Goal: Contribute content: Contribute content

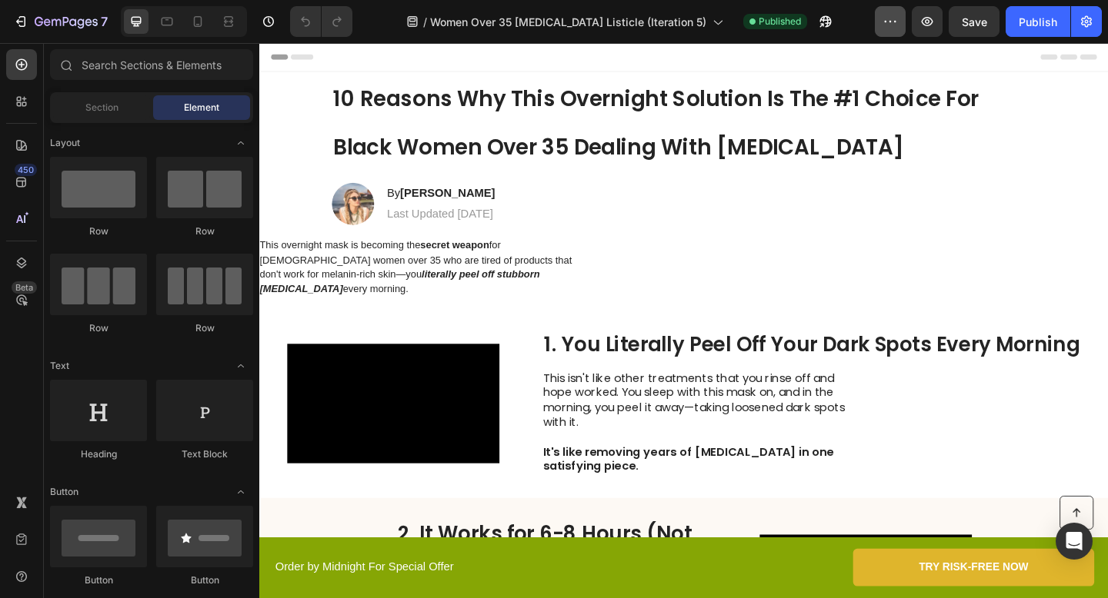
click at [895, 28] on icon "button" at bounding box center [889, 21] width 15 height 15
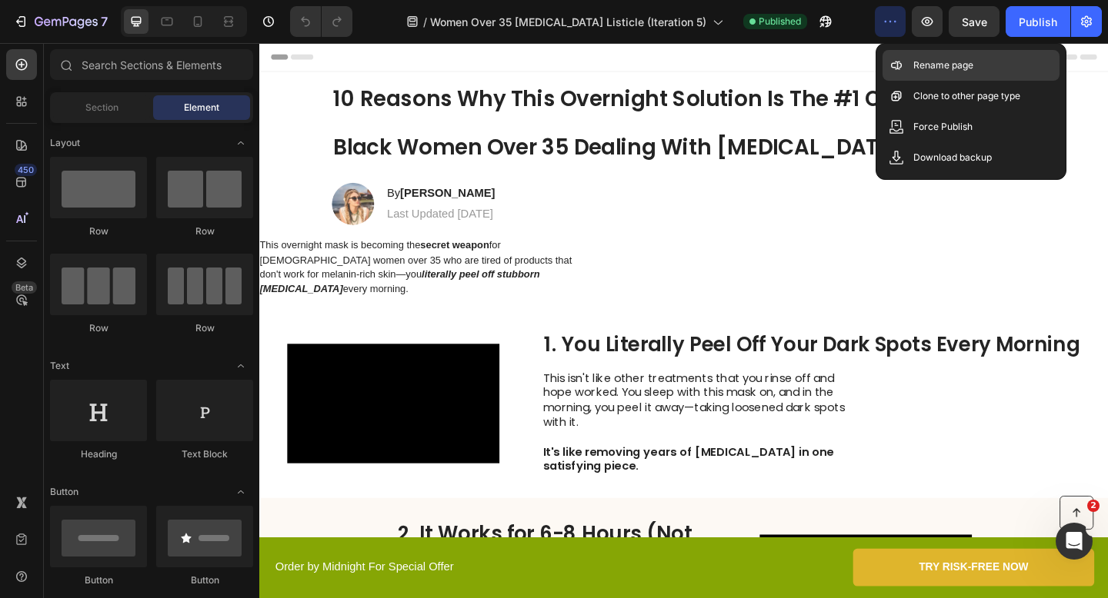
click at [882, 81] on div "Rename page" at bounding box center [970, 96] width 177 height 31
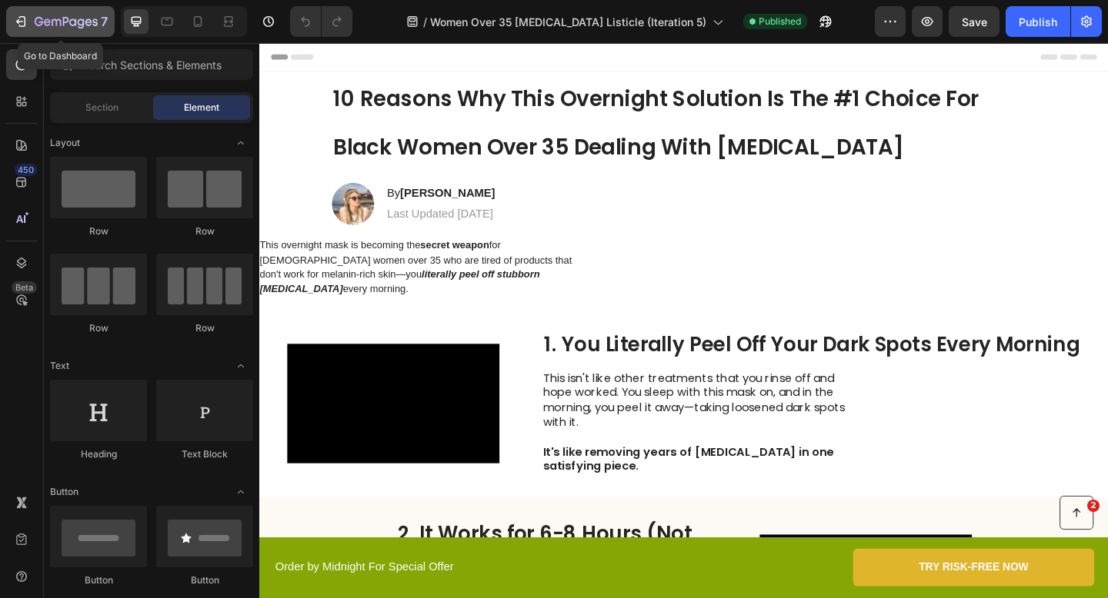
click at [55, 34] on button "7" at bounding box center [60, 21] width 108 height 31
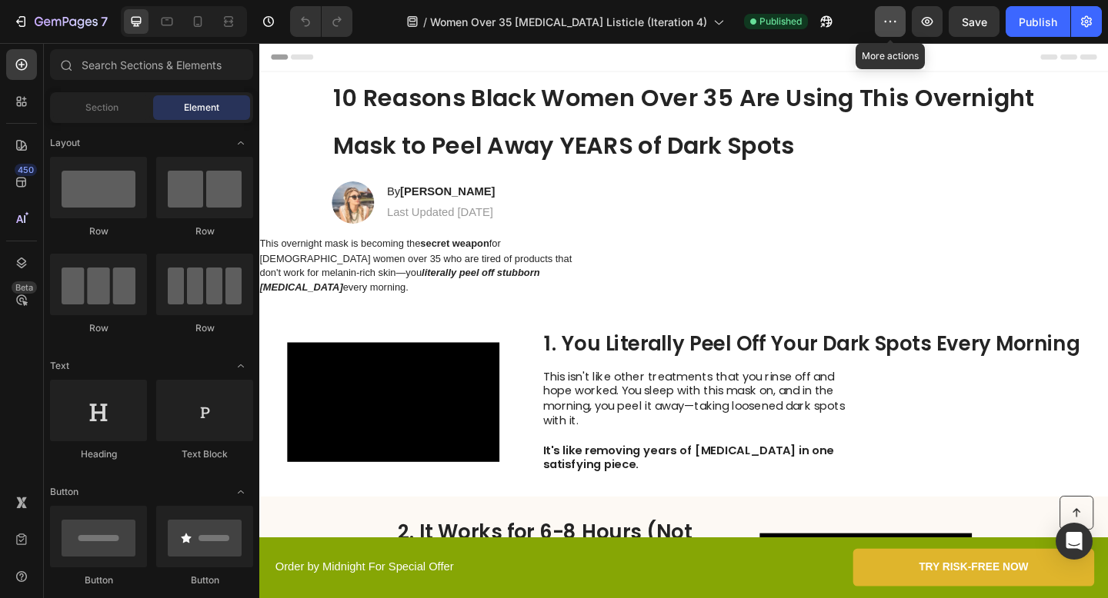
click at [888, 14] on icon "button" at bounding box center [889, 21] width 15 height 15
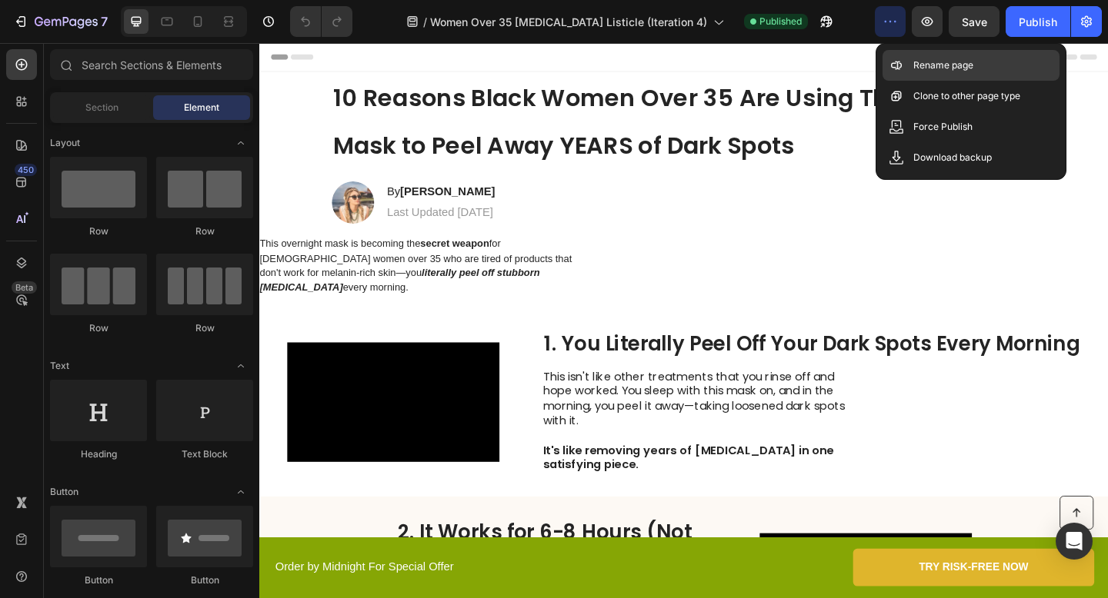
click at [898, 125] on icon at bounding box center [896, 125] width 4 height 1
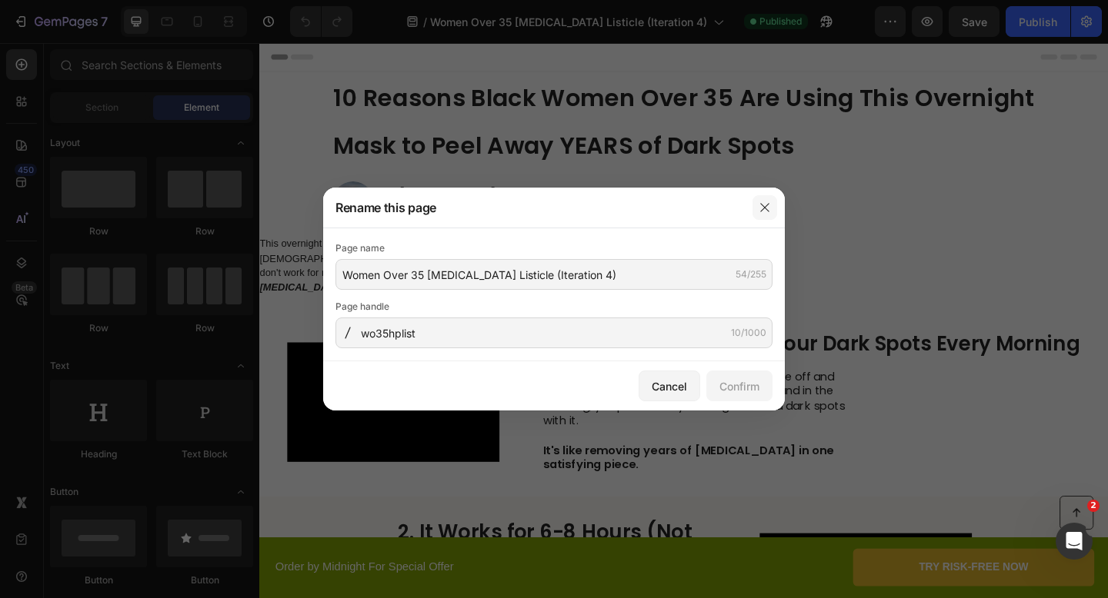
click at [770, 198] on button "button" at bounding box center [764, 207] width 25 height 25
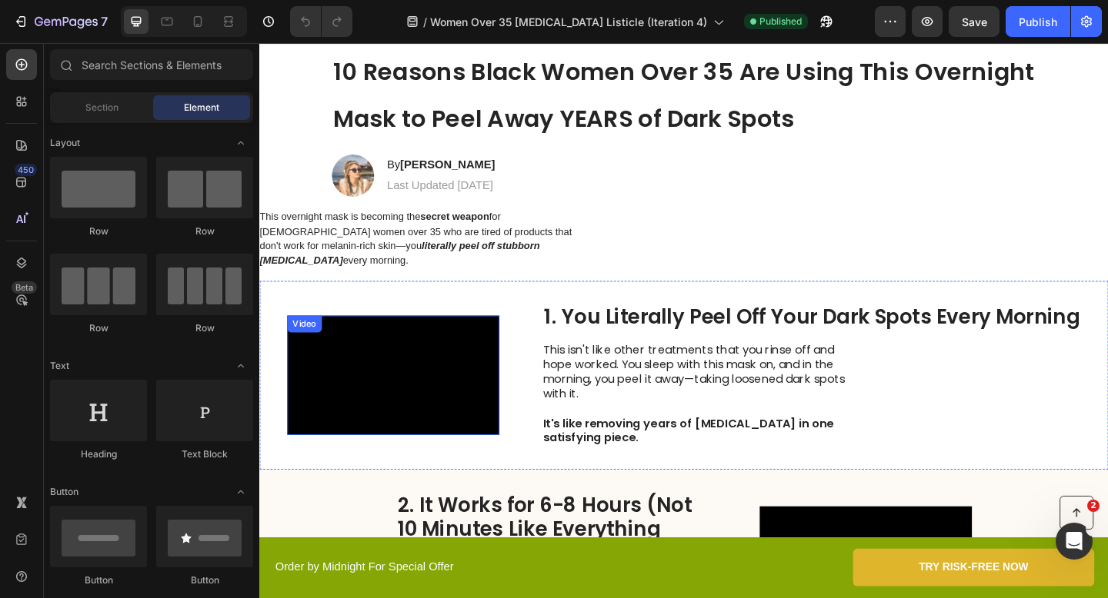
scroll to position [152, 0]
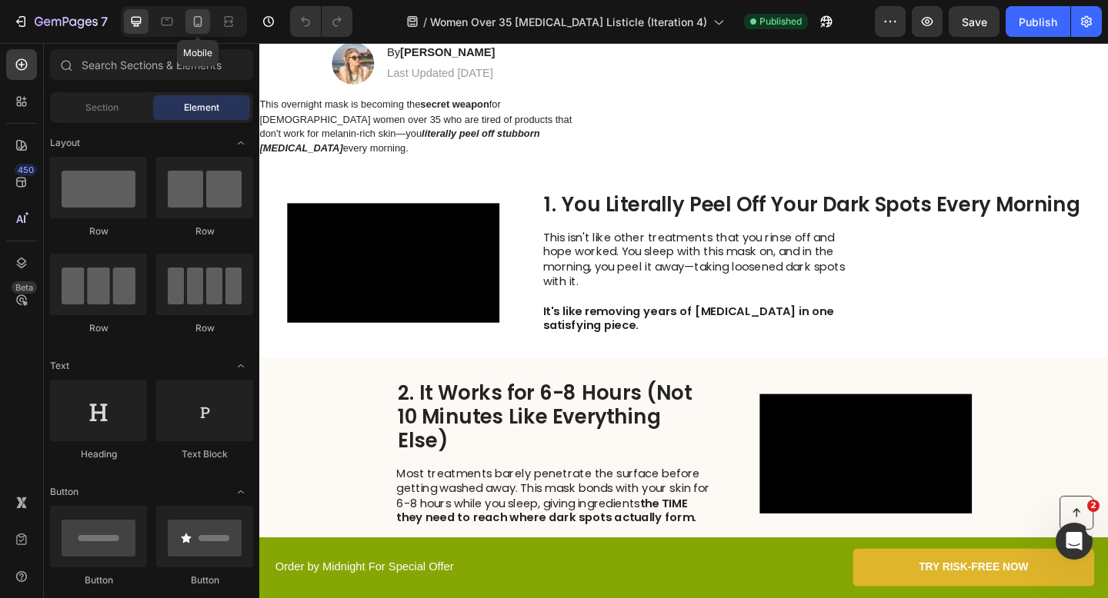
click at [199, 27] on icon at bounding box center [197, 21] width 15 height 15
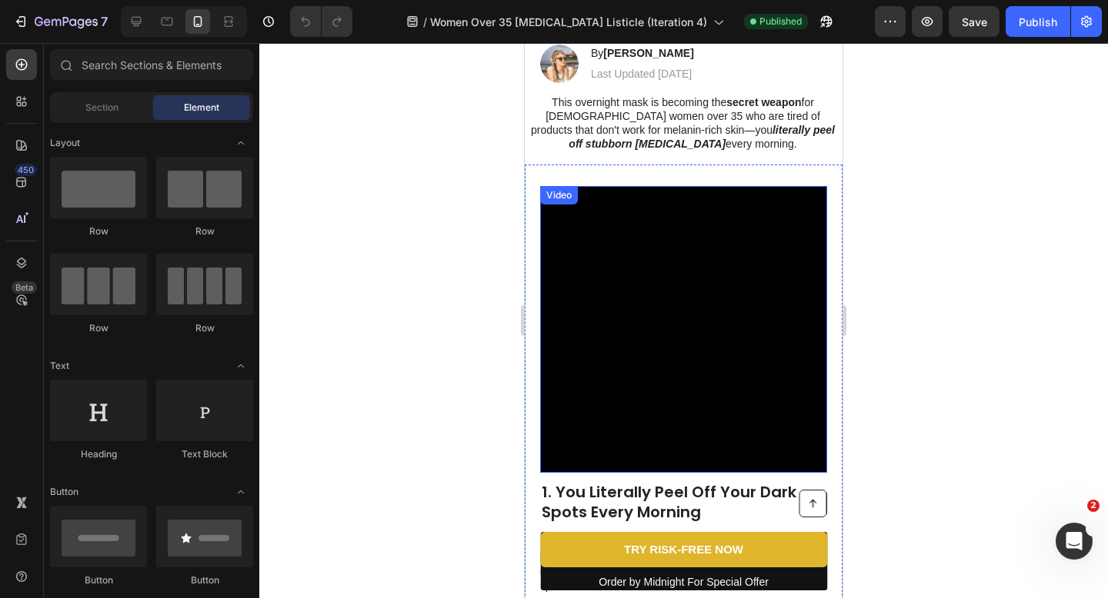
scroll to position [238, 0]
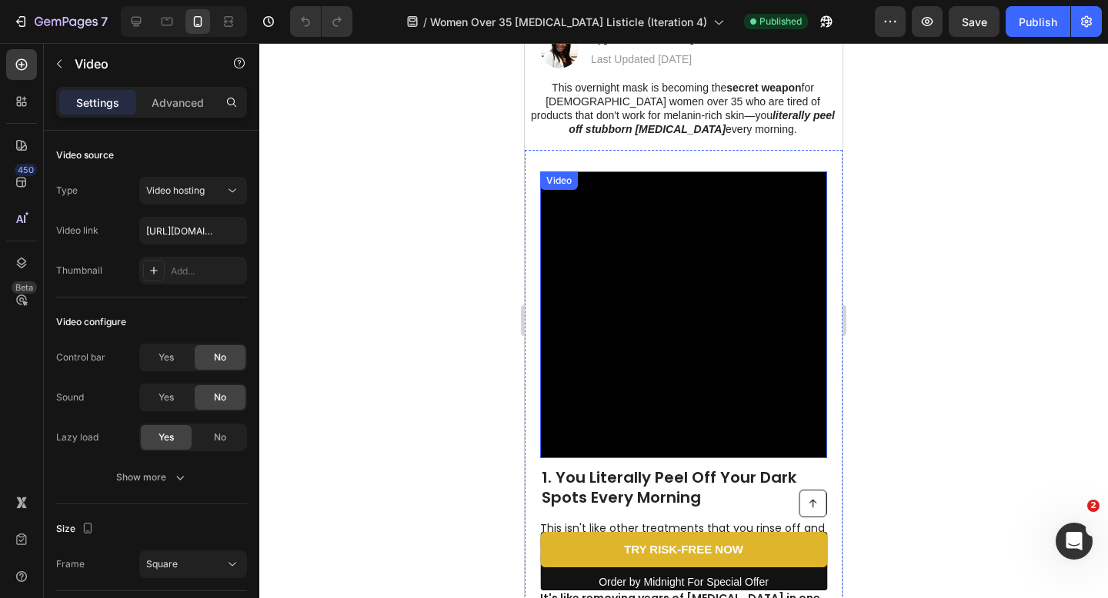
click at [549, 259] on video at bounding box center [683, 315] width 287 height 287
click at [641, 191] on icon at bounding box center [641, 187] width 10 height 11
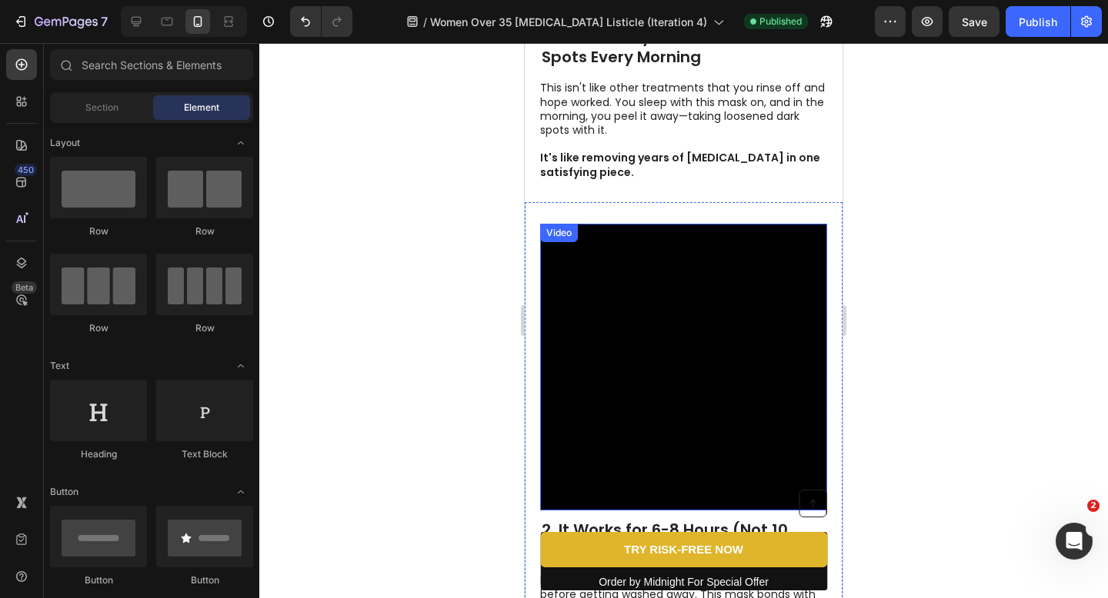
scroll to position [841, 0]
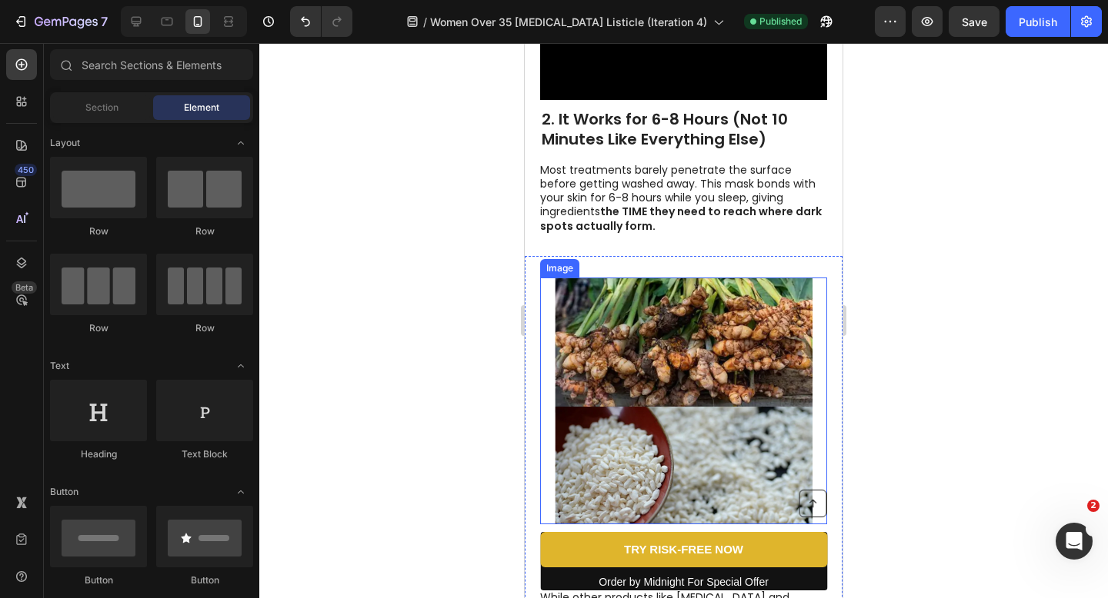
click at [637, 332] on img at bounding box center [684, 402] width 258 height 248
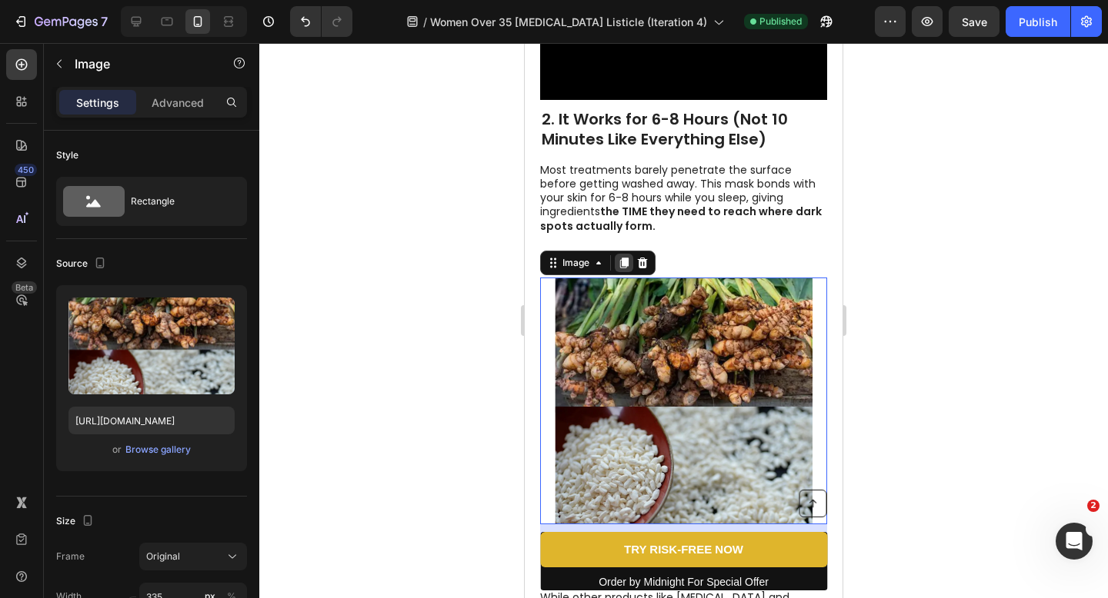
click at [624, 262] on icon at bounding box center [624, 263] width 8 height 11
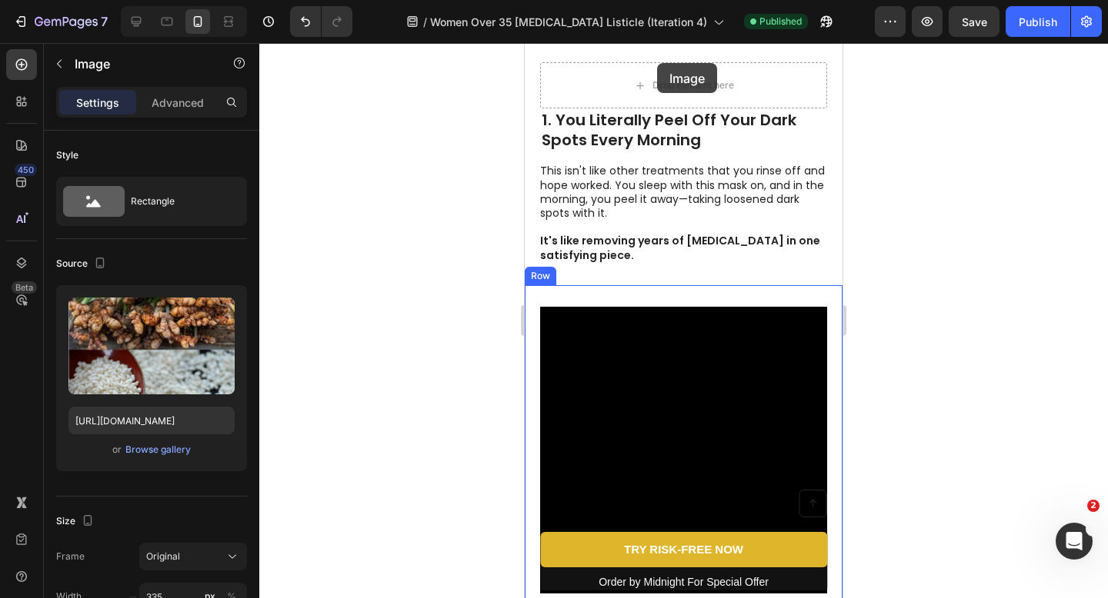
scroll to position [305, 0]
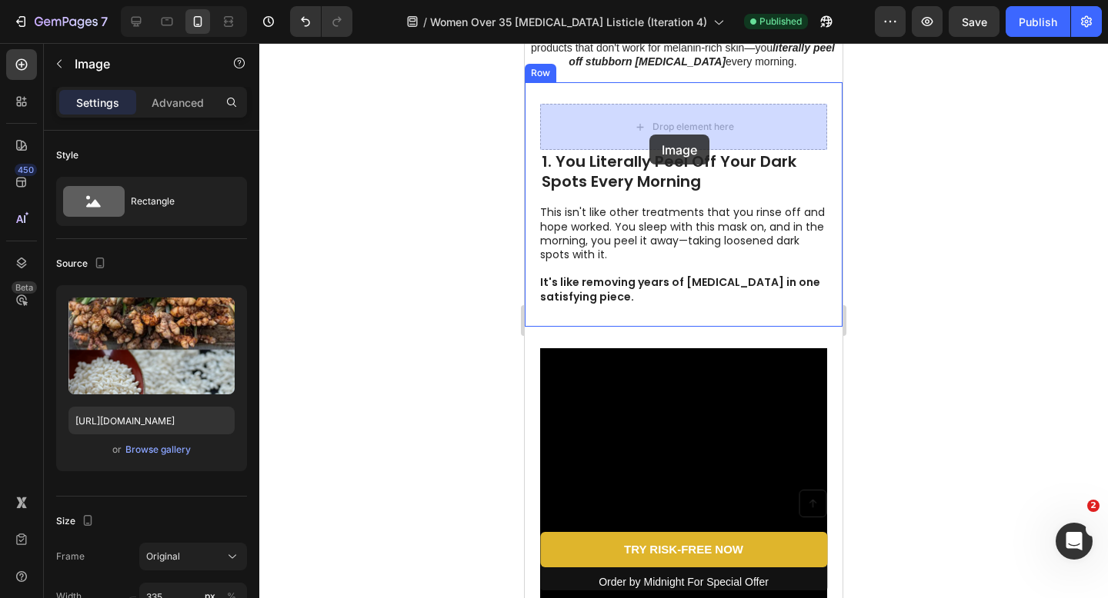
drag, startPoint x: 605, startPoint y: 336, endPoint x: 649, endPoint y: 135, distance: 206.2
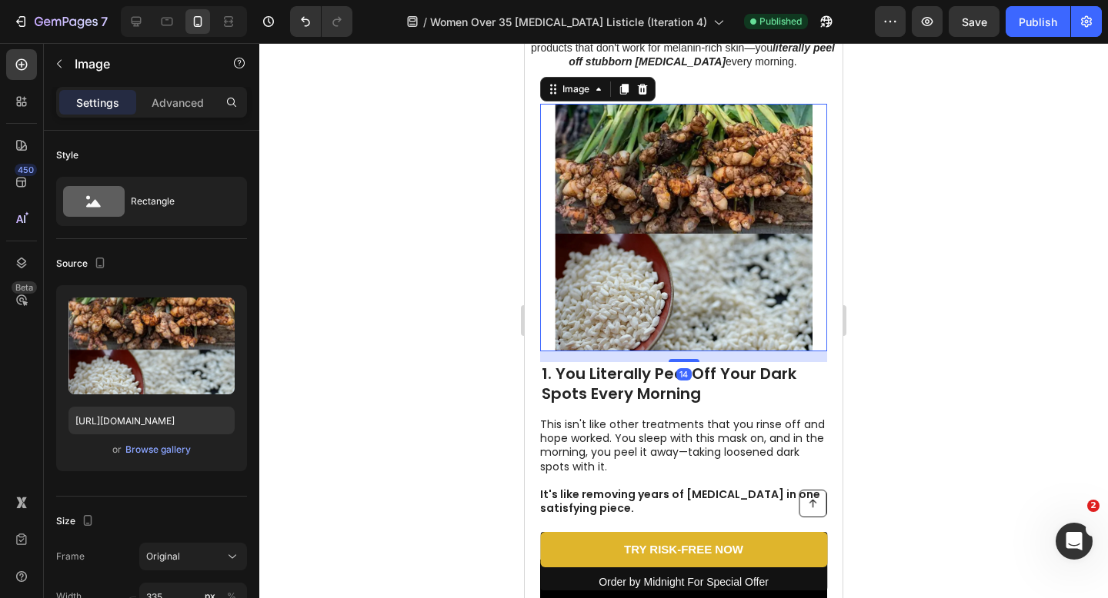
click at [630, 181] on img at bounding box center [684, 228] width 258 height 248
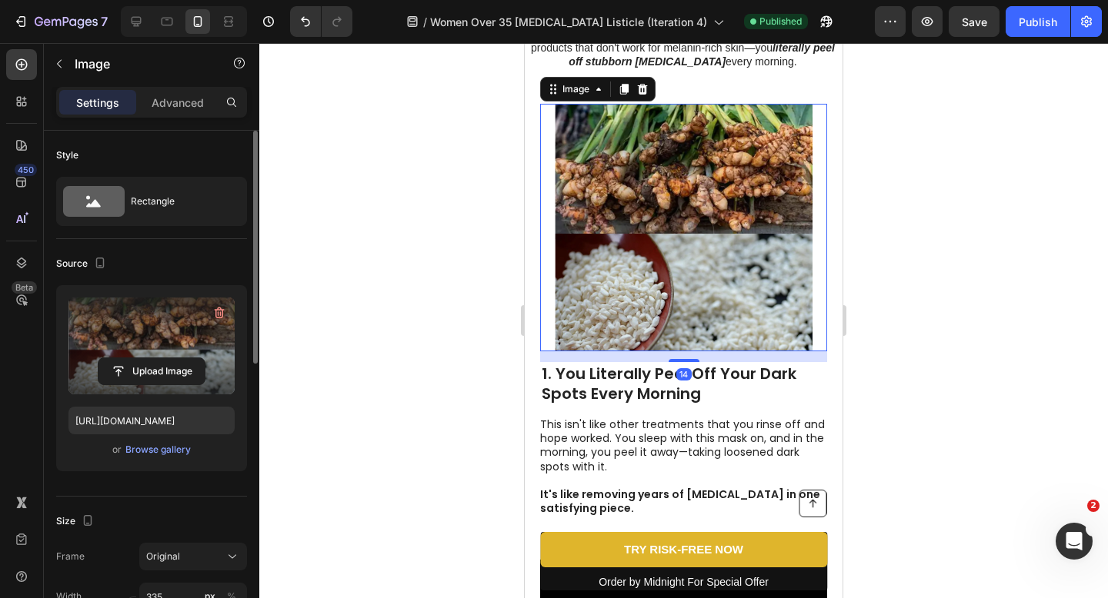
click at [146, 313] on label at bounding box center [151, 346] width 166 height 97
click at [146, 358] on input "file" at bounding box center [151, 371] width 106 height 26
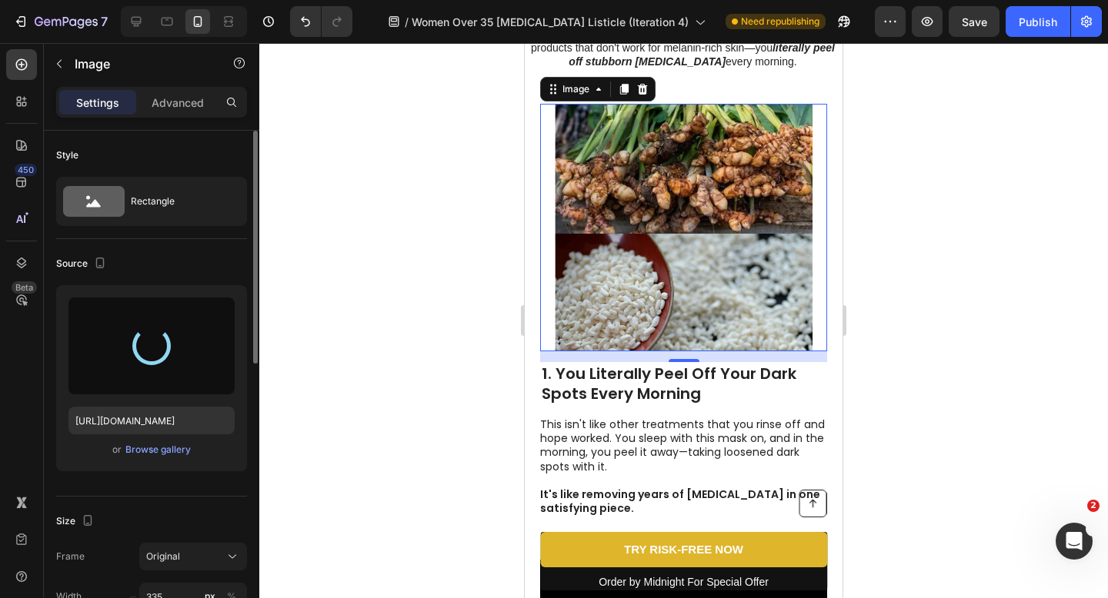
type input "[URL][DOMAIN_NAME]"
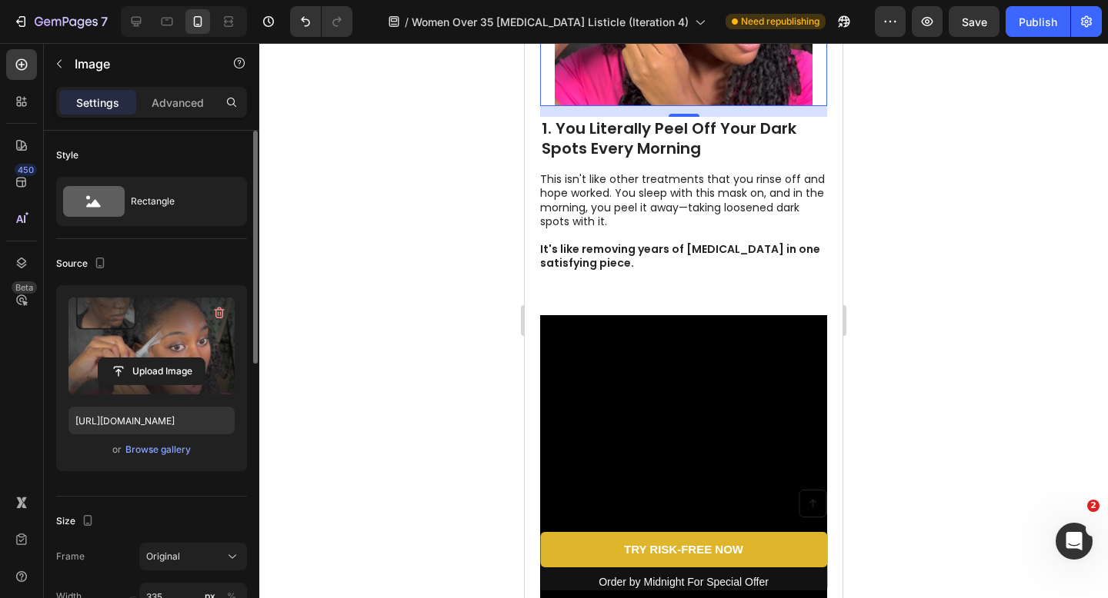
scroll to position [566, 0]
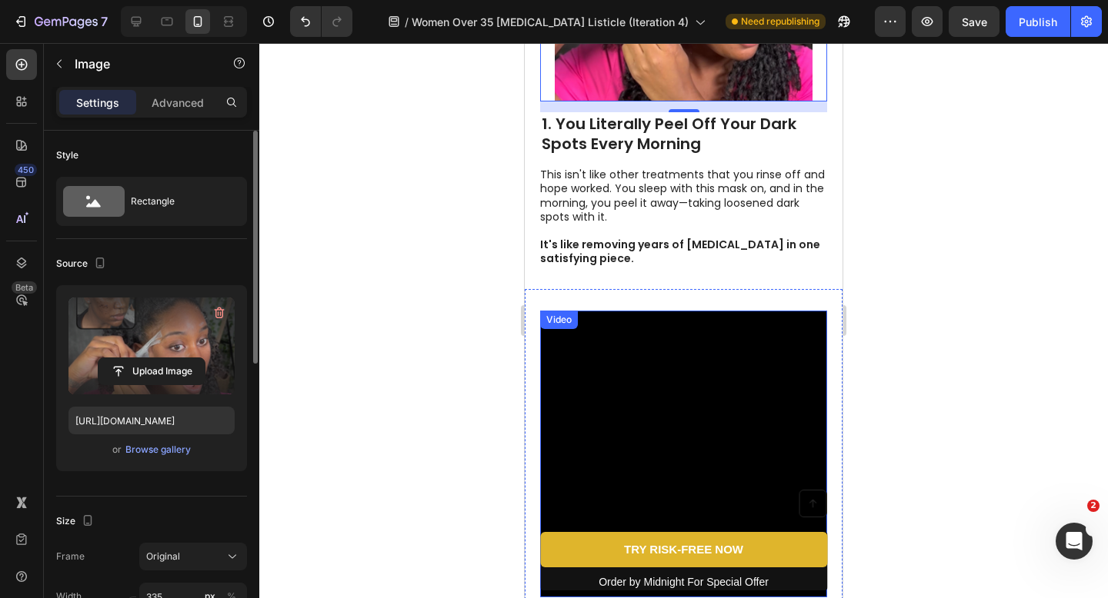
click at [745, 384] on video at bounding box center [683, 454] width 287 height 287
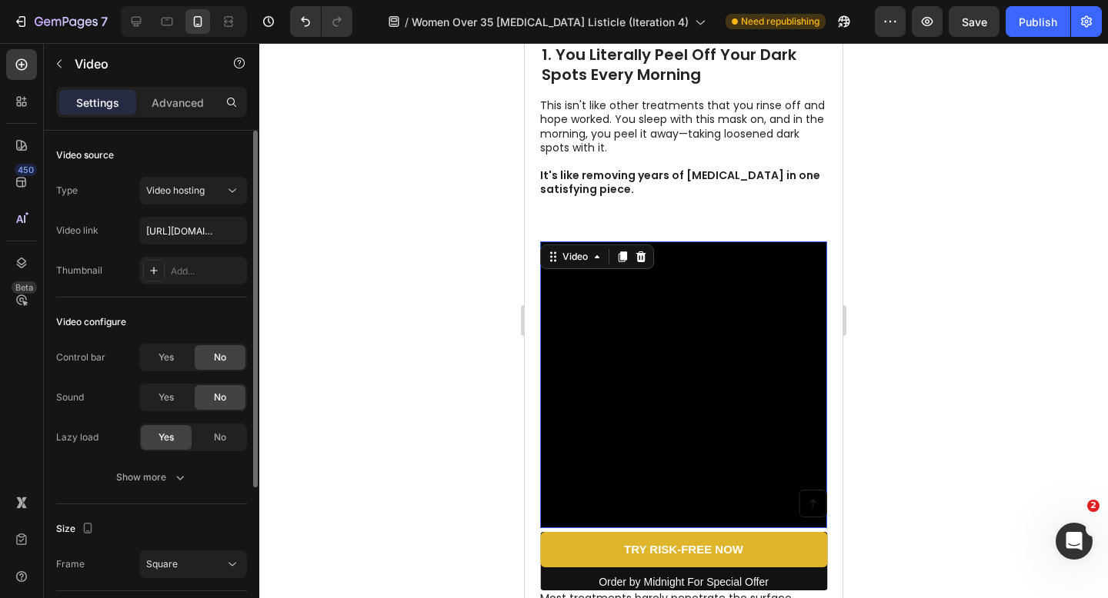
scroll to position [641, 0]
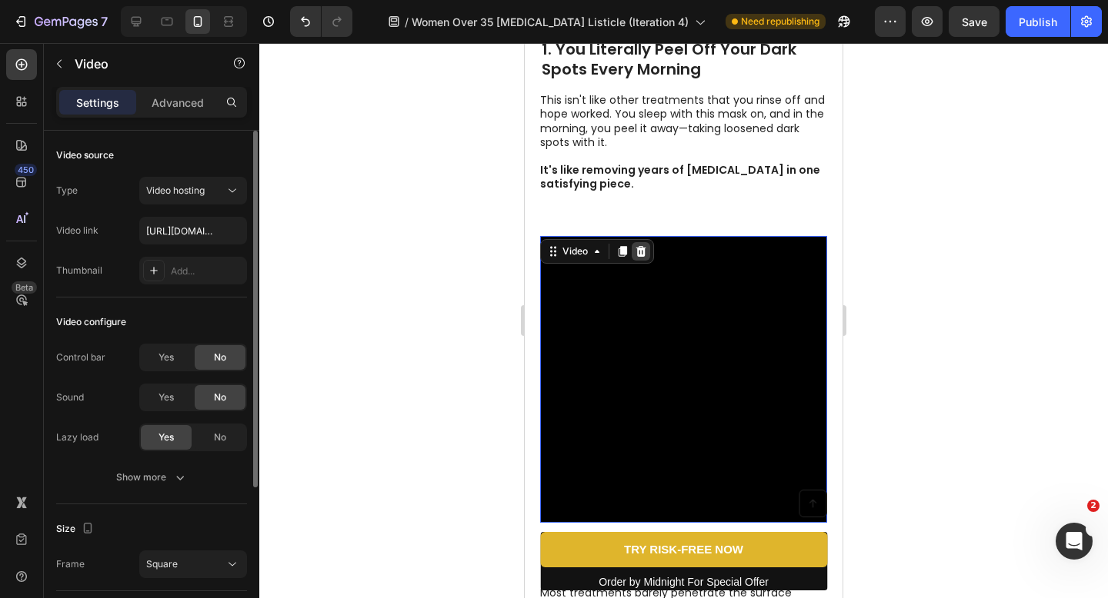
click at [638, 252] on icon at bounding box center [641, 250] width 10 height 11
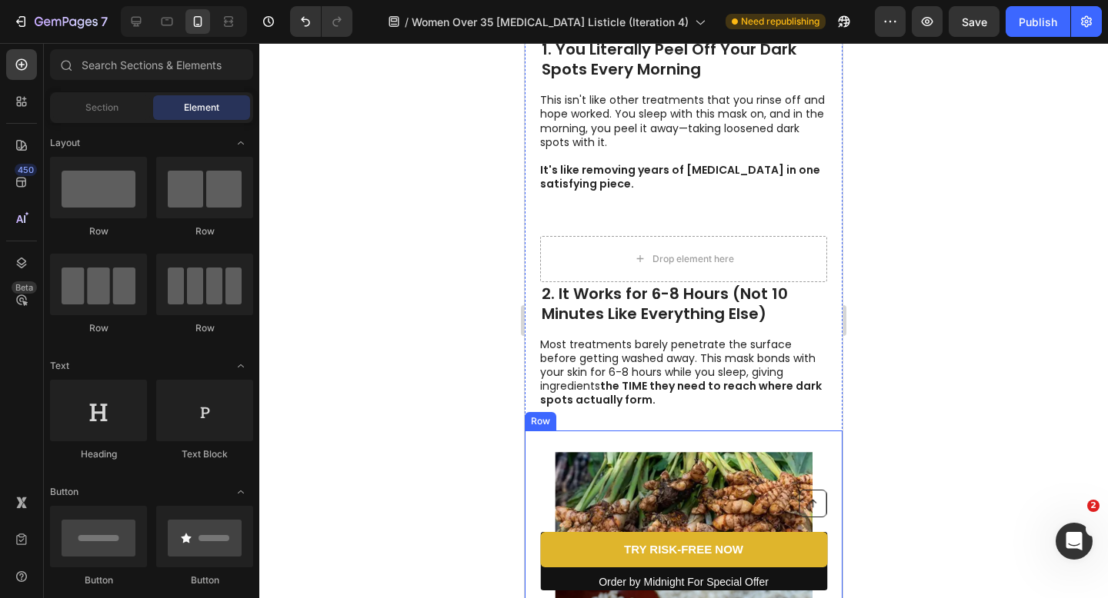
click at [674, 474] on img at bounding box center [684, 576] width 258 height 248
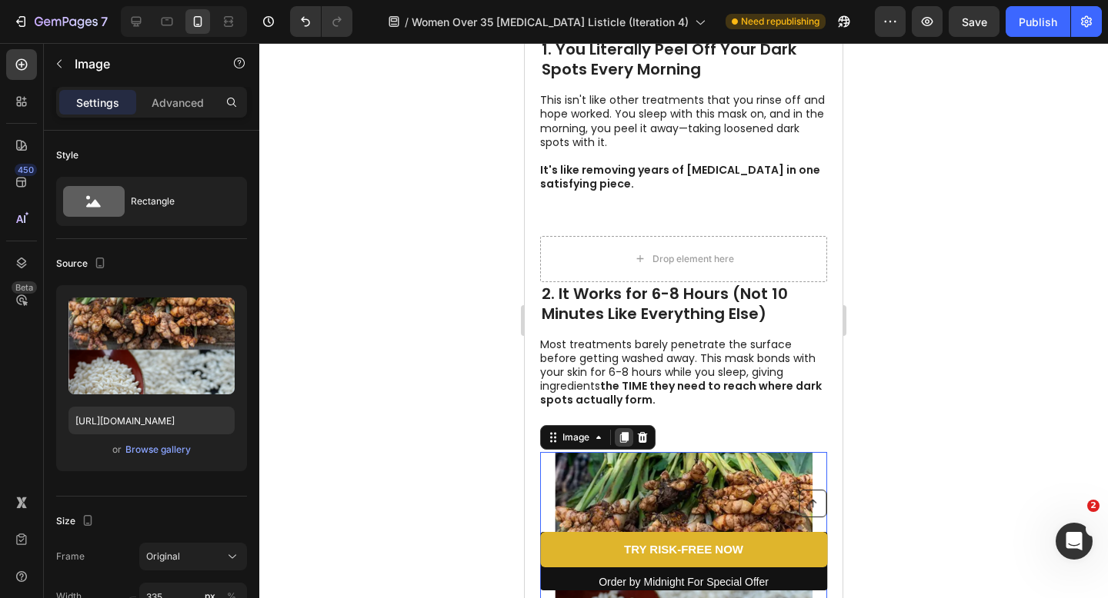
click at [623, 435] on icon at bounding box center [624, 437] width 8 height 11
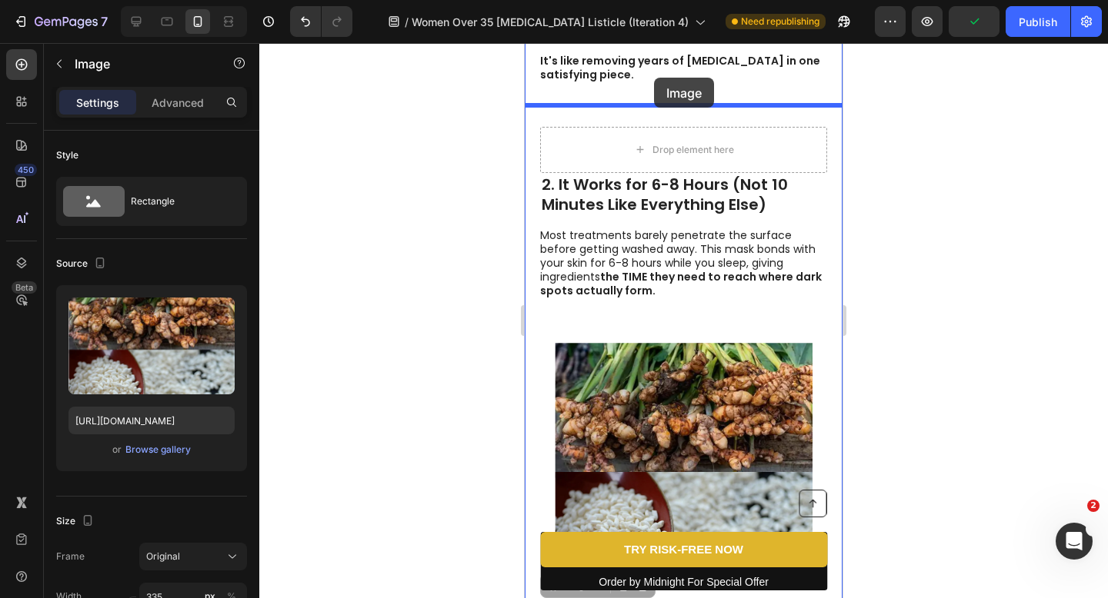
scroll to position [744, 0]
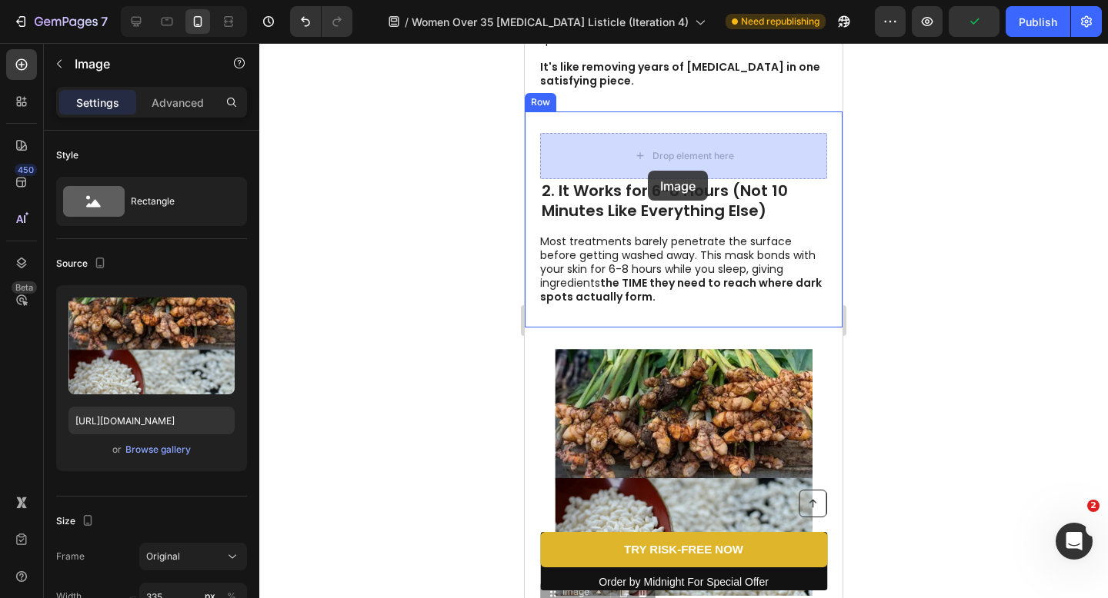
drag, startPoint x: 628, startPoint y: 308, endPoint x: 648, endPoint y: 154, distance: 155.8
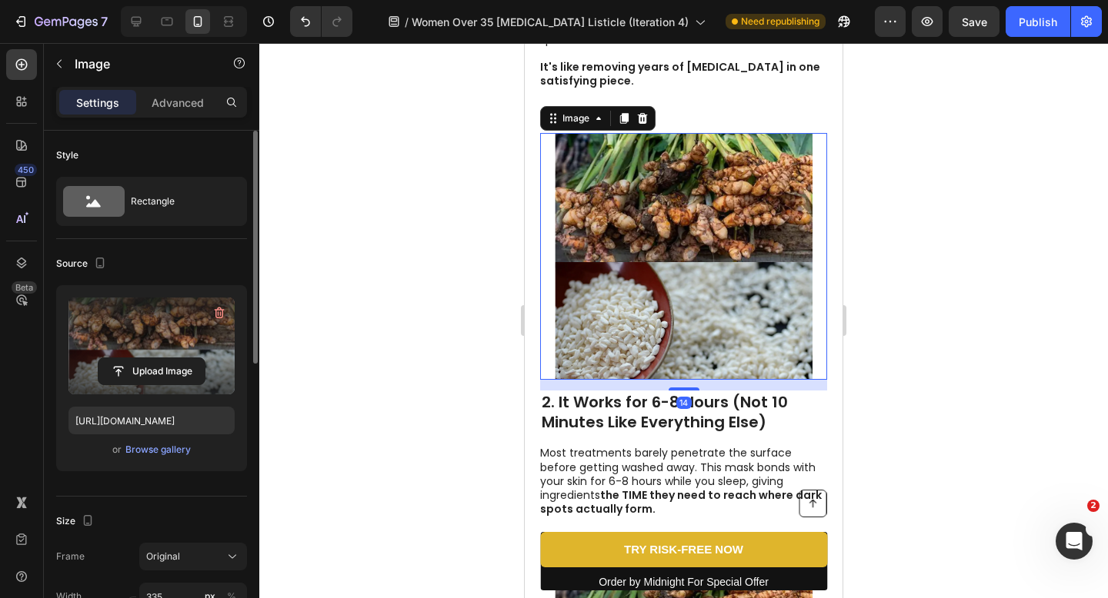
click at [149, 322] on label at bounding box center [151, 346] width 166 height 97
click at [149, 358] on input "file" at bounding box center [151, 371] width 106 height 26
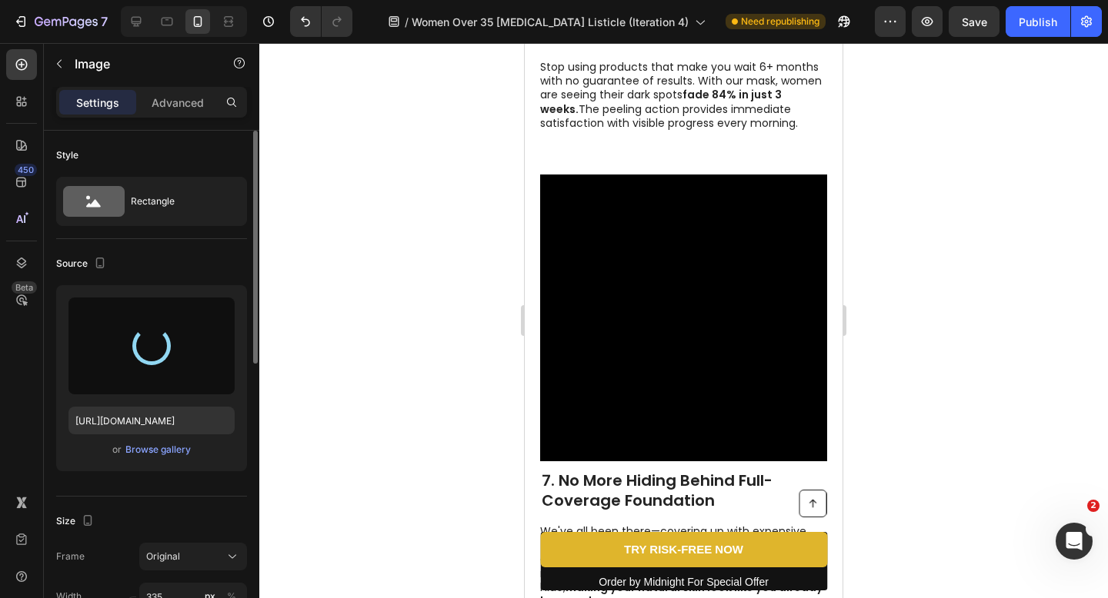
scroll to position [3054, 0]
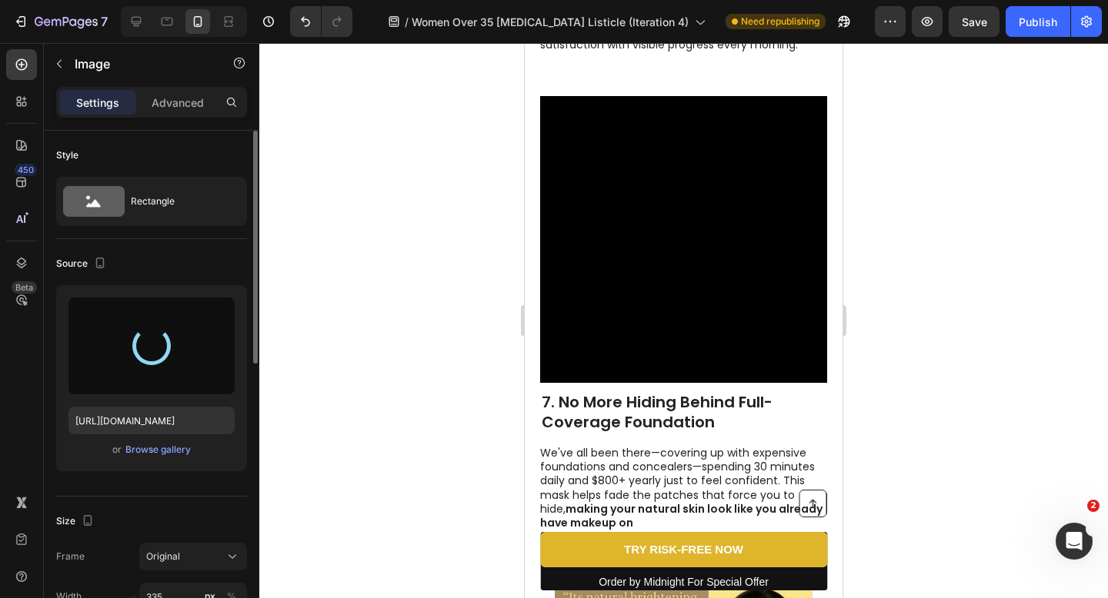
type input "[URL][DOMAIN_NAME]"
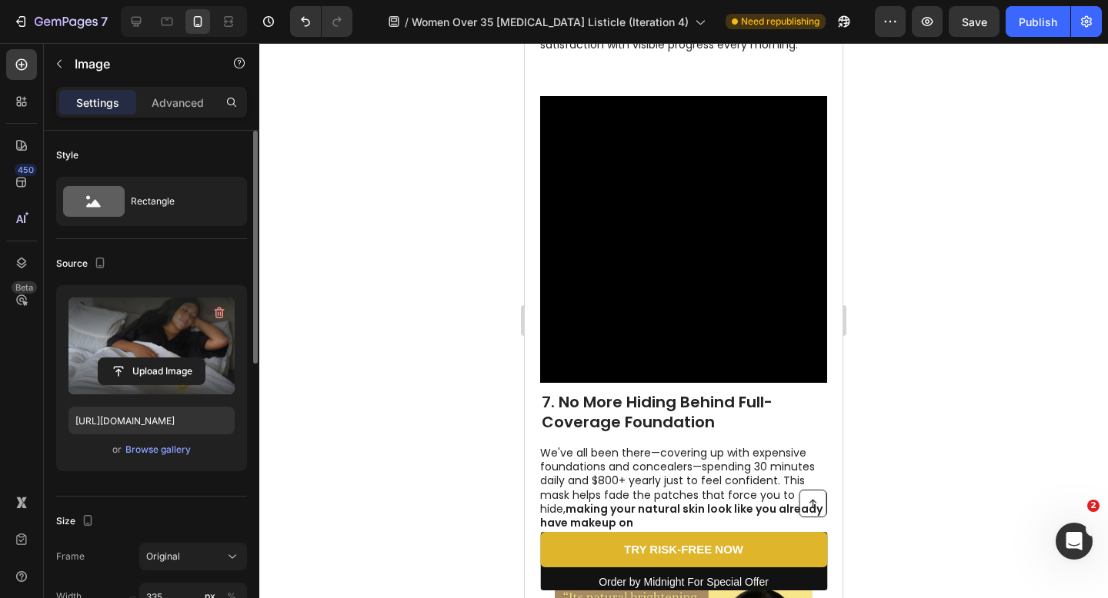
click at [663, 320] on video at bounding box center [683, 239] width 287 height 287
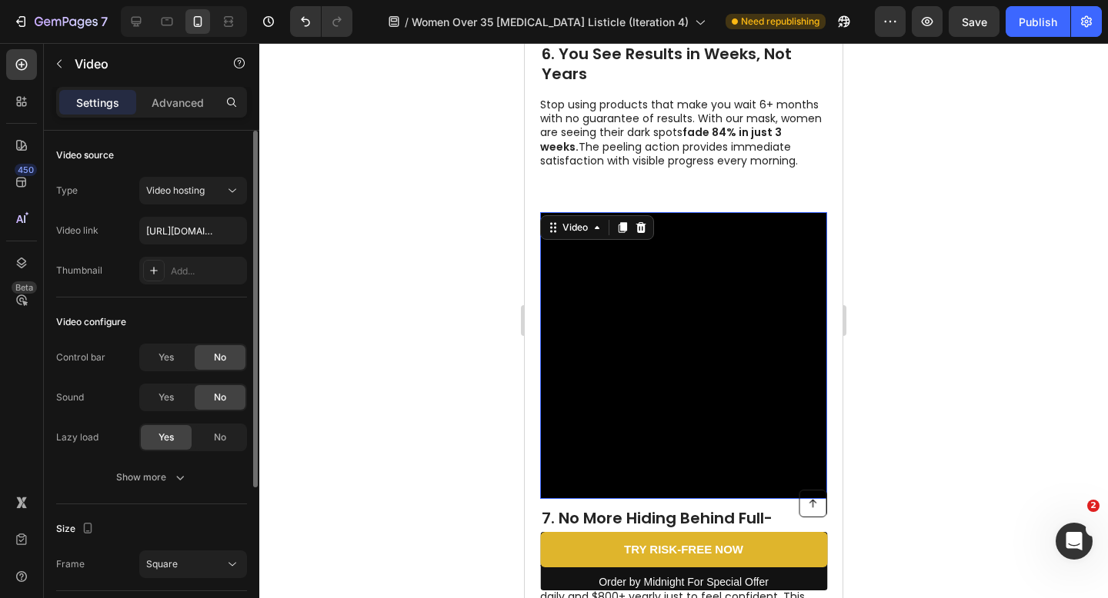
scroll to position [2972, 0]
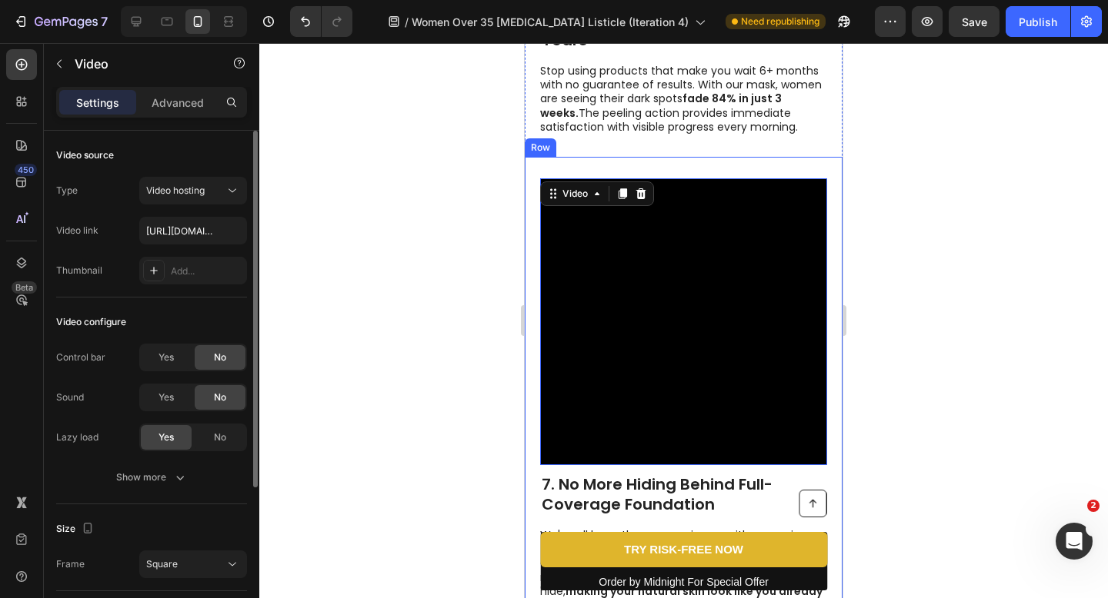
click at [437, 306] on div at bounding box center [683, 320] width 848 height 555
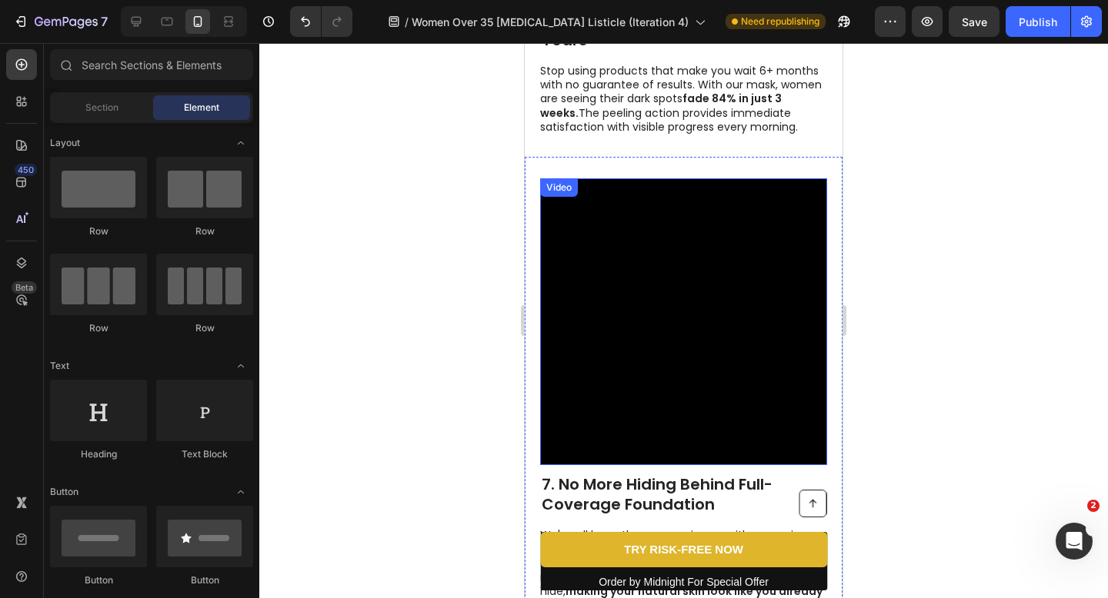
click at [611, 292] on video at bounding box center [683, 321] width 287 height 287
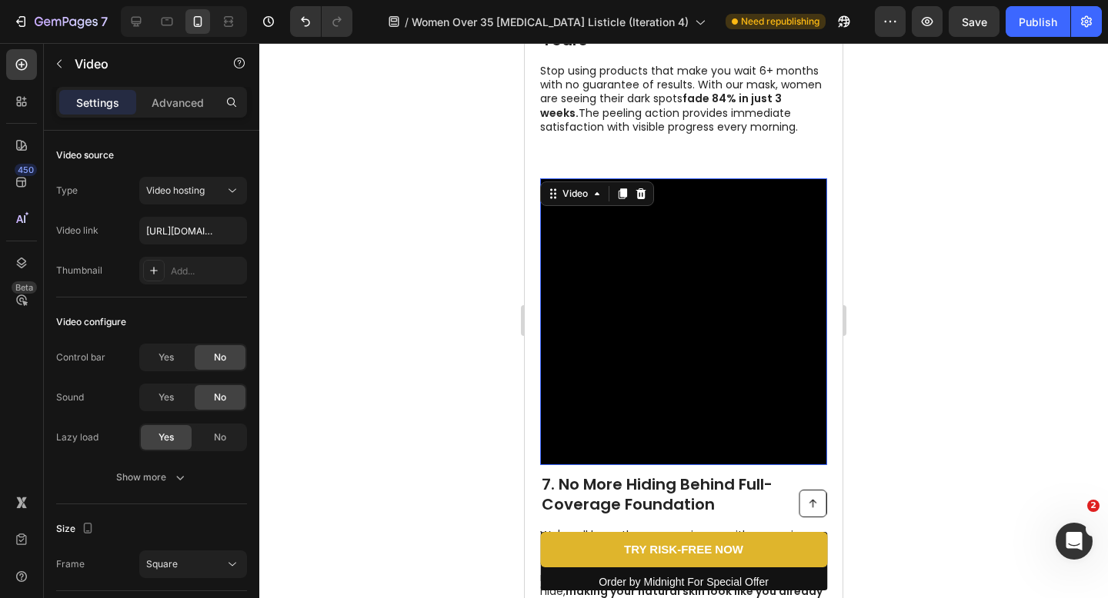
click at [468, 265] on div at bounding box center [683, 320] width 848 height 555
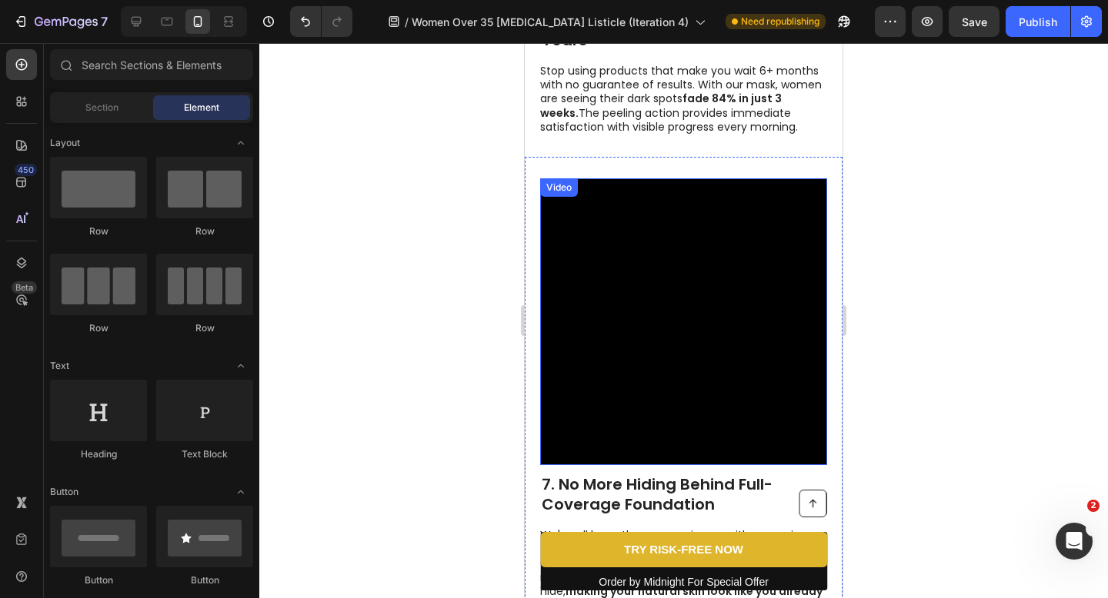
click at [788, 418] on video at bounding box center [683, 321] width 287 height 287
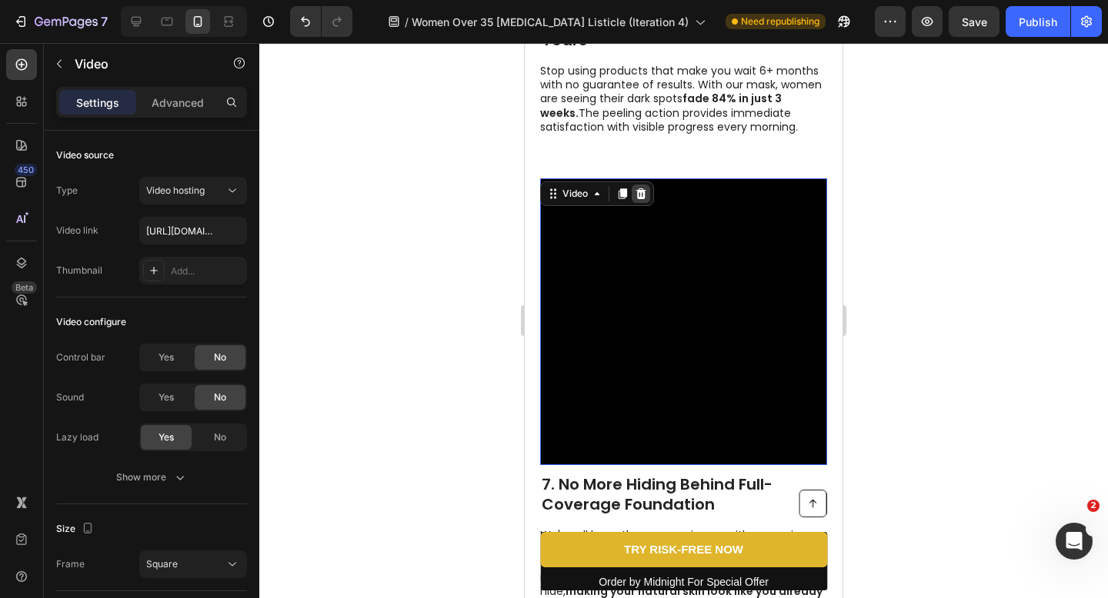
click at [640, 195] on icon at bounding box center [641, 193] width 10 height 11
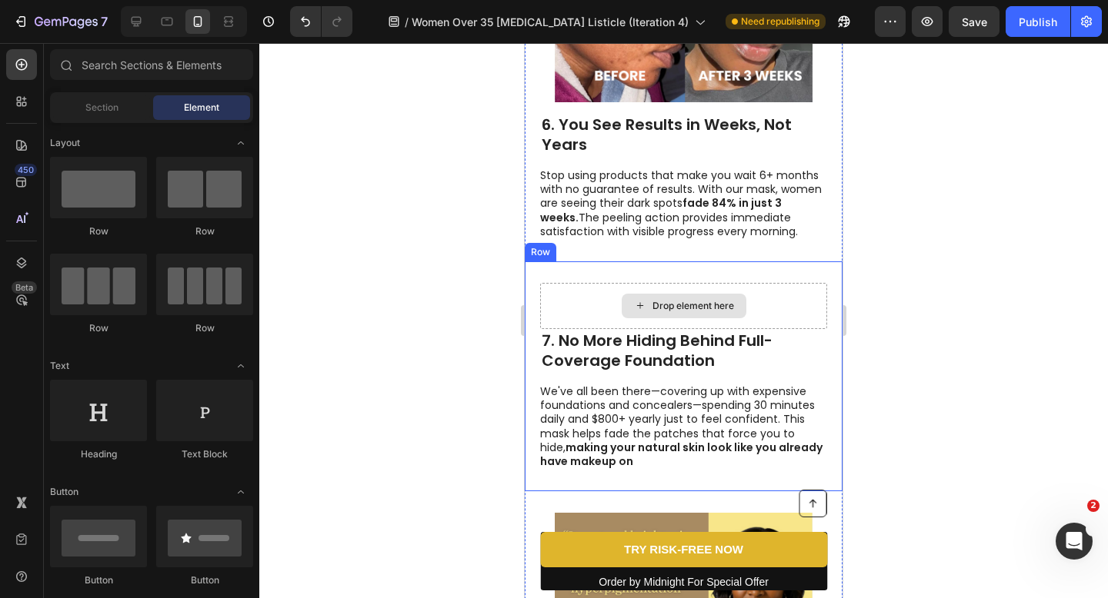
scroll to position [2740, 0]
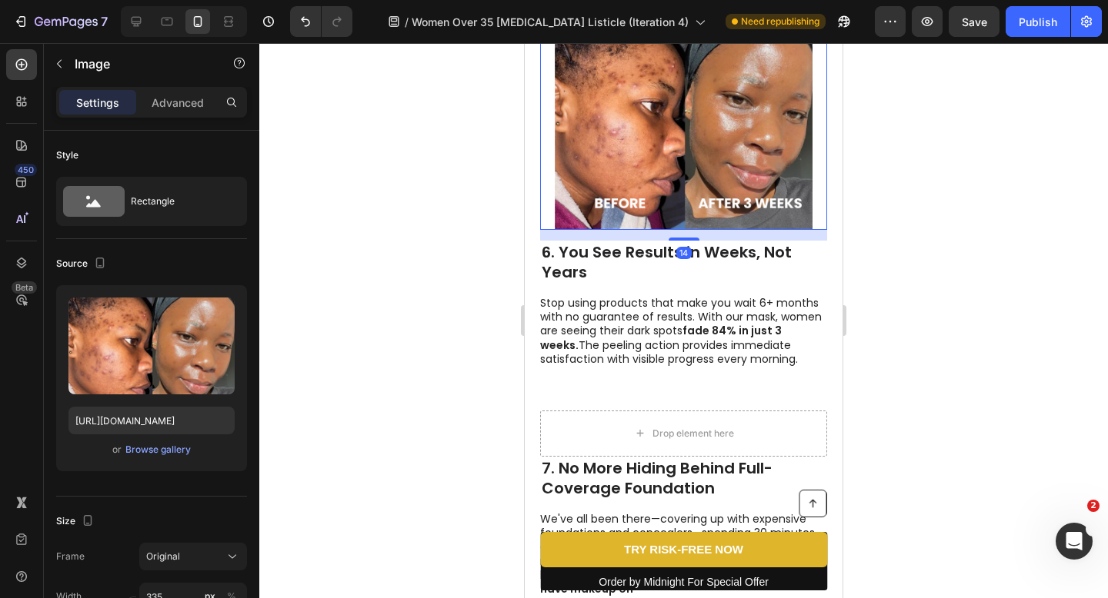
click at [689, 212] on img at bounding box center [684, 114] width 258 height 232
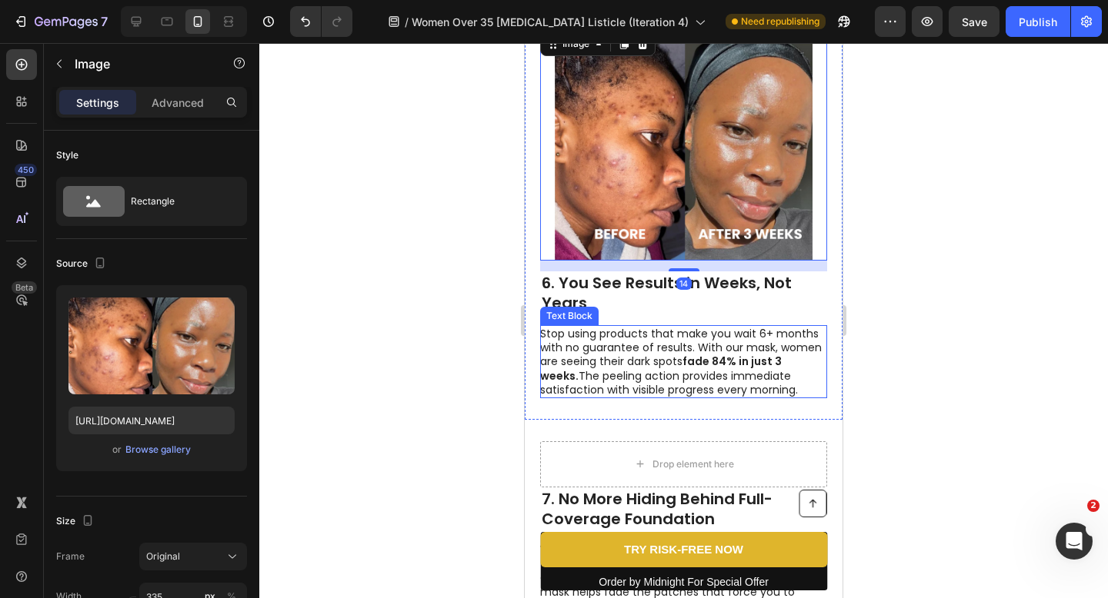
scroll to position [2453, 0]
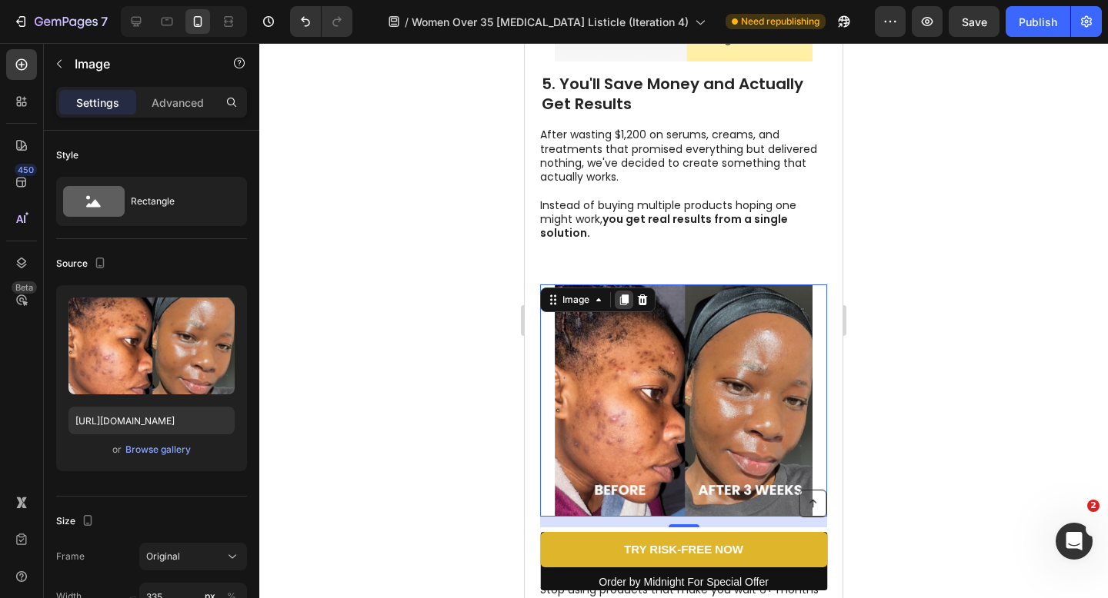
click at [626, 304] on icon at bounding box center [624, 300] width 8 height 11
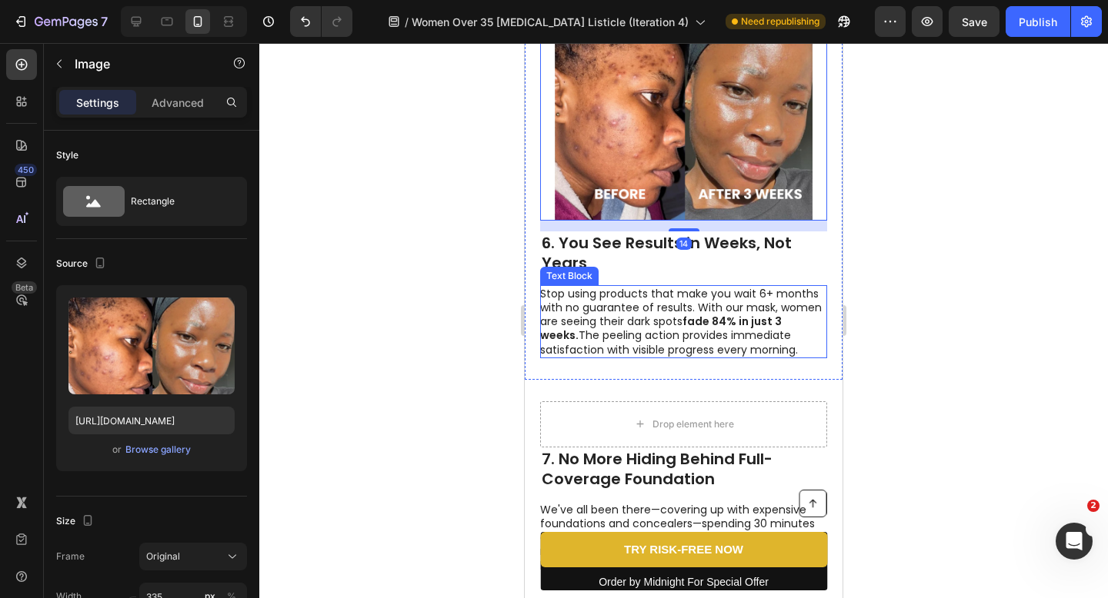
scroll to position [3034, 0]
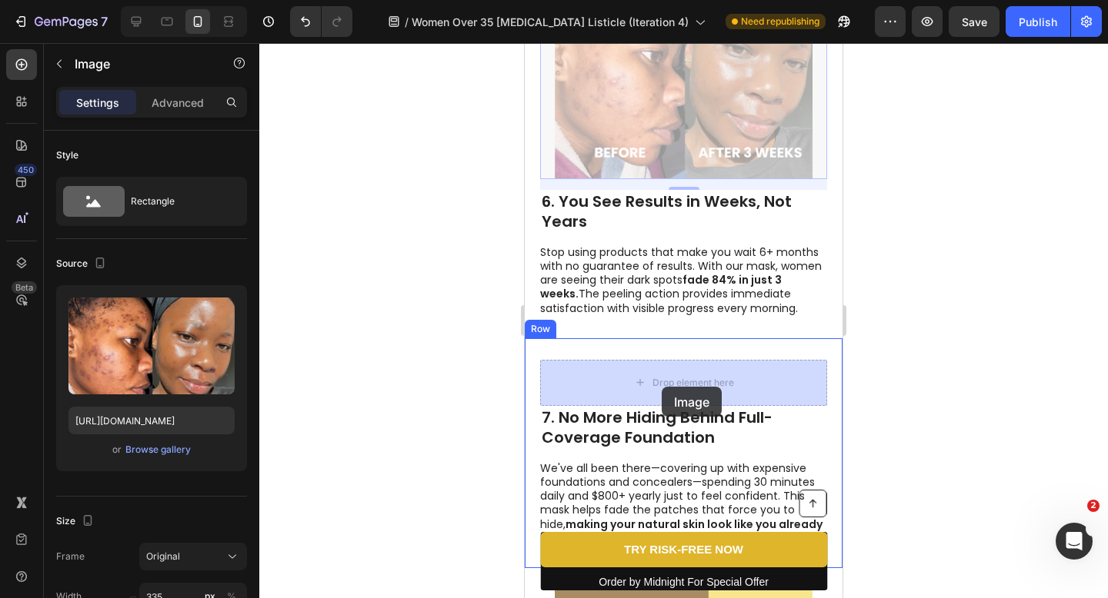
drag, startPoint x: 671, startPoint y: 138, endPoint x: 661, endPoint y: 387, distance: 249.4
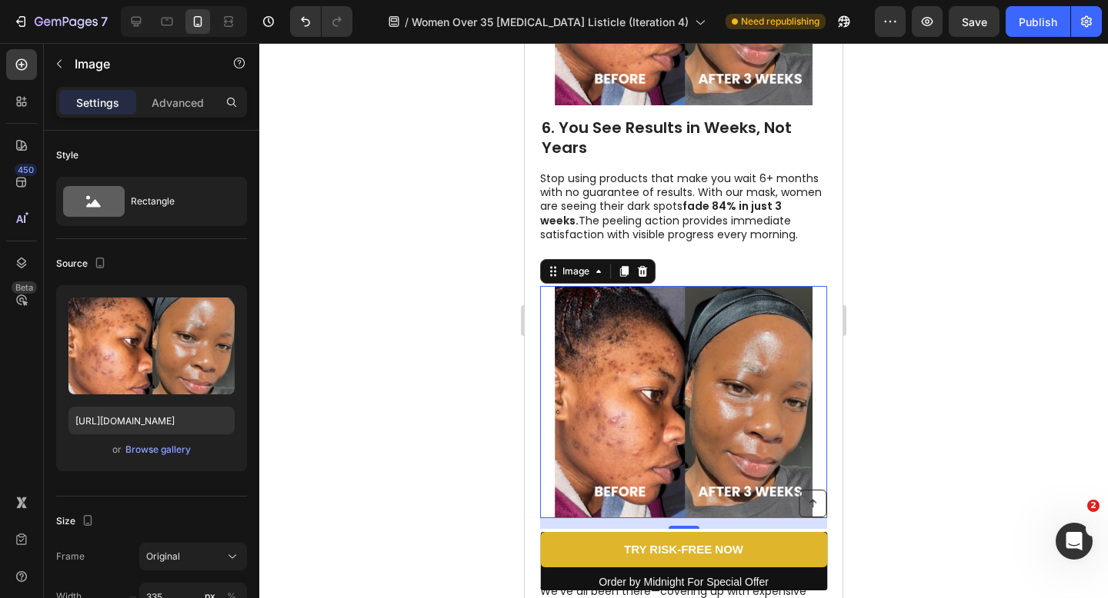
scroll to position [2865, 0]
click at [649, 393] on img at bounding box center [684, 401] width 258 height 232
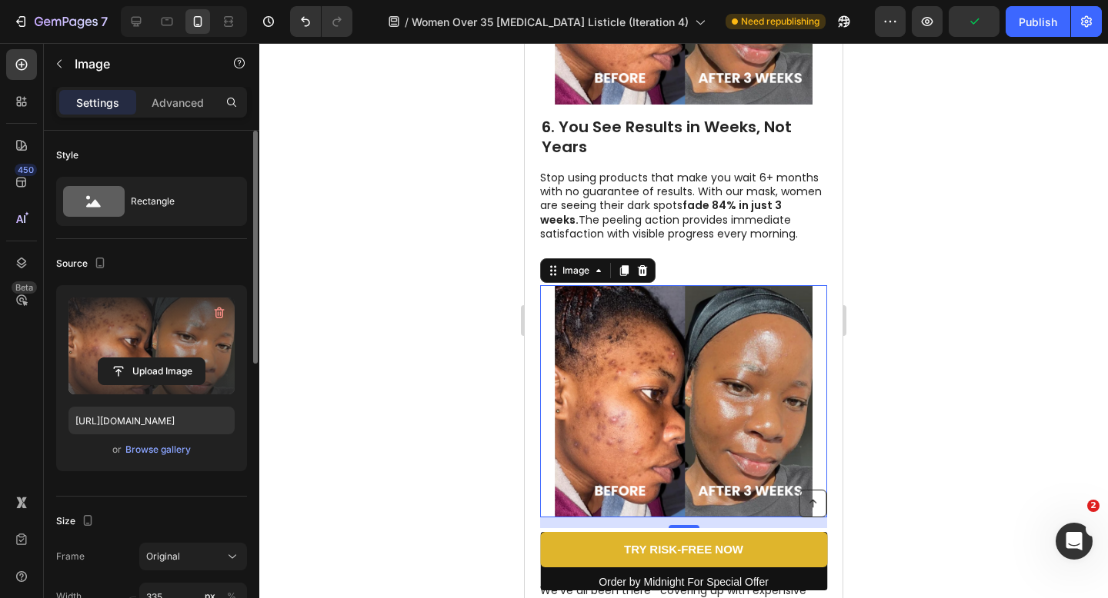
click at [128, 334] on label at bounding box center [151, 346] width 166 height 97
click at [128, 358] on input "file" at bounding box center [151, 371] width 106 height 26
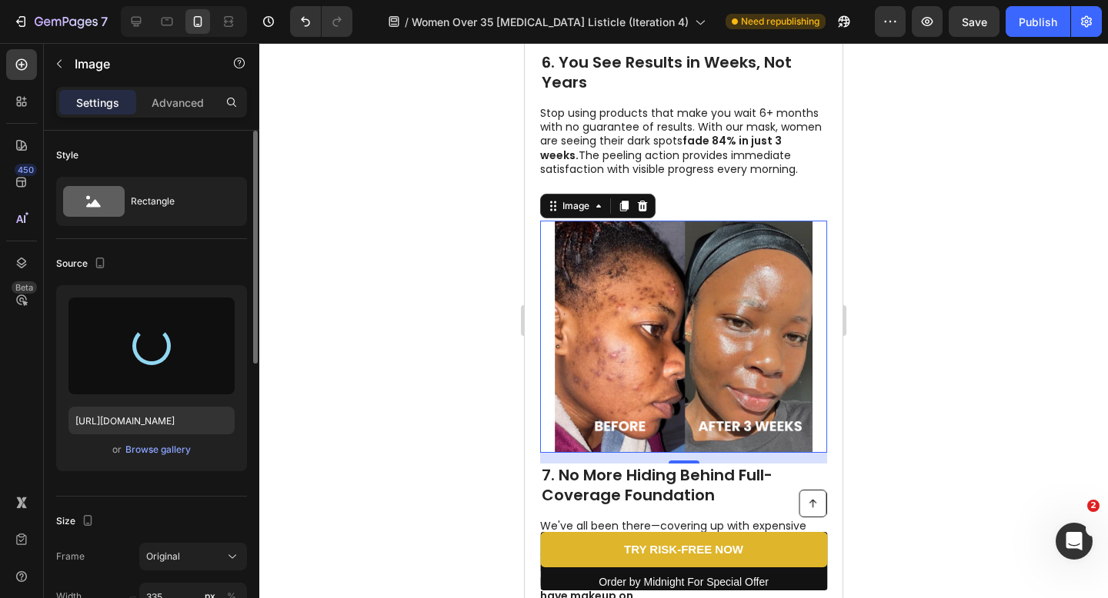
scroll to position [2955, 0]
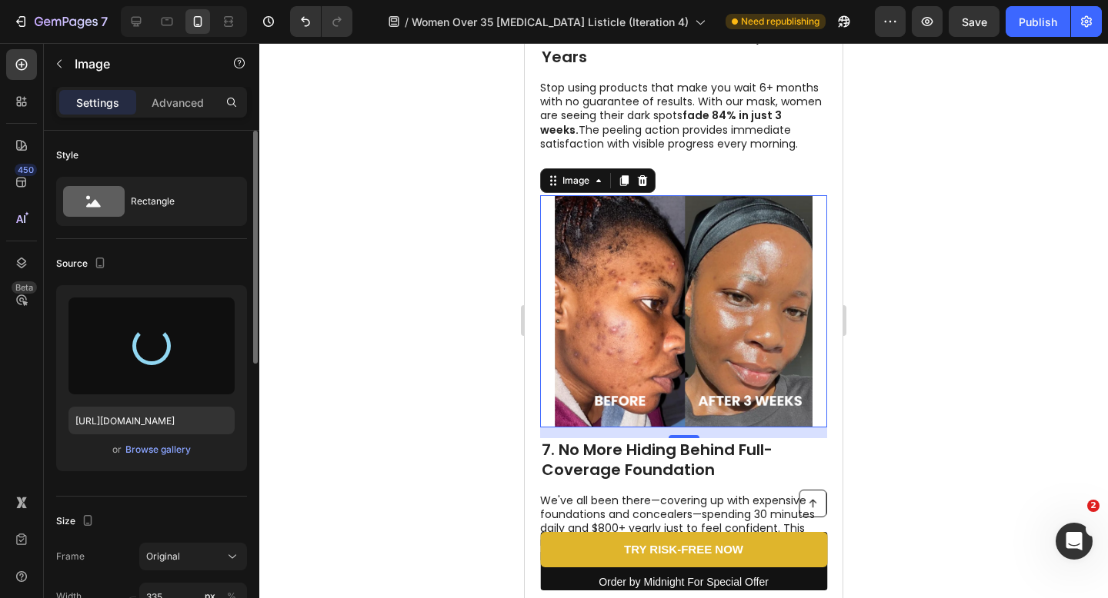
type input "[URL][DOMAIN_NAME]"
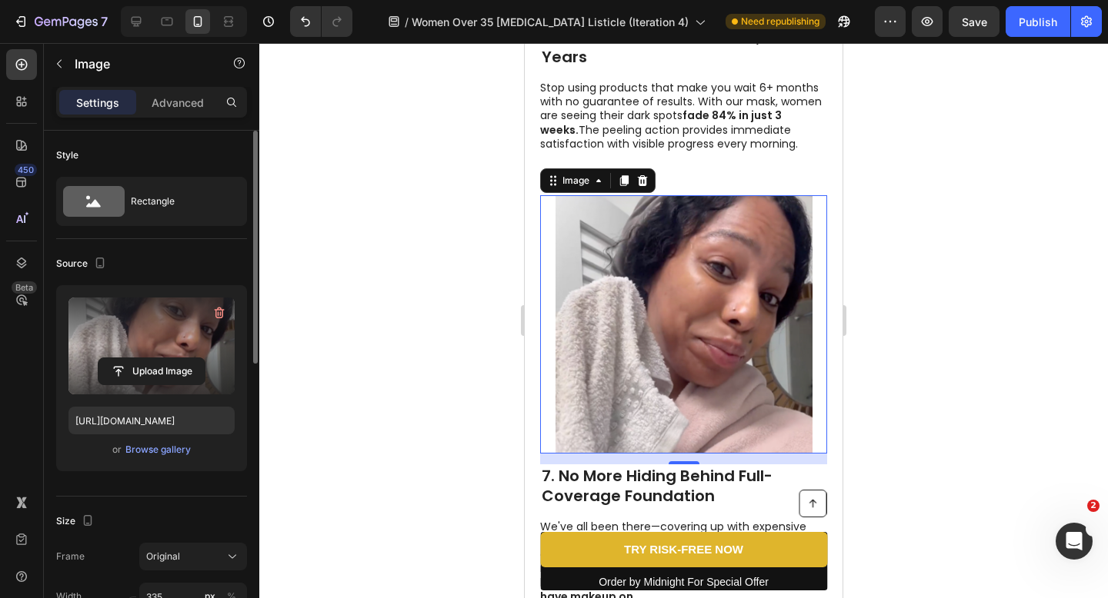
click at [972, 299] on div at bounding box center [683, 320] width 848 height 555
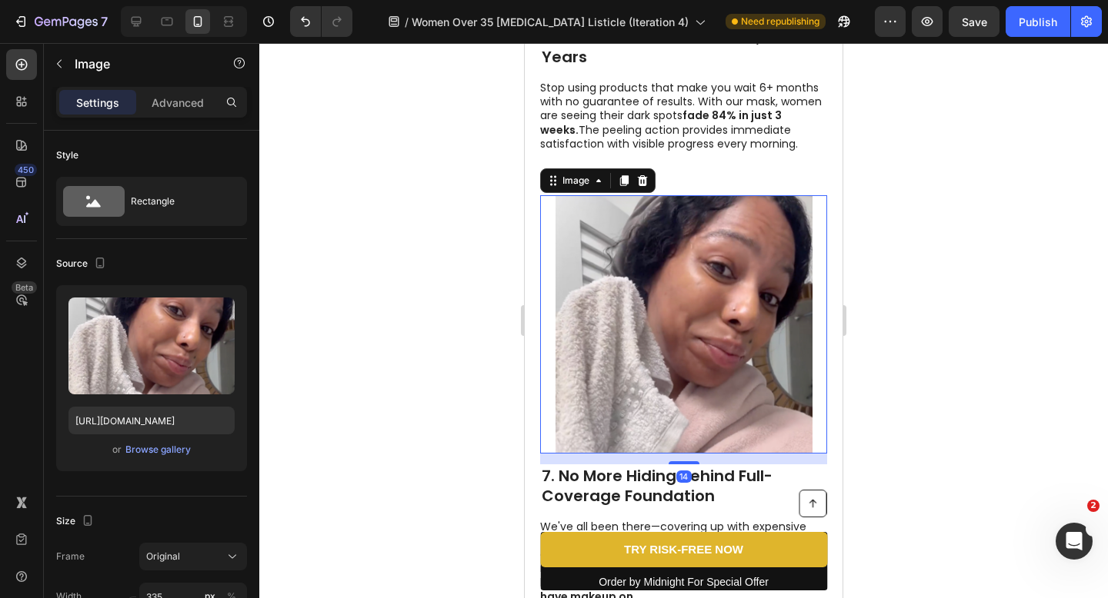
click at [721, 316] on img at bounding box center [684, 324] width 258 height 258
click at [173, 87] on div "Settings Advanced" at bounding box center [151, 102] width 191 height 31
click at [413, 225] on div at bounding box center [683, 320] width 848 height 555
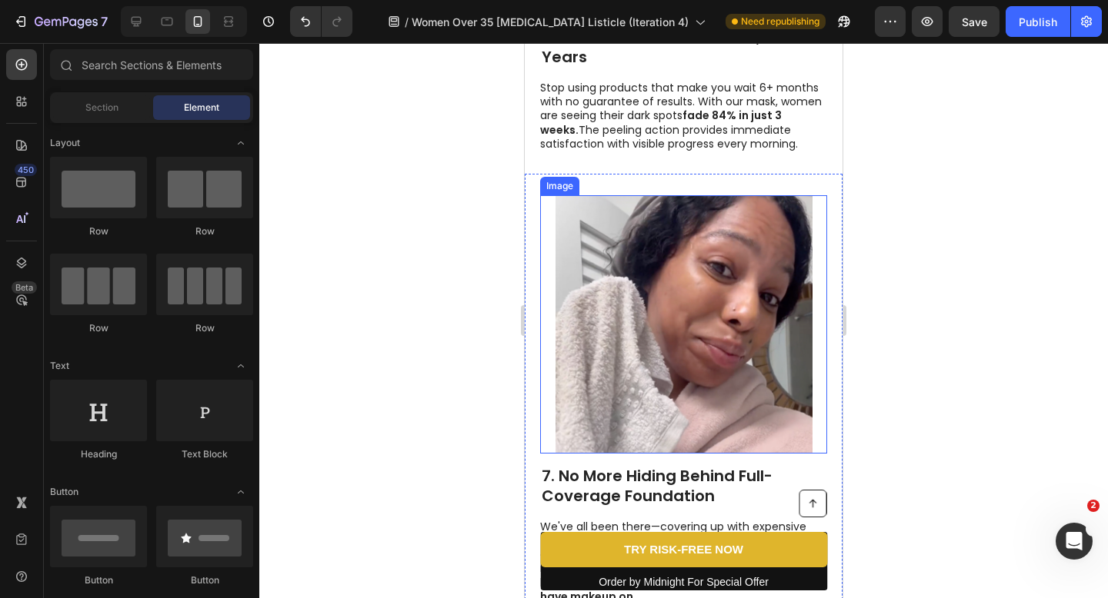
click at [683, 304] on img at bounding box center [684, 324] width 258 height 258
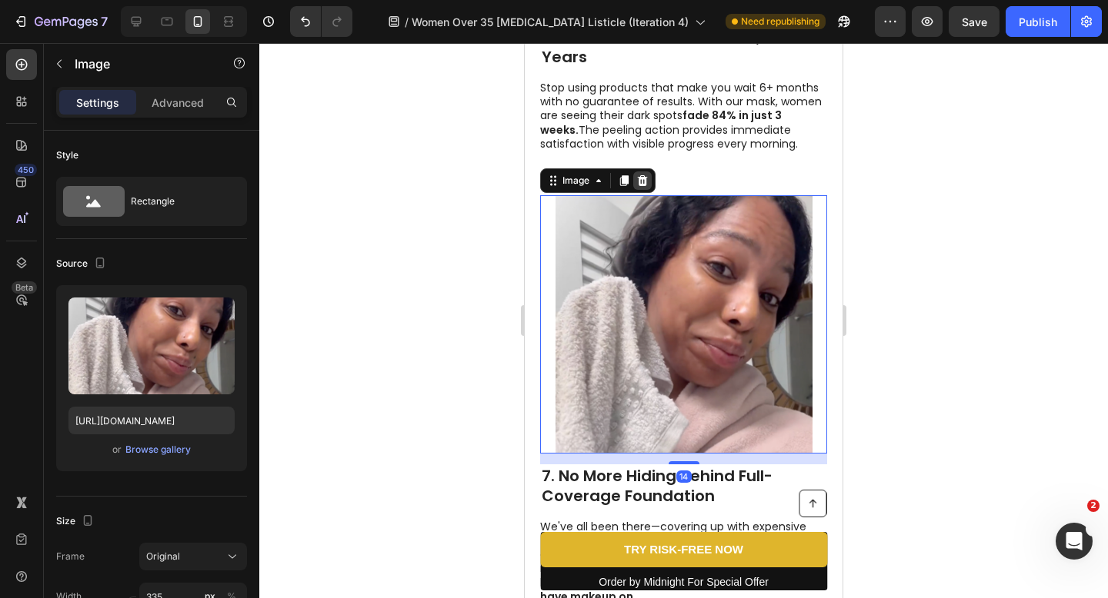
click at [646, 178] on icon at bounding box center [643, 180] width 10 height 11
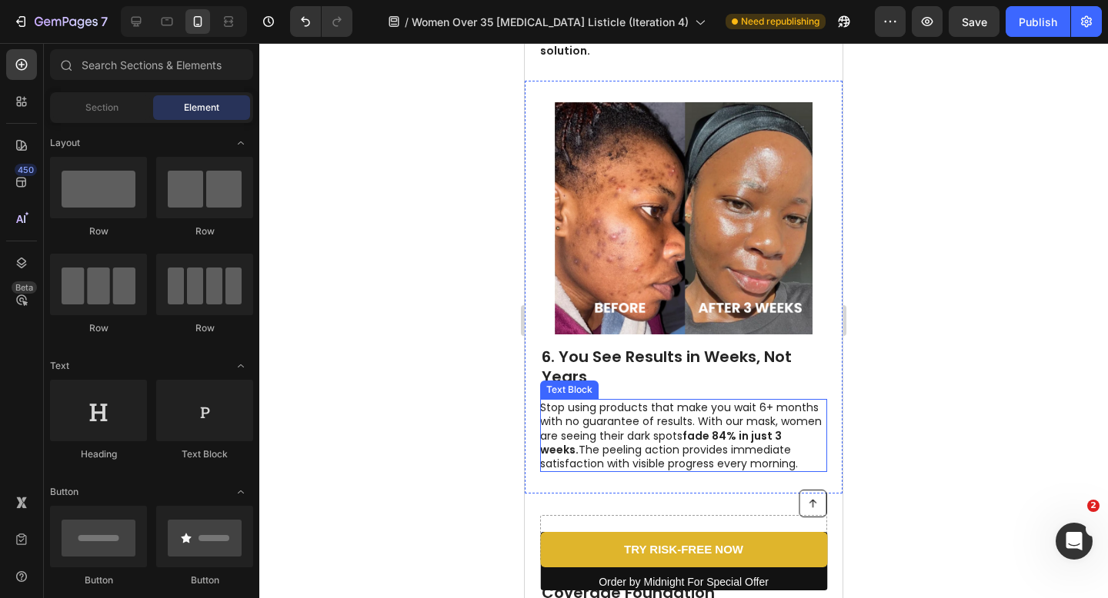
scroll to position [2581, 0]
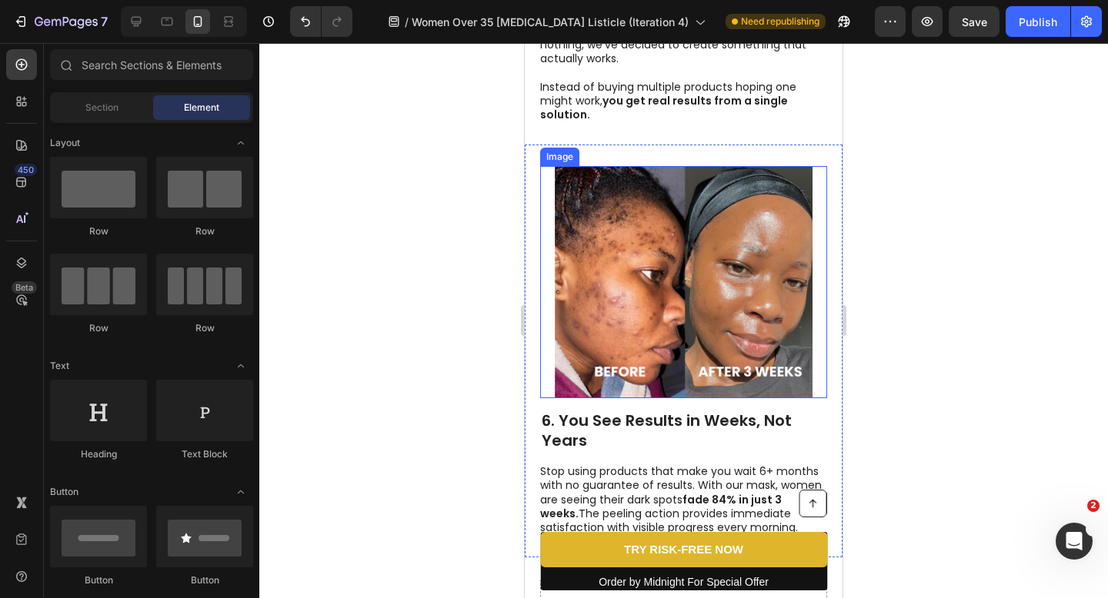
click at [691, 255] on img at bounding box center [684, 282] width 258 height 232
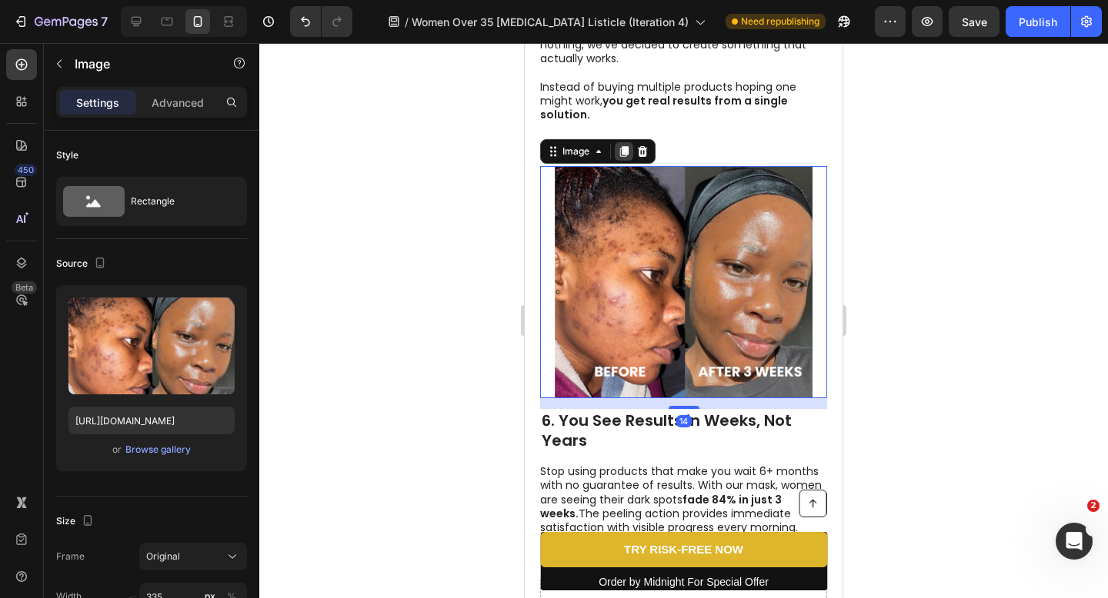
click at [625, 155] on icon at bounding box center [624, 152] width 8 height 11
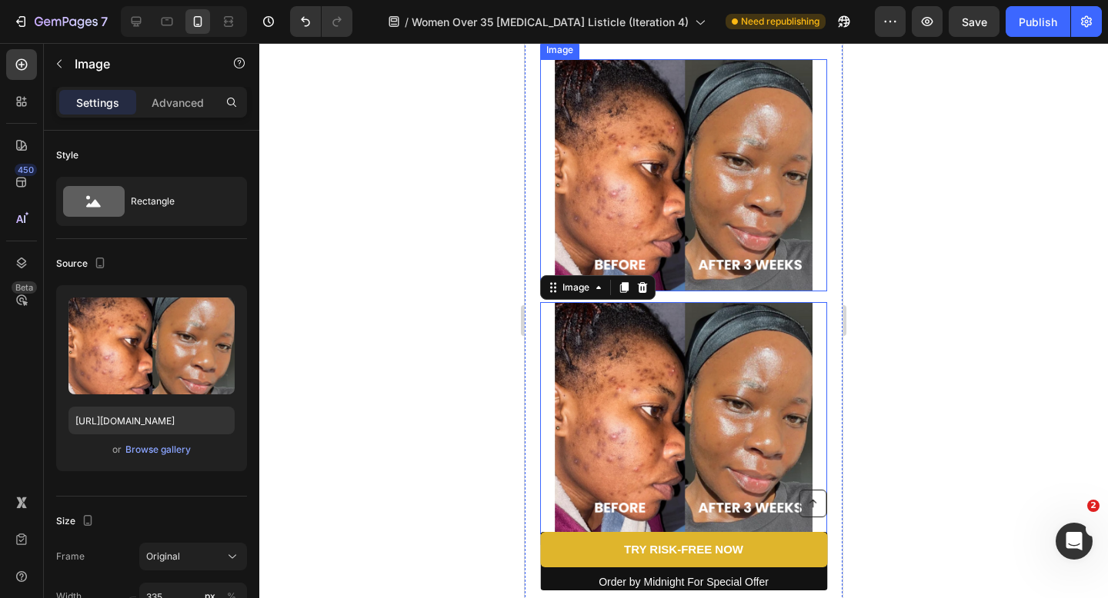
scroll to position [2844, 0]
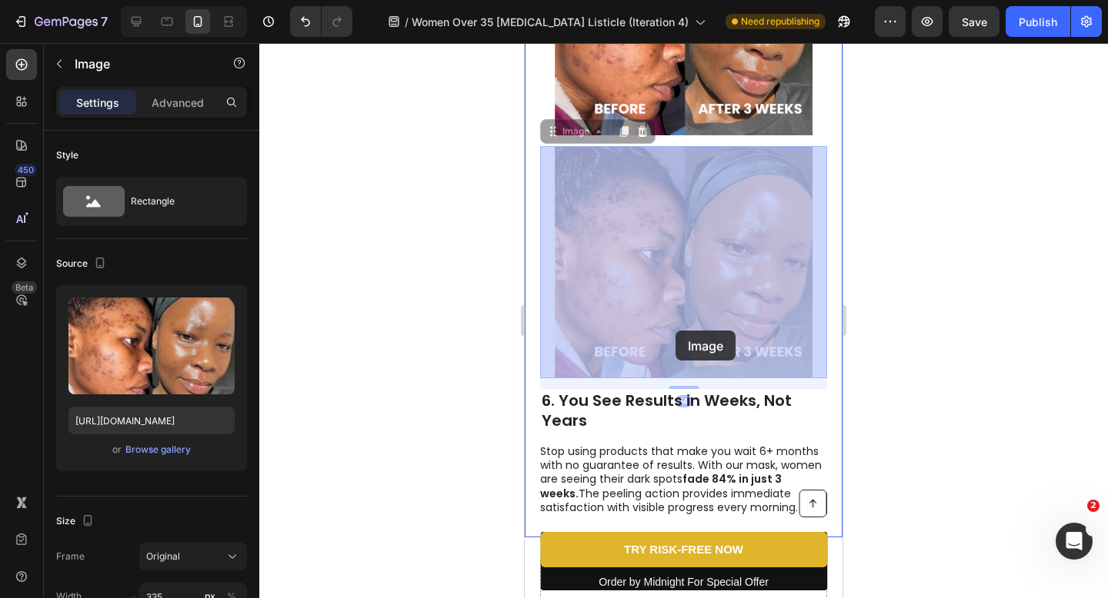
drag, startPoint x: 665, startPoint y: 282, endPoint x: 681, endPoint y: 313, distance: 35.1
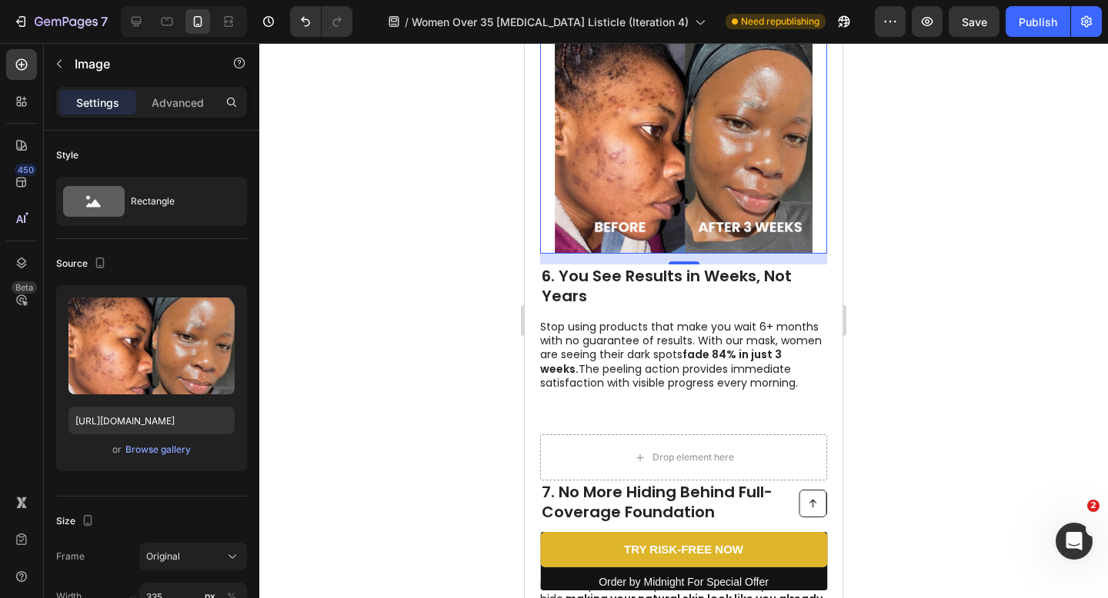
scroll to position [2971, 0]
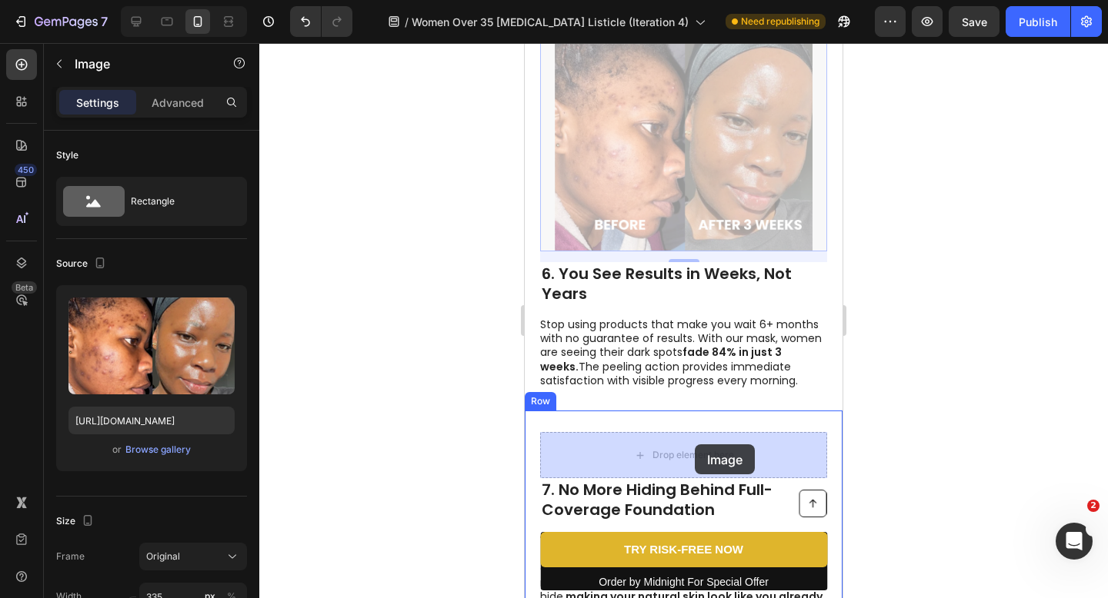
drag, startPoint x: 697, startPoint y: 181, endPoint x: 693, endPoint y: 455, distance: 273.9
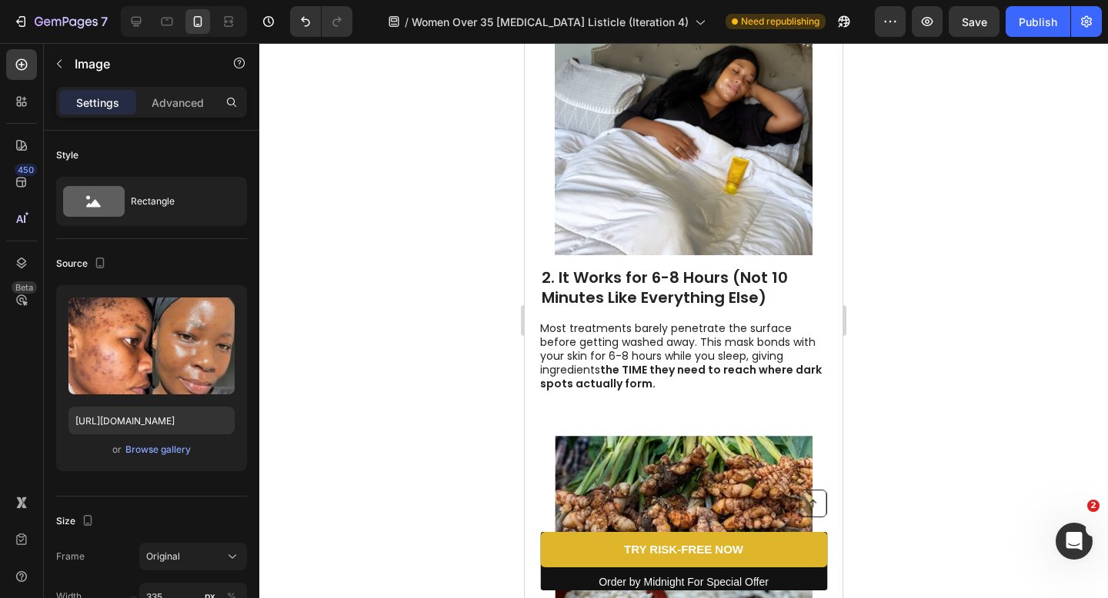
scroll to position [891, 0]
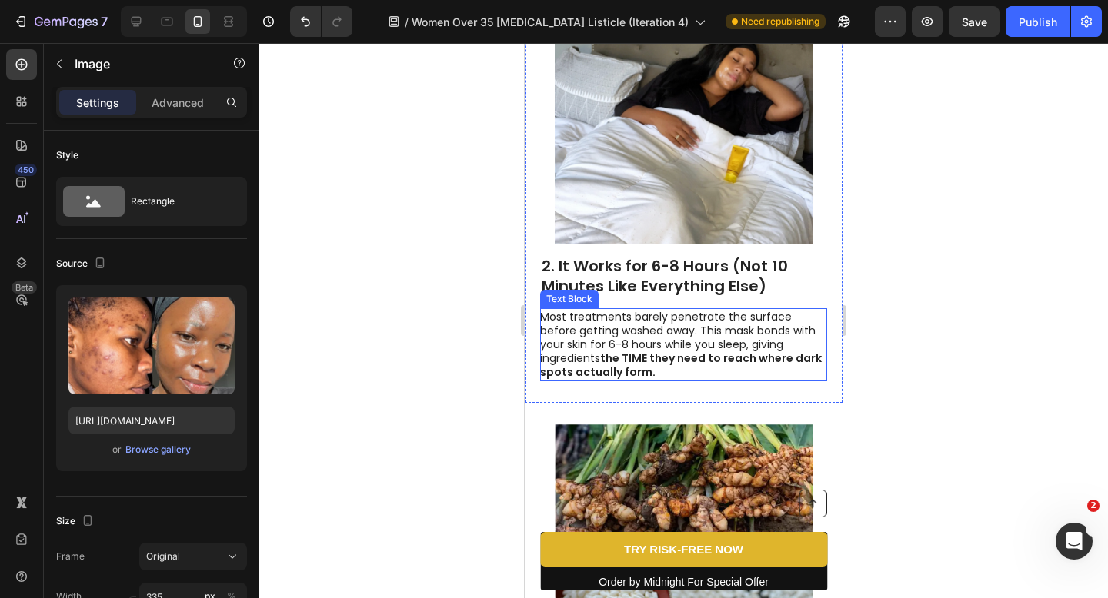
click at [668, 378] on p "Most treatments barely penetrate the surface before getting washed away. This m…" at bounding box center [682, 345] width 285 height 70
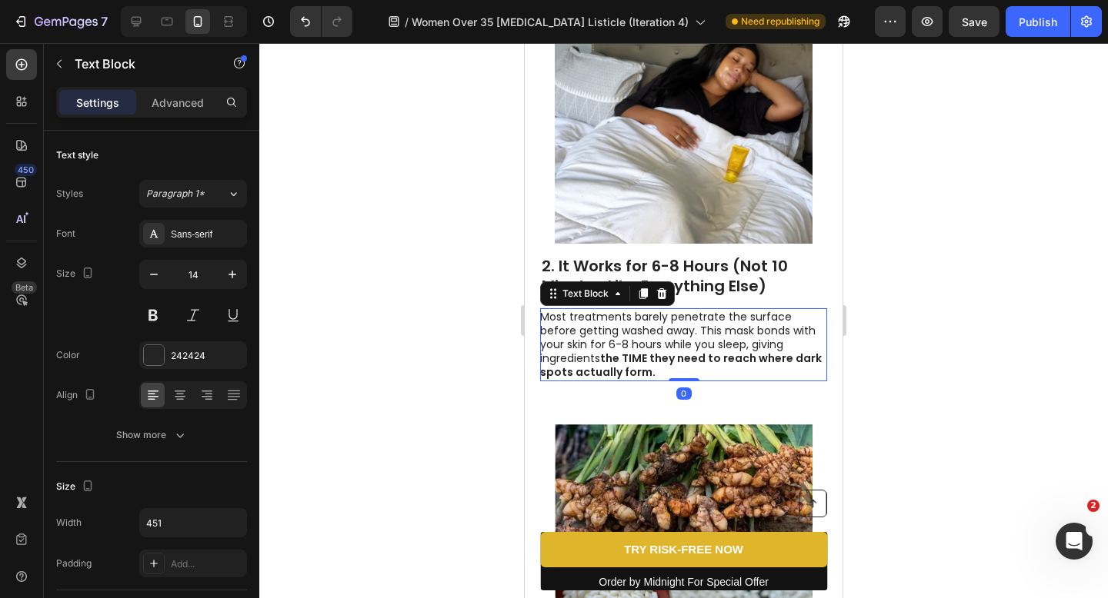
click at [668, 378] on p "Most treatments barely penetrate the surface before getting washed away. This m…" at bounding box center [682, 345] width 285 height 70
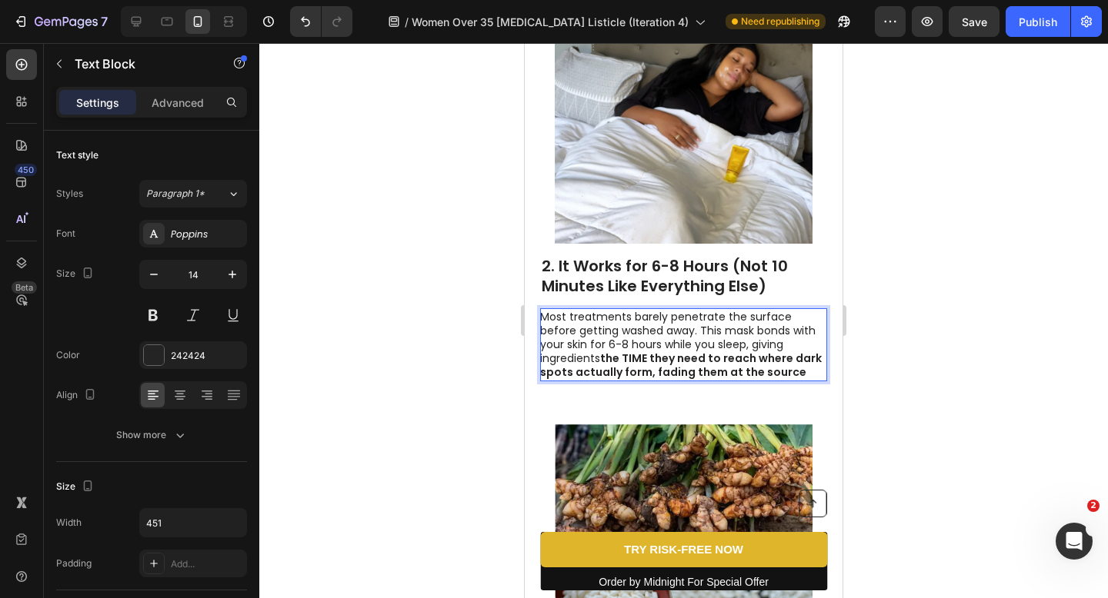
click at [615, 376] on strong "the TIME they need to reach where dark spots actually form, fading them at the …" at bounding box center [681, 365] width 282 height 29
click at [647, 370] on strong "the TIME they need to reach where dark spots actually form to fading them at th…" at bounding box center [681, 365] width 282 height 29
click at [685, 373] on strong "the TIME they need to reach where dark spots actually form to fade them at the …" at bounding box center [681, 365] width 282 height 29
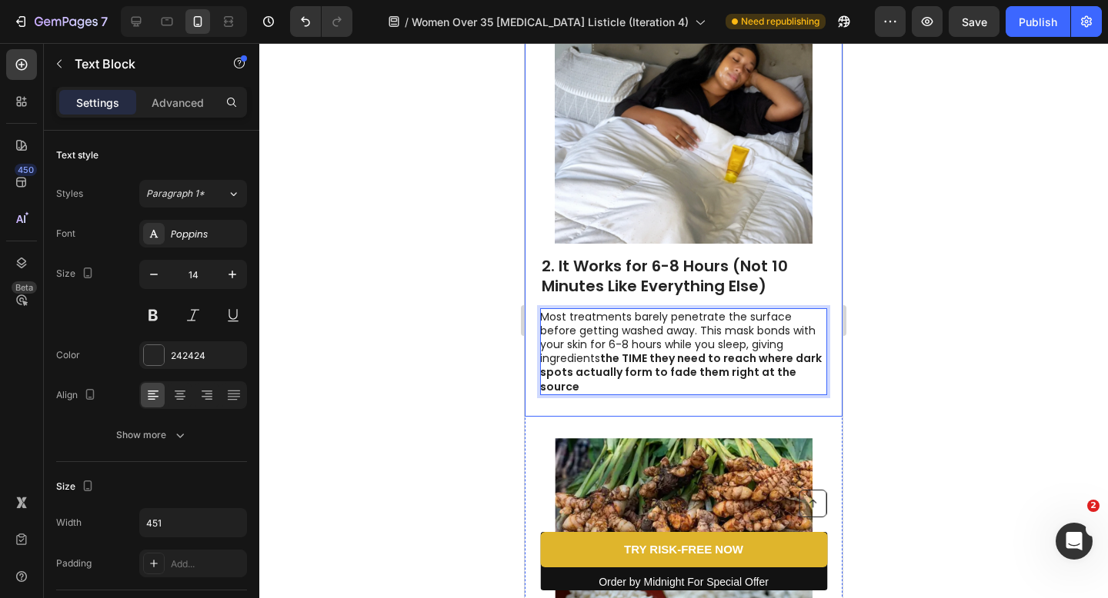
click at [875, 347] on div at bounding box center [683, 320] width 848 height 555
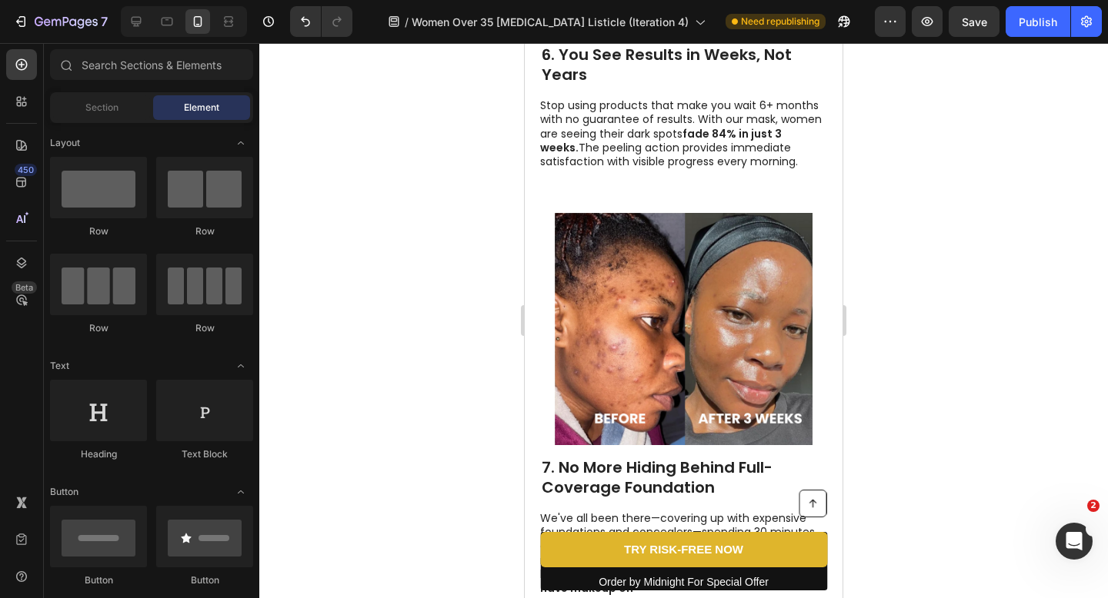
scroll to position [3005, 0]
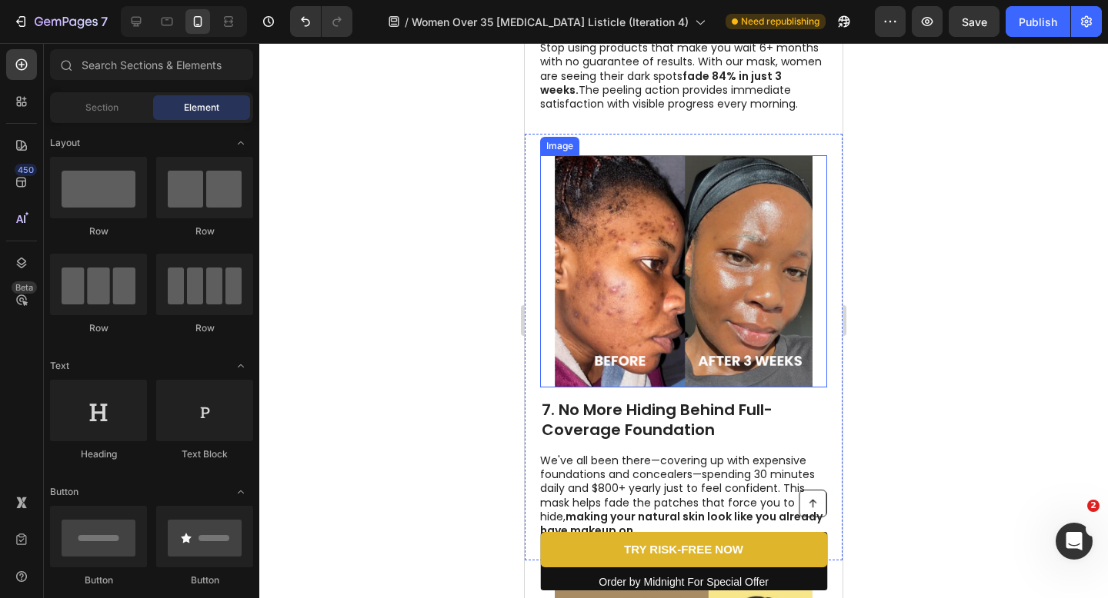
click at [679, 254] on img at bounding box center [684, 271] width 258 height 232
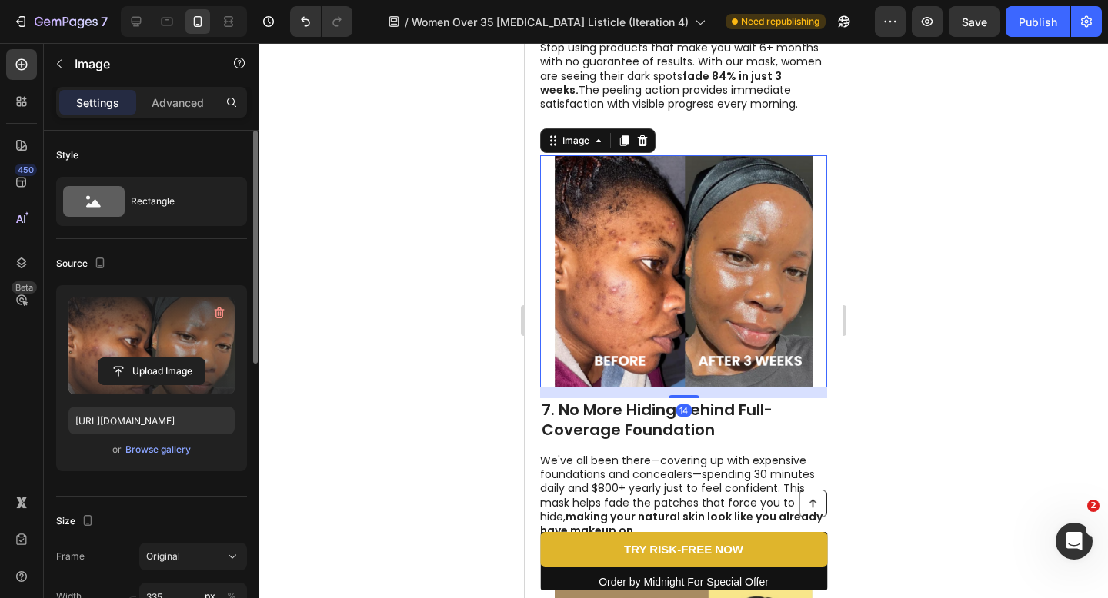
click at [179, 338] on label at bounding box center [151, 346] width 166 height 97
click at [179, 358] on input "file" at bounding box center [151, 371] width 106 height 26
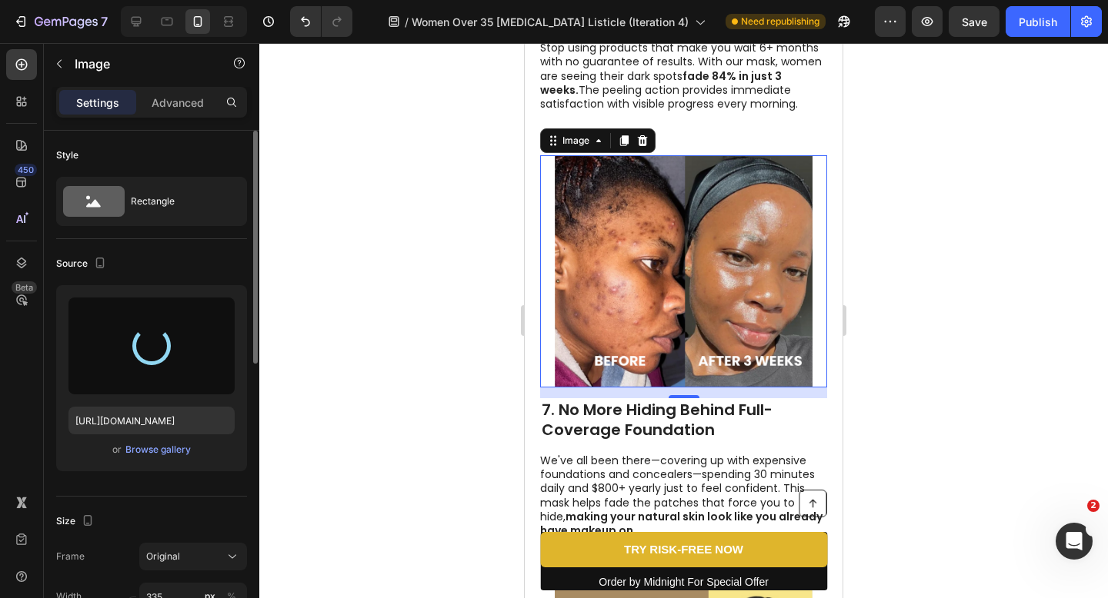
type input "[URL][DOMAIN_NAME]"
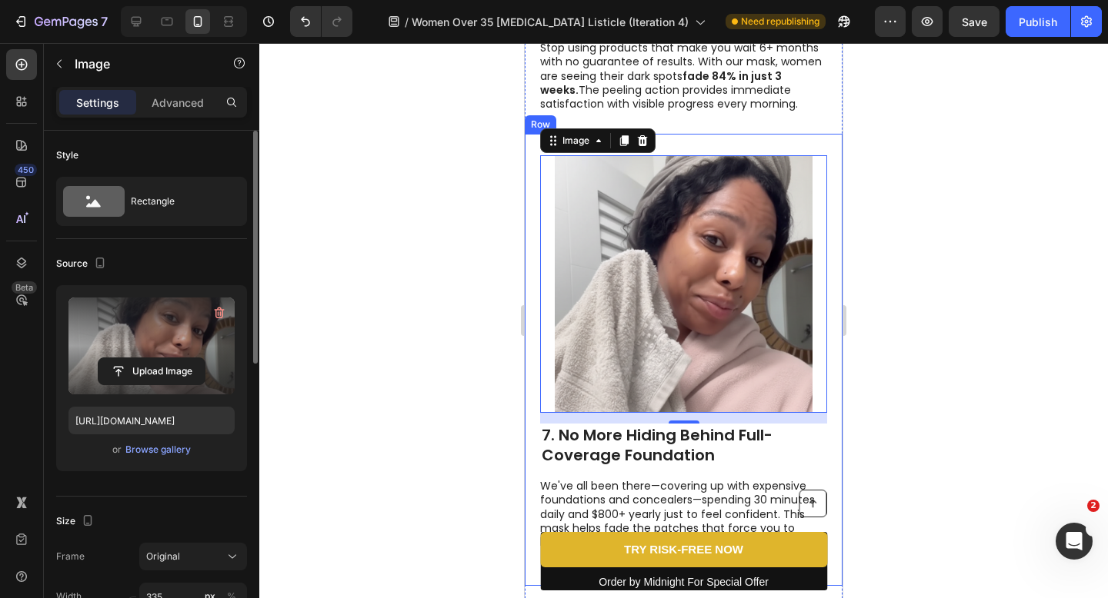
click at [957, 305] on div at bounding box center [683, 320] width 848 height 555
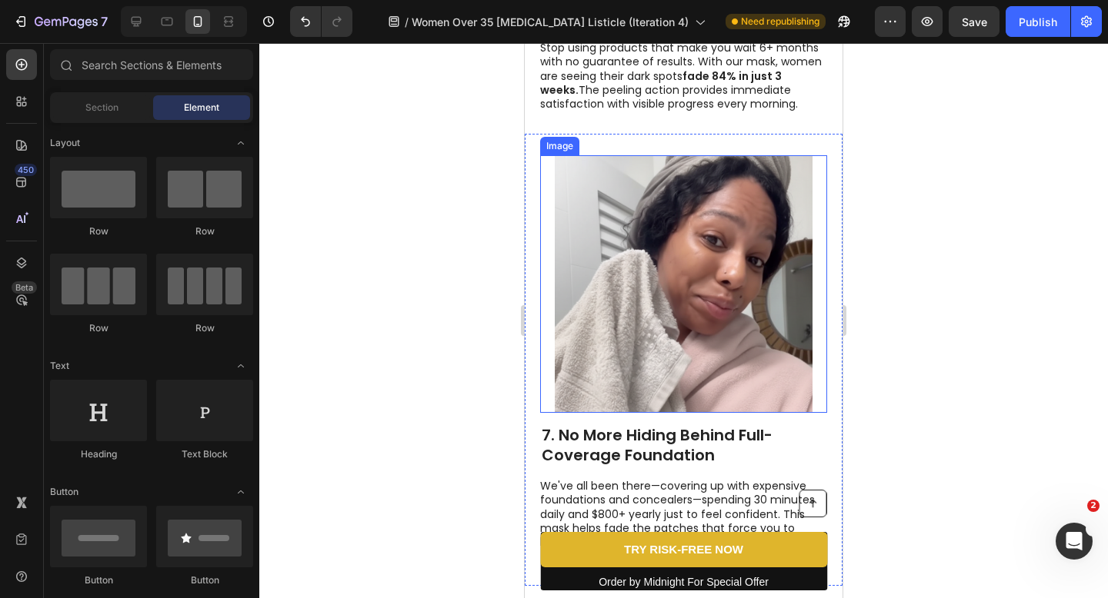
click at [658, 281] on img at bounding box center [684, 284] width 258 height 258
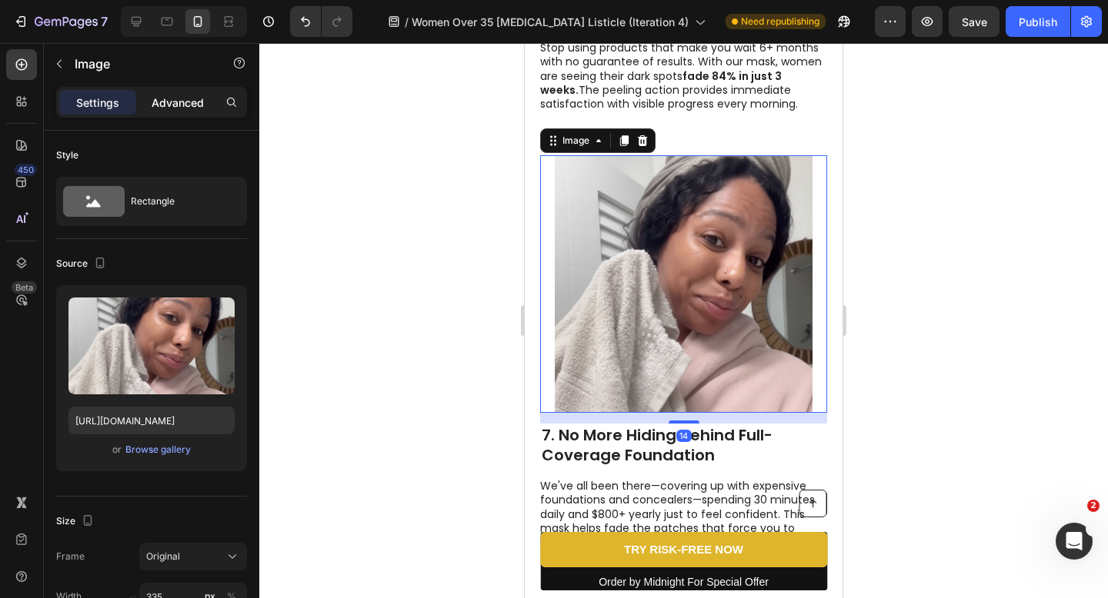
click at [188, 106] on p "Advanced" at bounding box center [178, 103] width 52 height 16
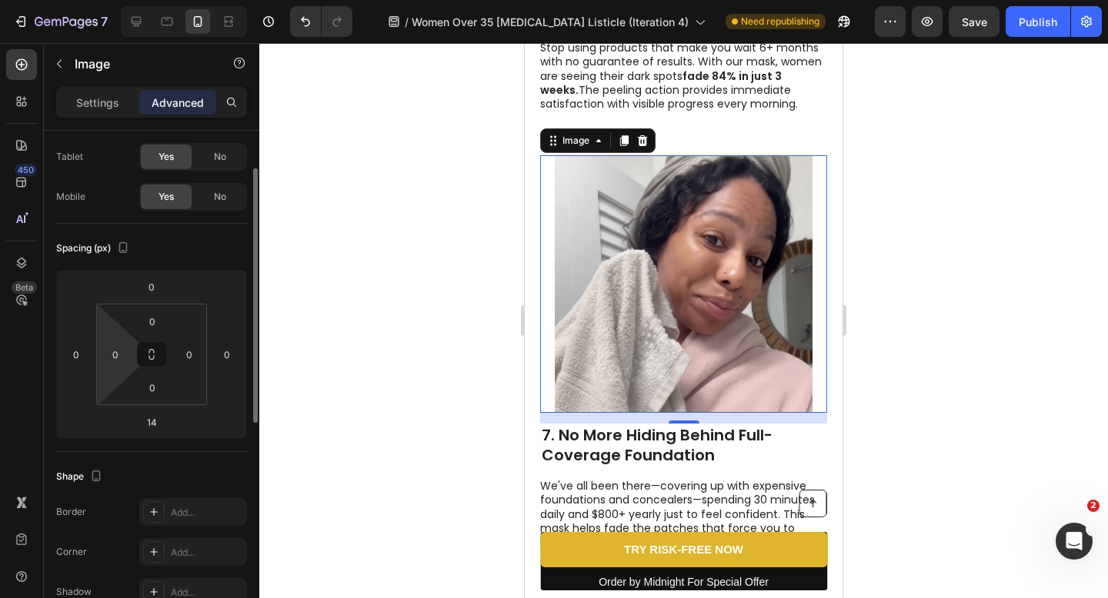
scroll to position [75, 0]
click at [153, 423] on input "14" at bounding box center [151, 421] width 31 height 23
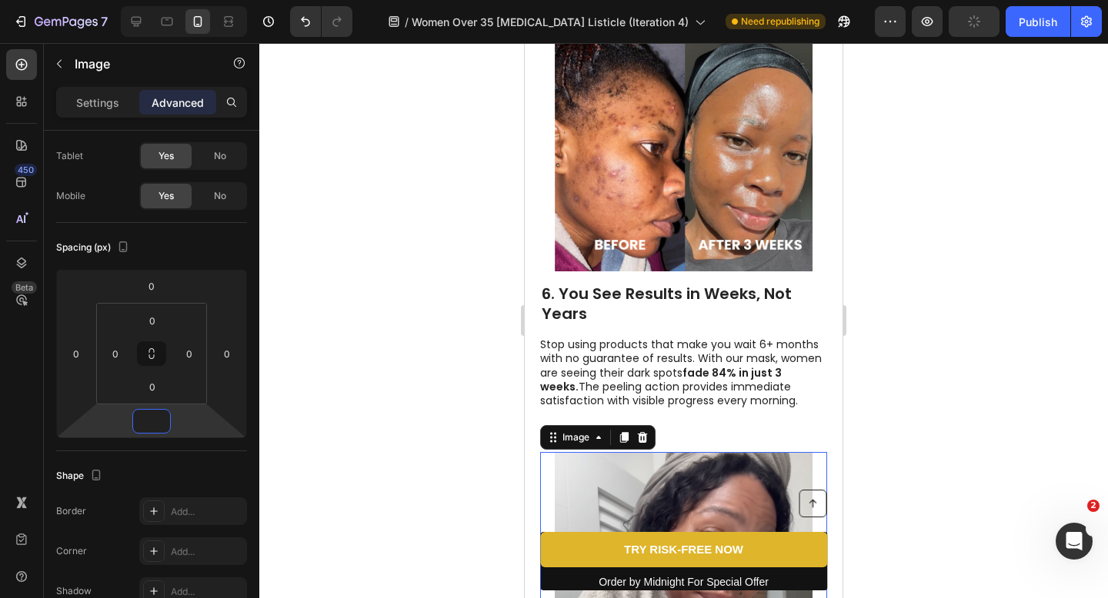
scroll to position [2999, 0]
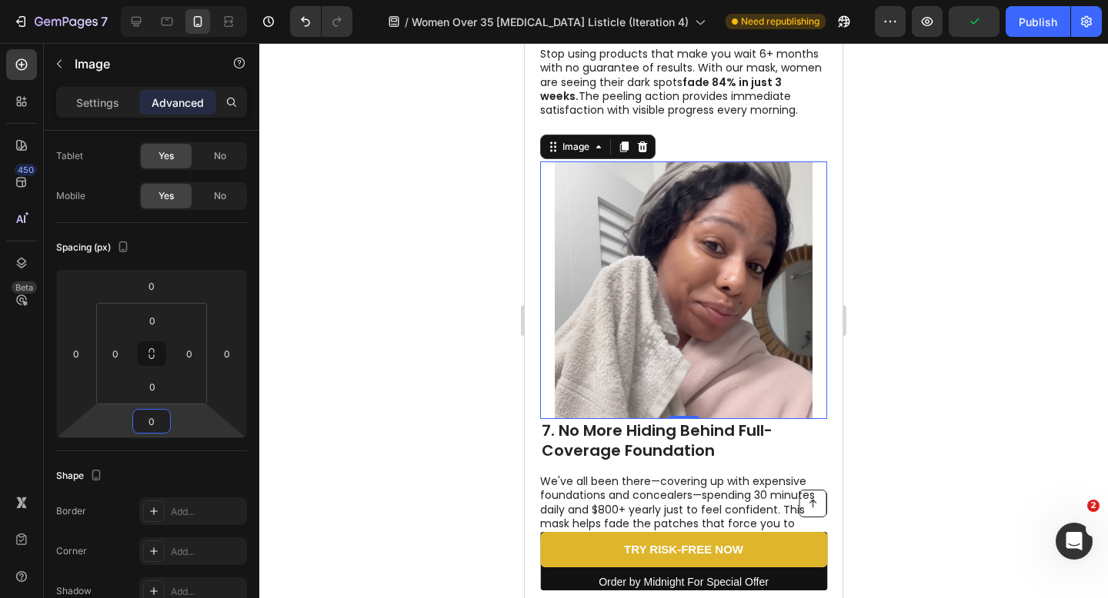
click at [452, 348] on div at bounding box center [683, 320] width 848 height 555
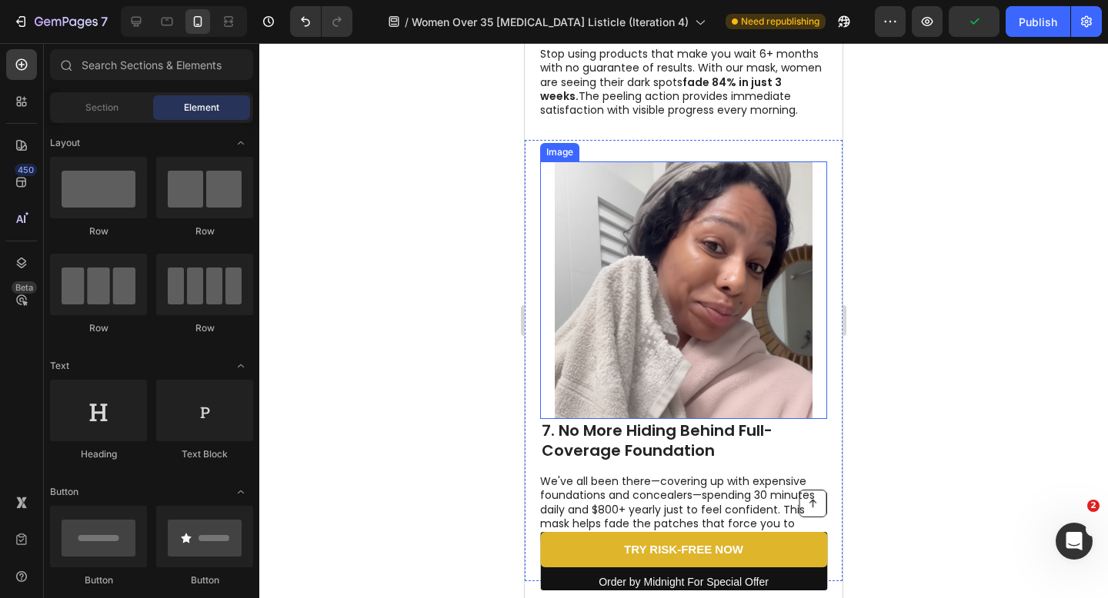
click at [680, 357] on img at bounding box center [684, 291] width 258 height 258
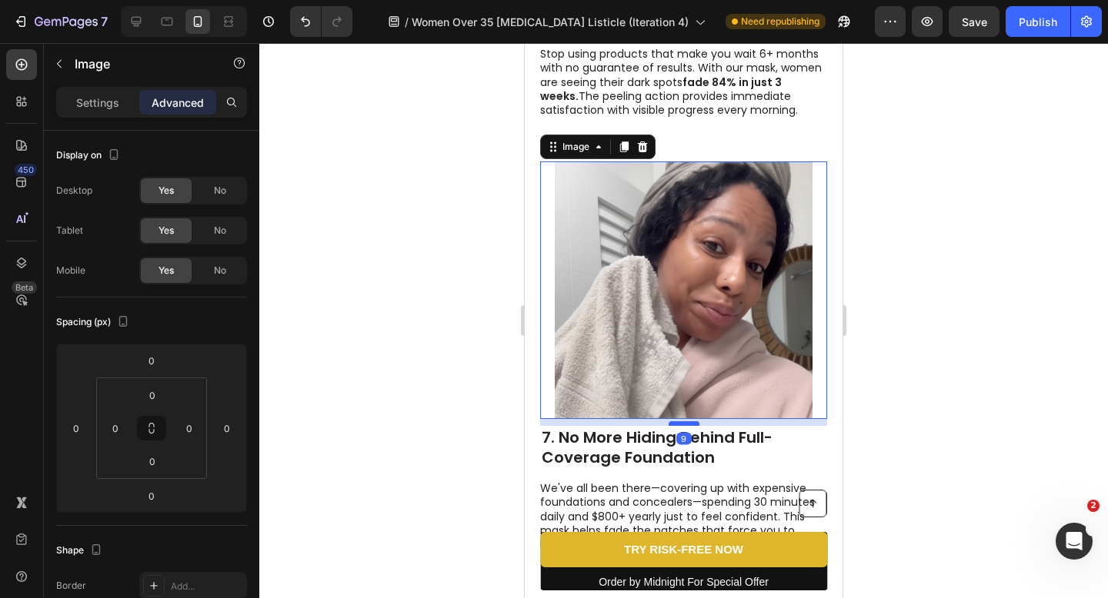
click at [688, 423] on div at bounding box center [683, 424] width 31 height 5
type input "9"
click at [405, 415] on div at bounding box center [683, 320] width 848 height 555
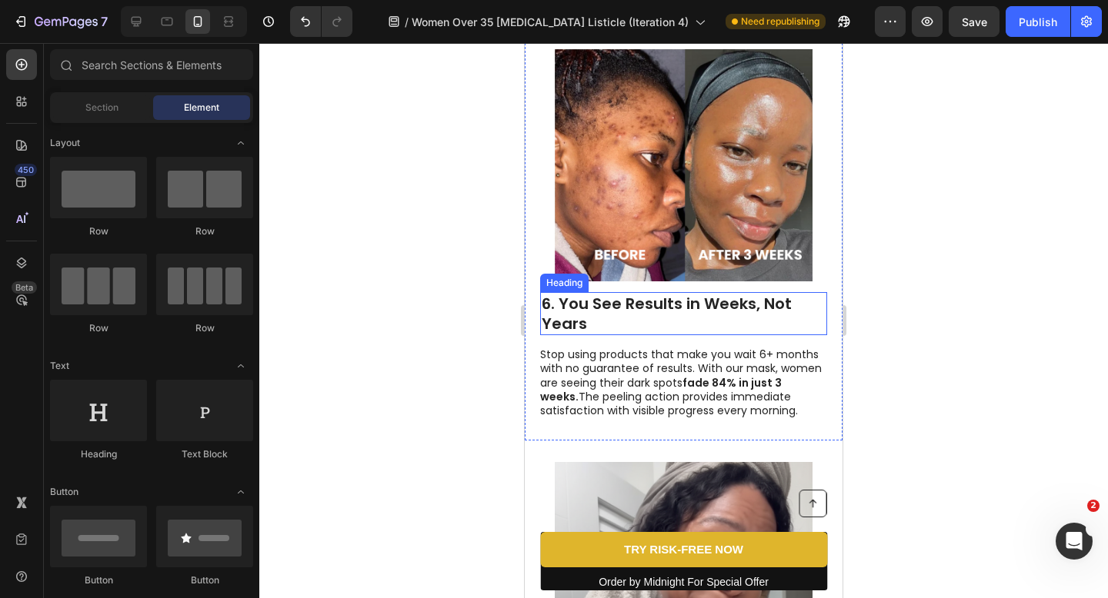
click at [596, 245] on img at bounding box center [684, 165] width 258 height 232
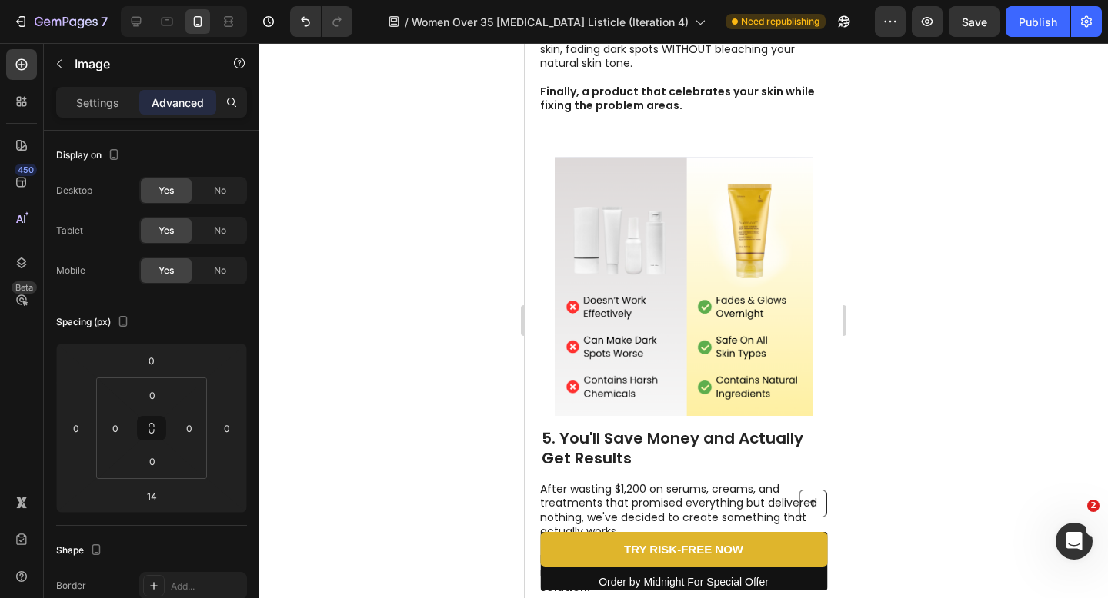
scroll to position [2093, 0]
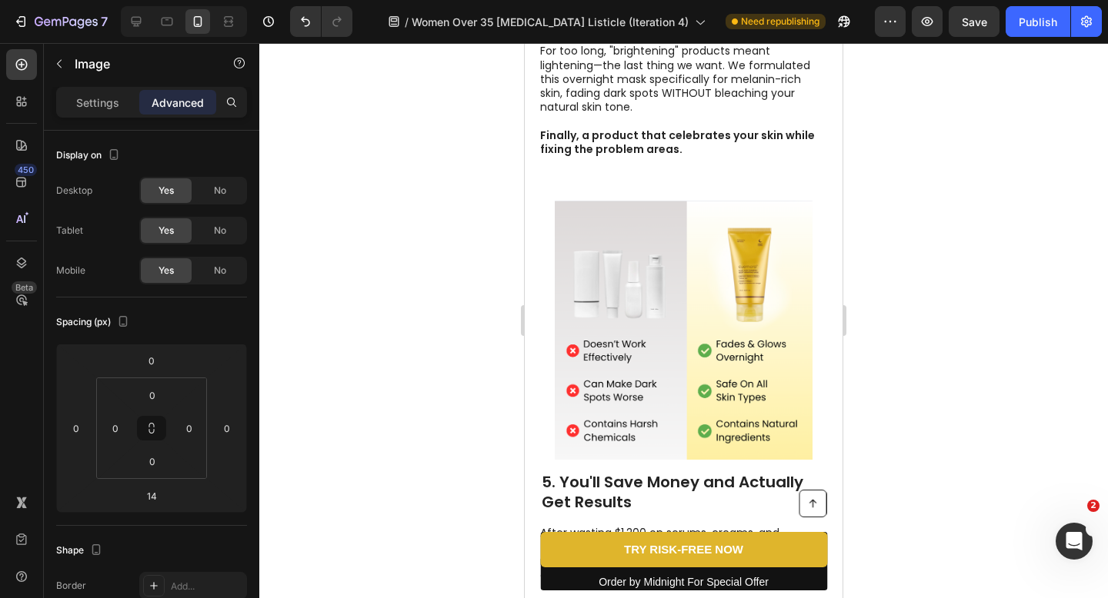
click at [596, 245] on img at bounding box center [684, 330] width 258 height 259
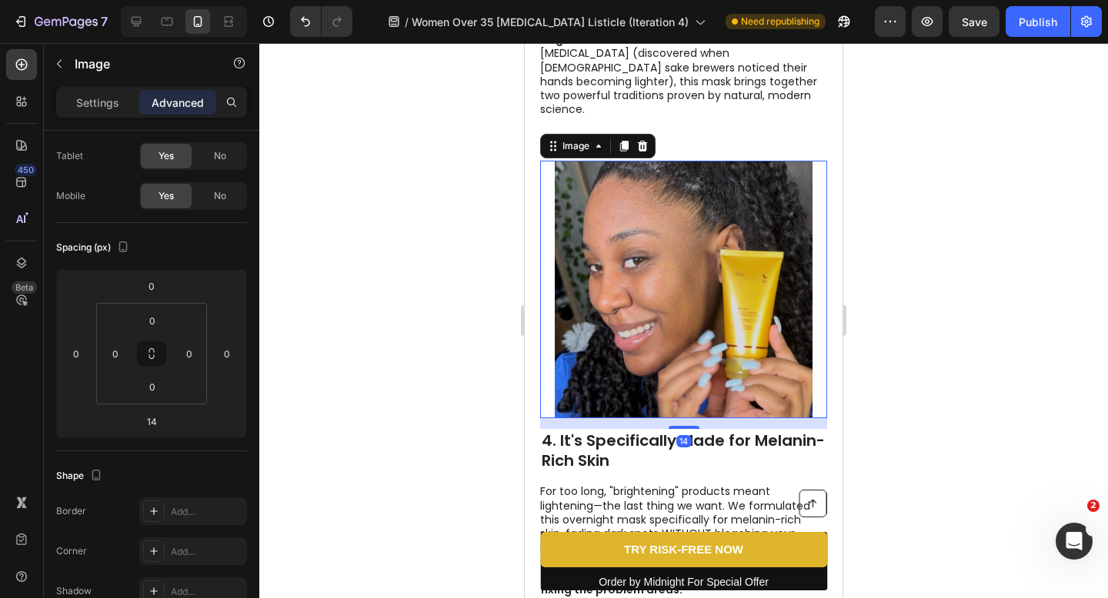
click at [596, 245] on img at bounding box center [684, 290] width 258 height 258
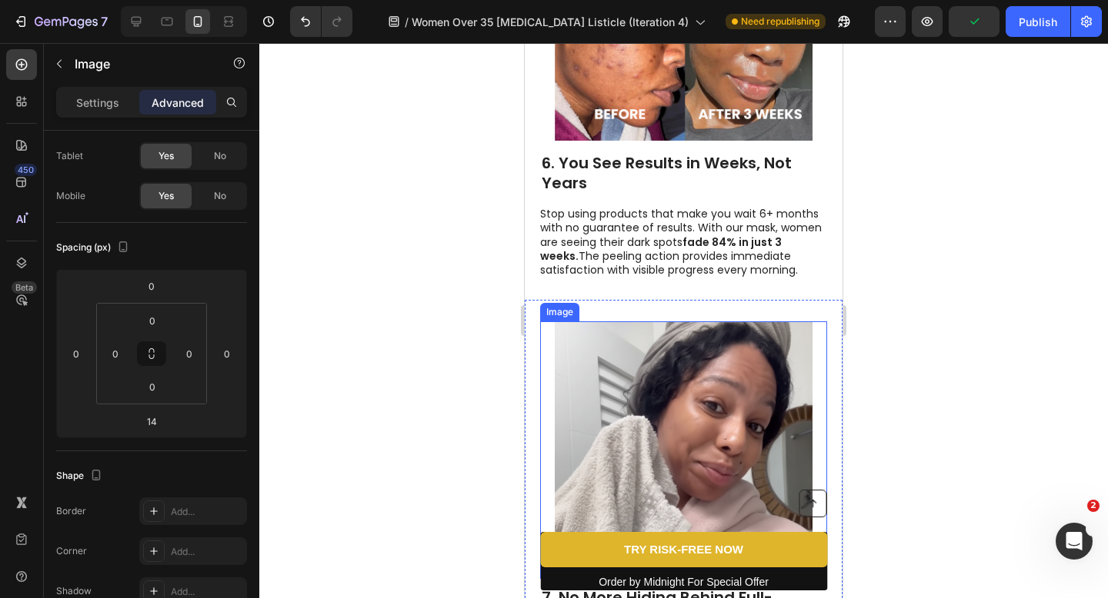
click at [610, 395] on img at bounding box center [684, 451] width 258 height 258
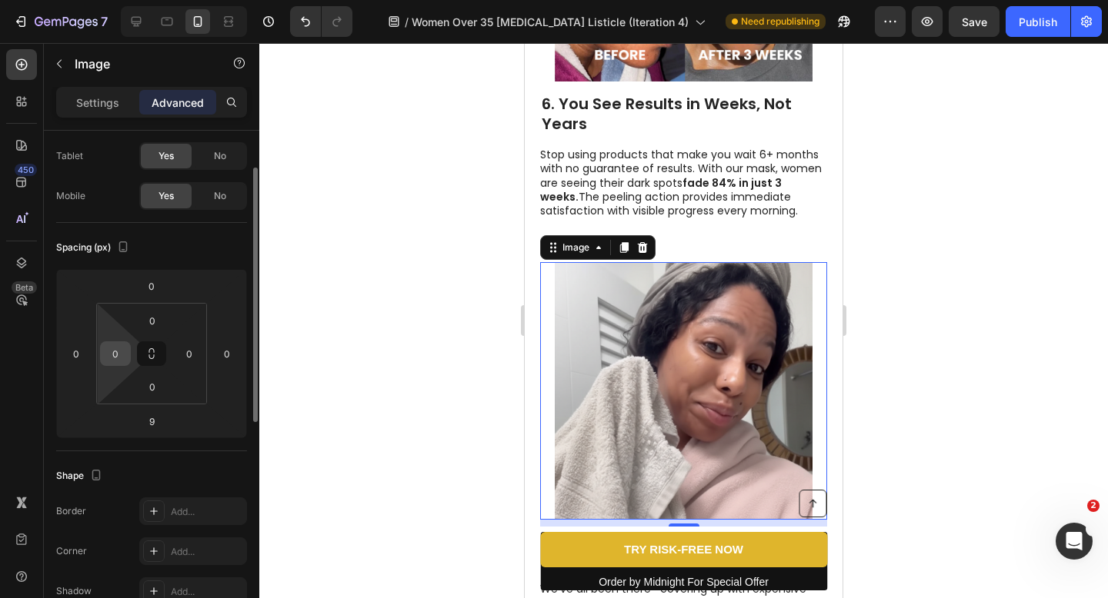
click at [123, 352] on input "0" at bounding box center [115, 353] width 23 height 23
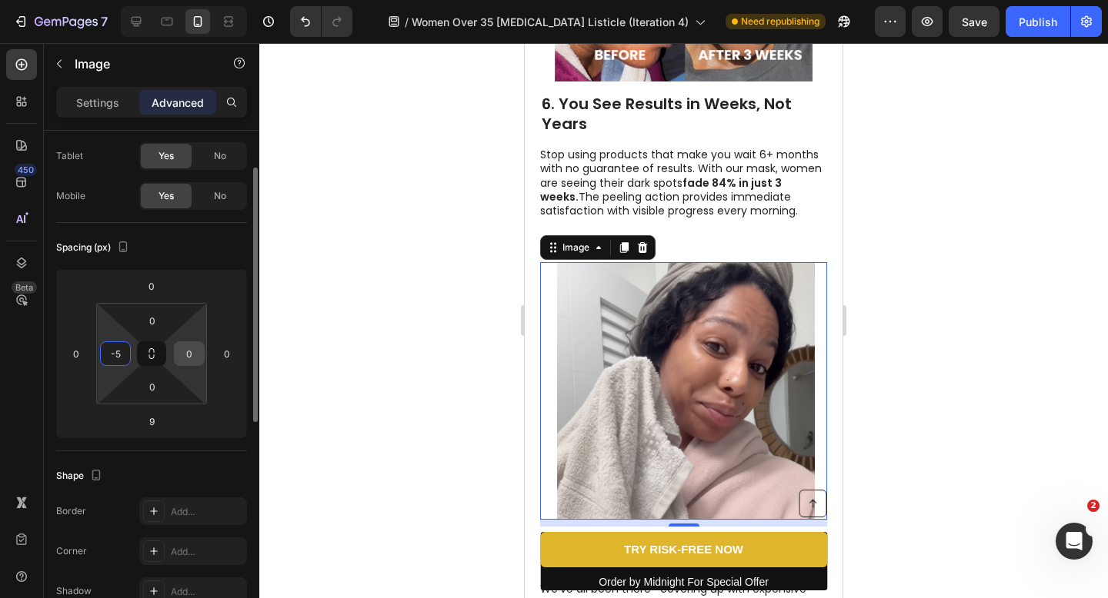
type input "5"
click at [182, 354] on input "0" at bounding box center [189, 353] width 23 height 23
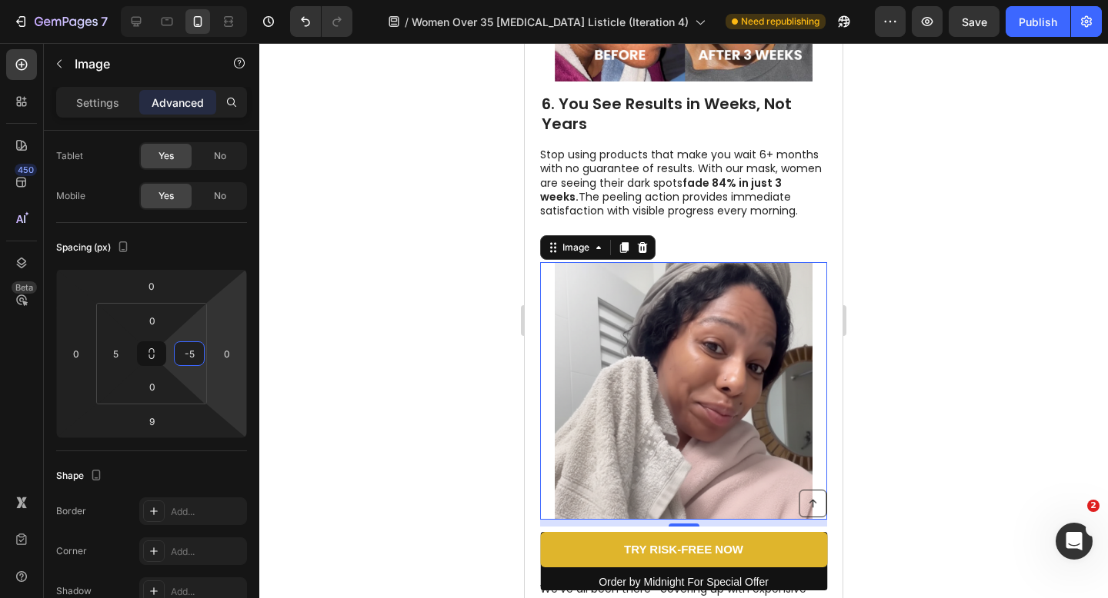
type input "5"
click at [295, 351] on div at bounding box center [683, 320] width 848 height 555
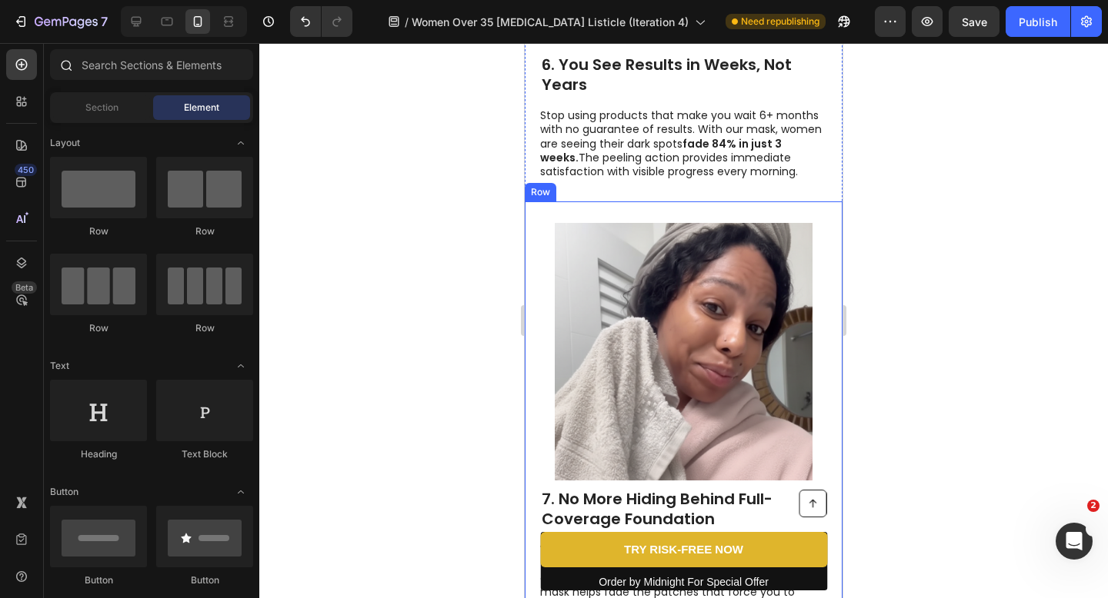
scroll to position [2907, 0]
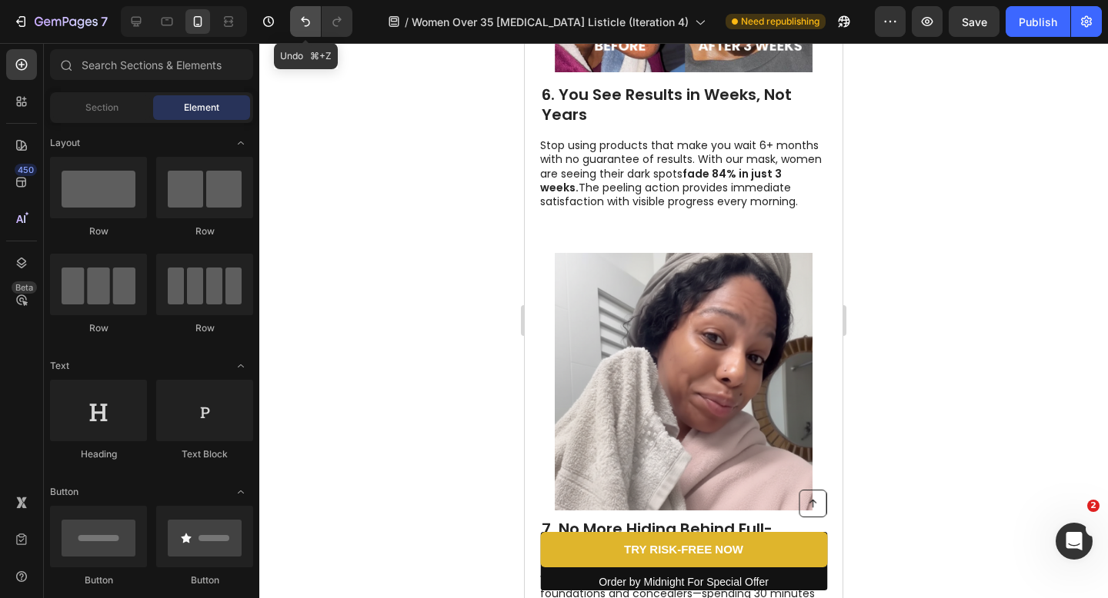
click at [307, 25] on icon "Undo/Redo" at bounding box center [305, 22] width 9 height 10
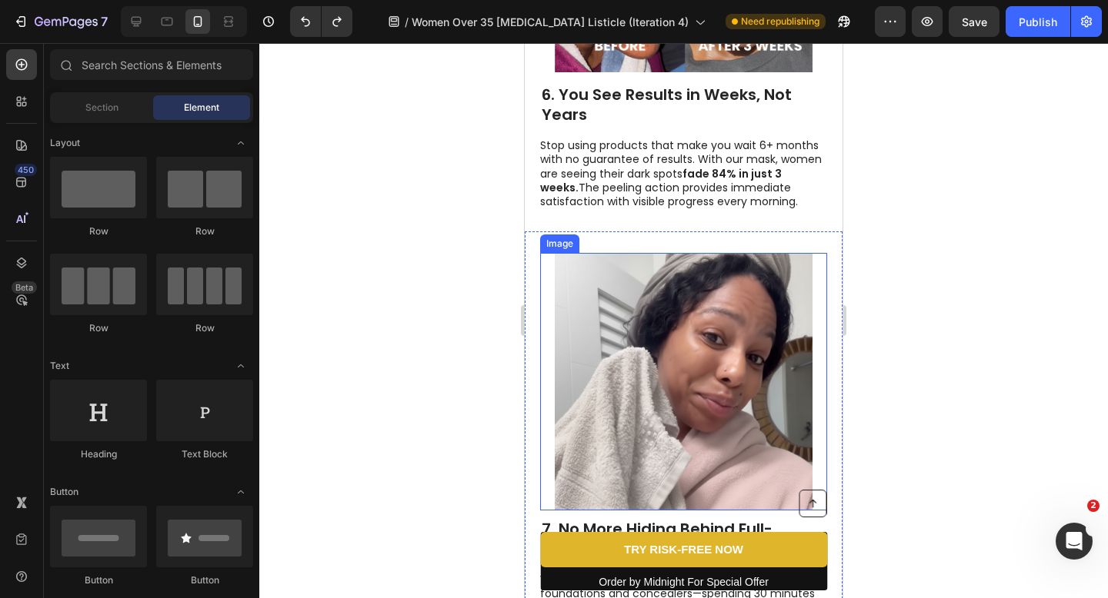
click at [651, 346] on img at bounding box center [684, 382] width 258 height 258
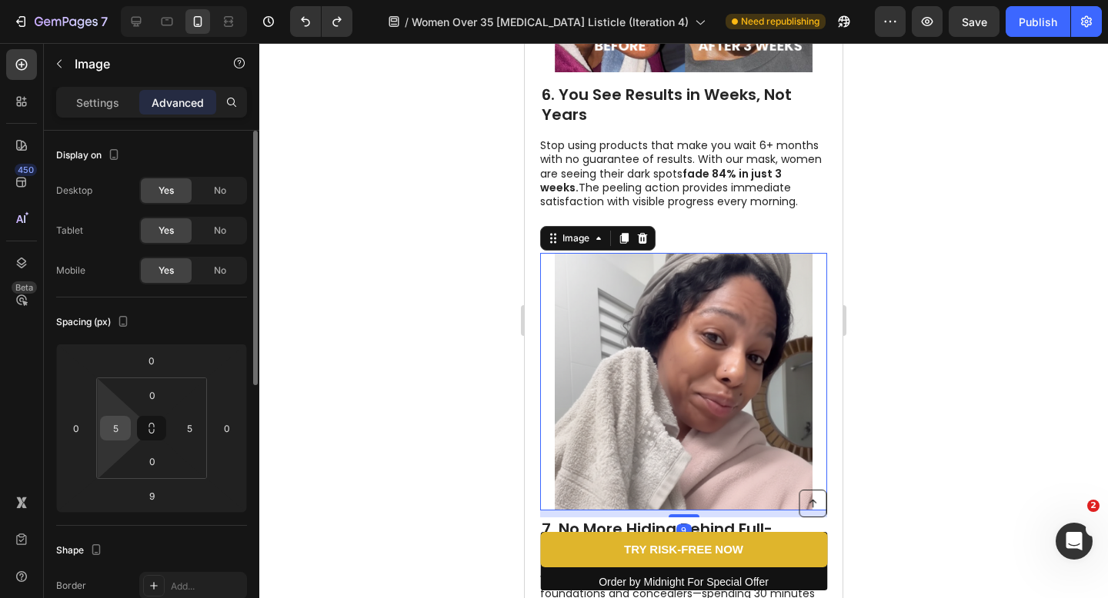
click at [127, 423] on div "5" at bounding box center [115, 428] width 31 height 25
click at [123, 423] on input "5" at bounding box center [115, 428] width 23 height 23
click at [114, 425] on input "5" at bounding box center [115, 428] width 23 height 23
type input "-5"
click at [171, 0] on html "7 Version history / Women Over 35 [MEDICAL_DATA] Listicle (Iteration 4) Need re…" at bounding box center [554, 0] width 1108 height 0
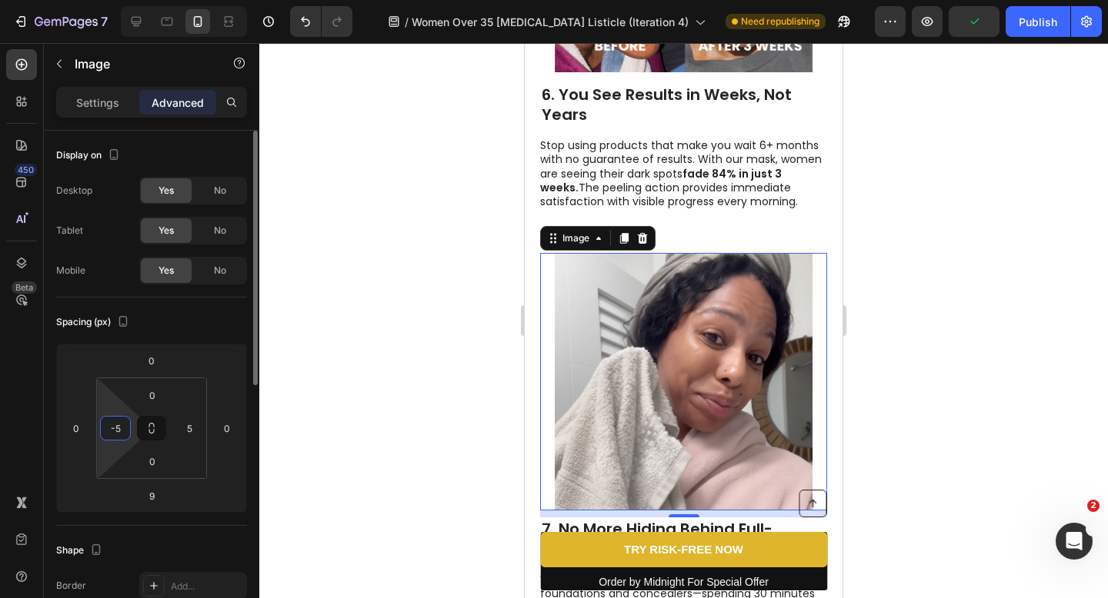
click at [118, 431] on input "-5" at bounding box center [115, 428] width 23 height 23
type input "0"
click at [188, 427] on input "5" at bounding box center [189, 428] width 23 height 23
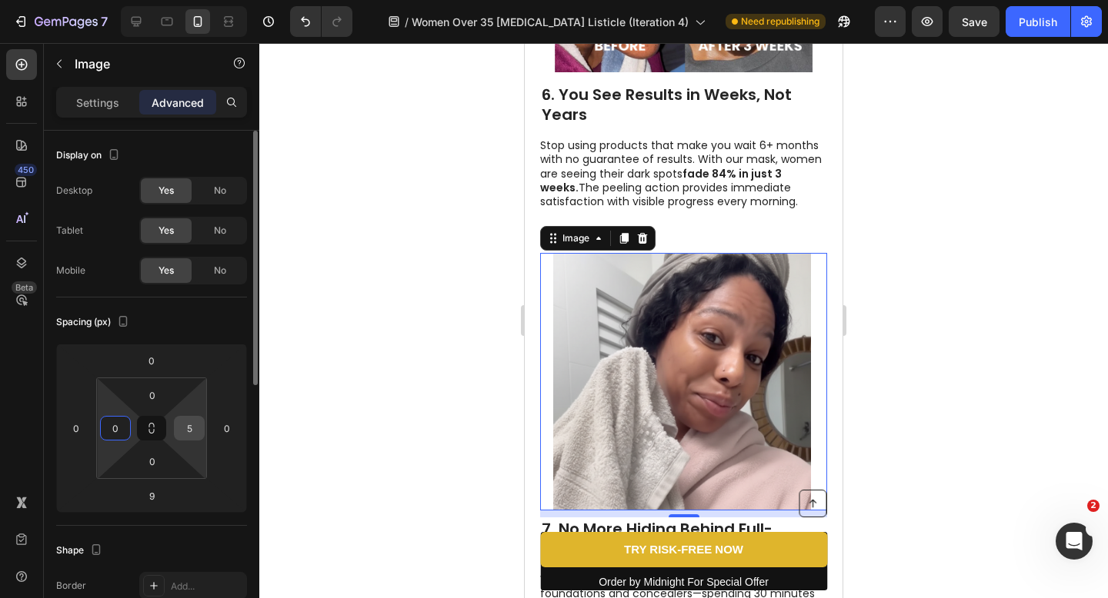
click at [188, 427] on input "5" at bounding box center [189, 428] width 23 height 23
type input "0"
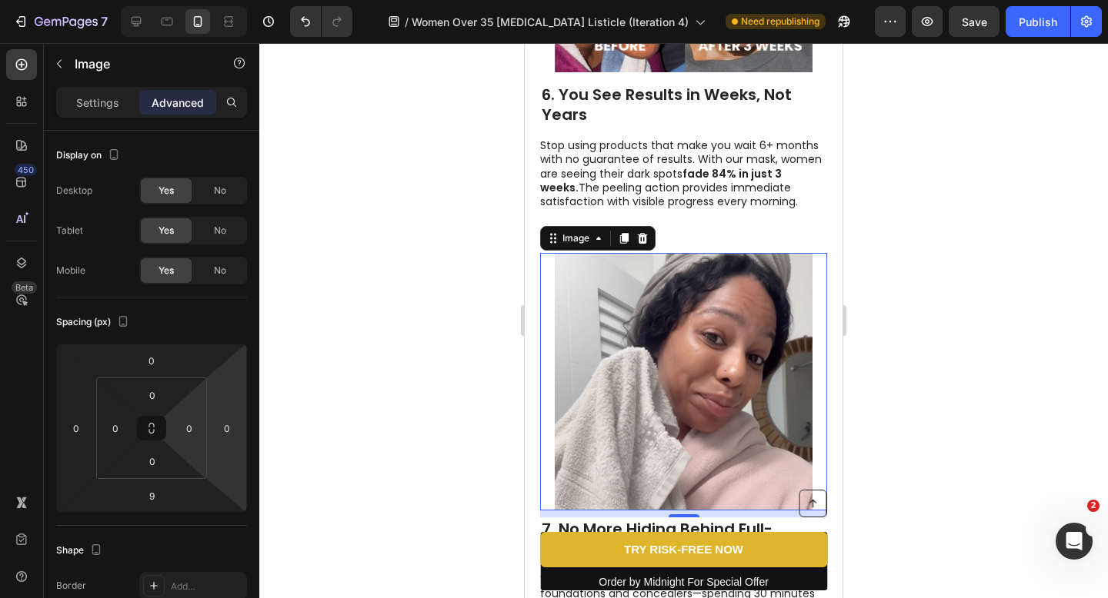
click at [348, 398] on div at bounding box center [683, 320] width 848 height 555
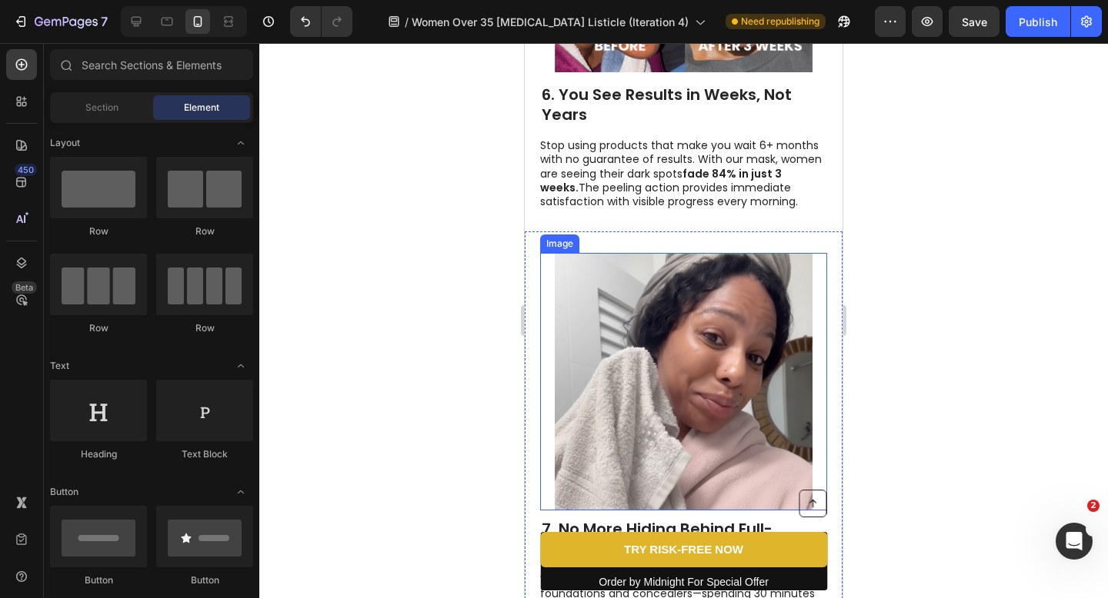
scroll to position [3051, 0]
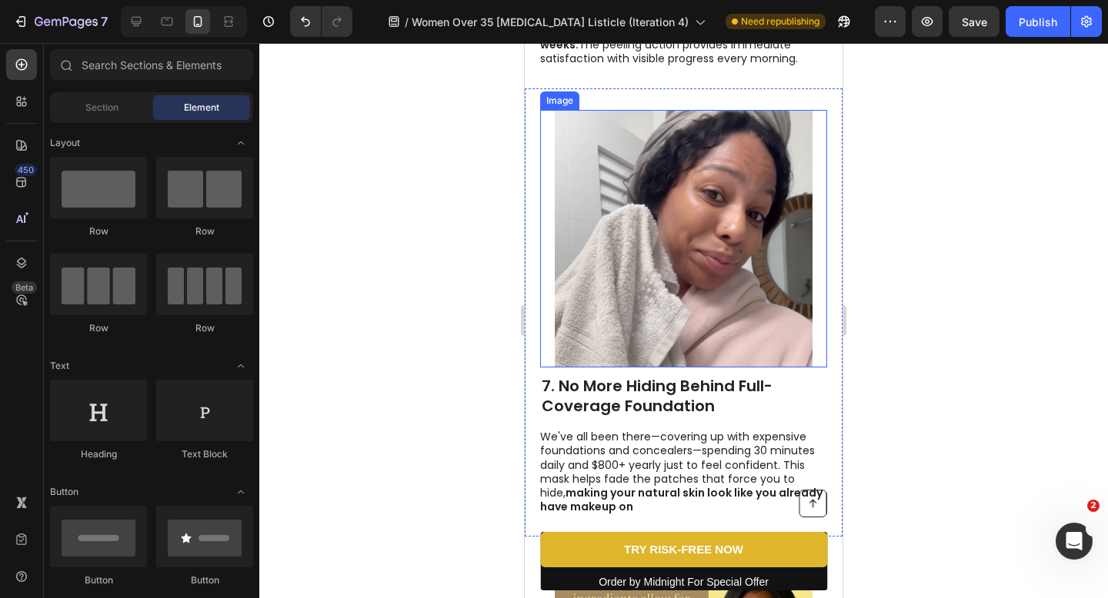
click at [619, 353] on img at bounding box center [684, 239] width 258 height 258
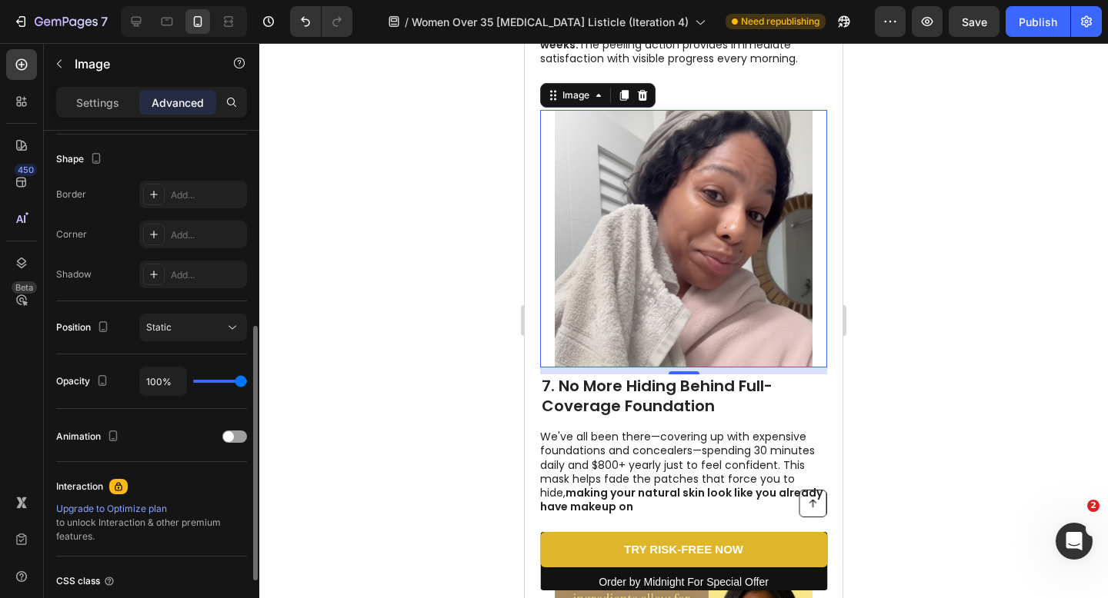
scroll to position [398, 0]
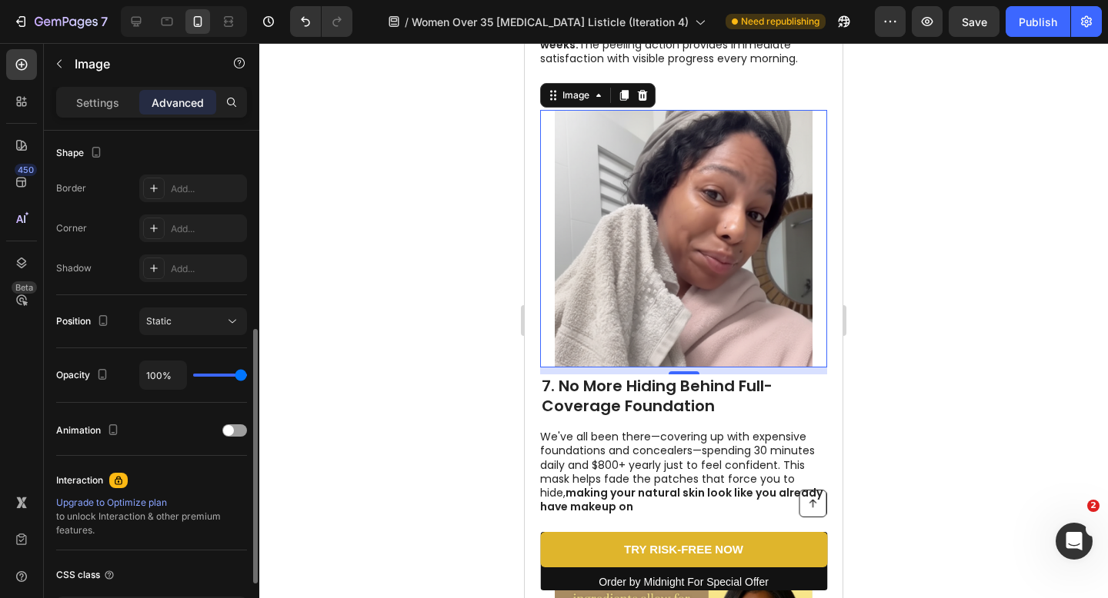
click at [505, 238] on div at bounding box center [683, 320] width 848 height 555
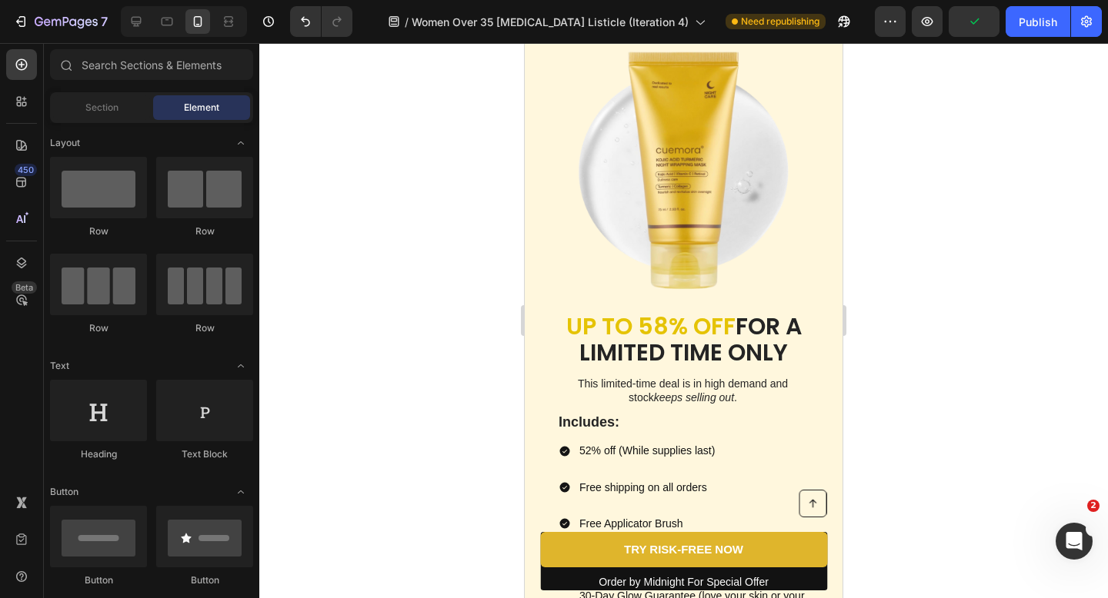
scroll to position [5176, 0]
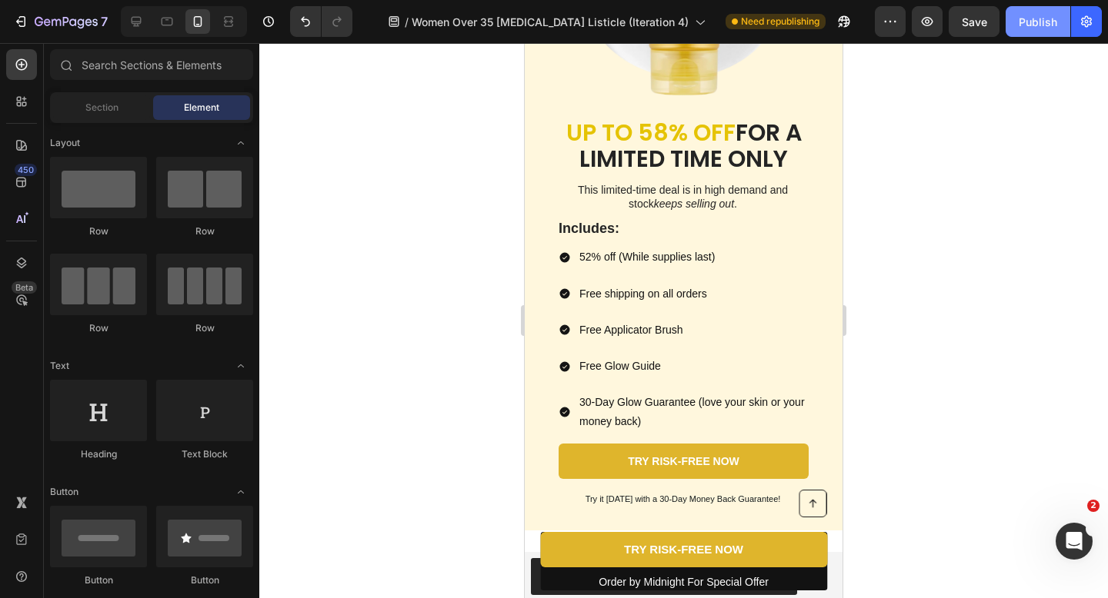
drag, startPoint x: 1018, startPoint y: 22, endPoint x: 286, endPoint y: 118, distance: 738.4
click at [1018, 22] on div "Publish" at bounding box center [1037, 22] width 38 height 16
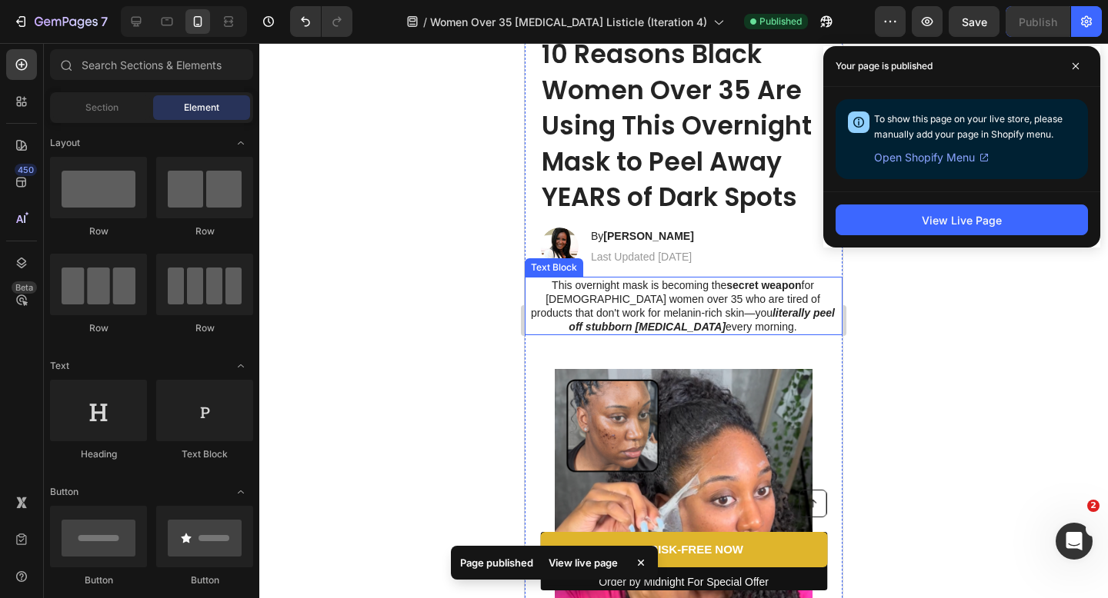
scroll to position [0, 0]
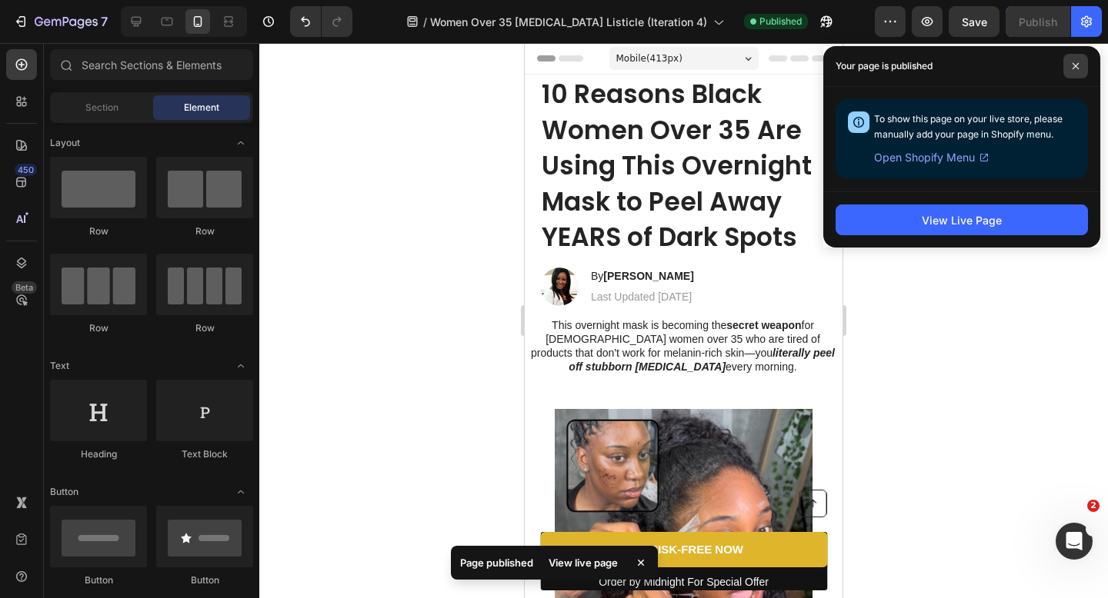
click at [1085, 59] on span at bounding box center [1075, 66] width 25 height 25
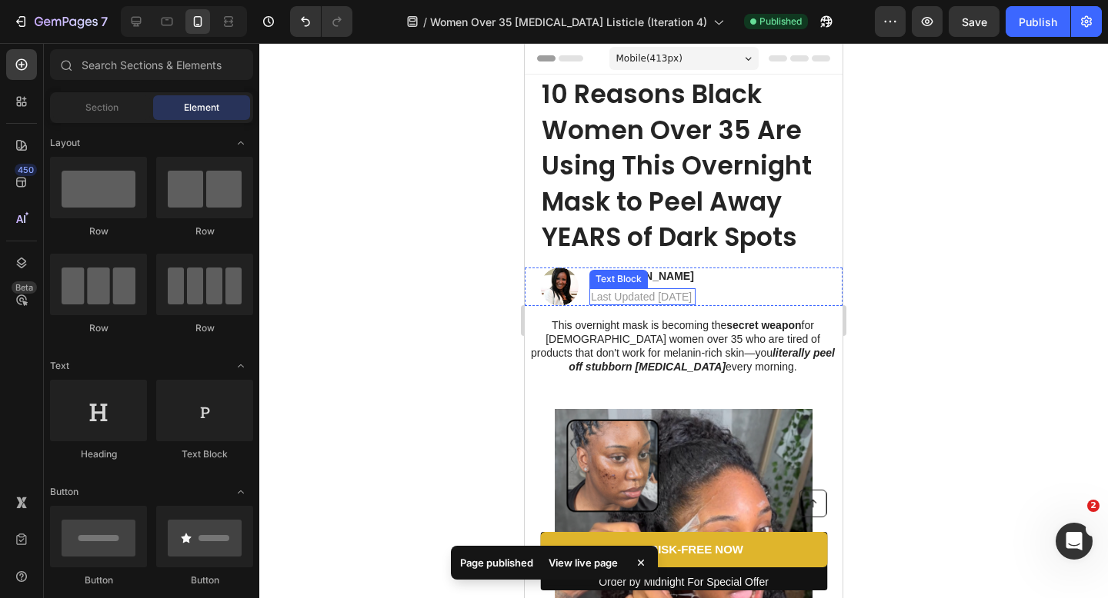
click at [694, 296] on p "Last Updated [DATE]" at bounding box center [642, 297] width 103 height 14
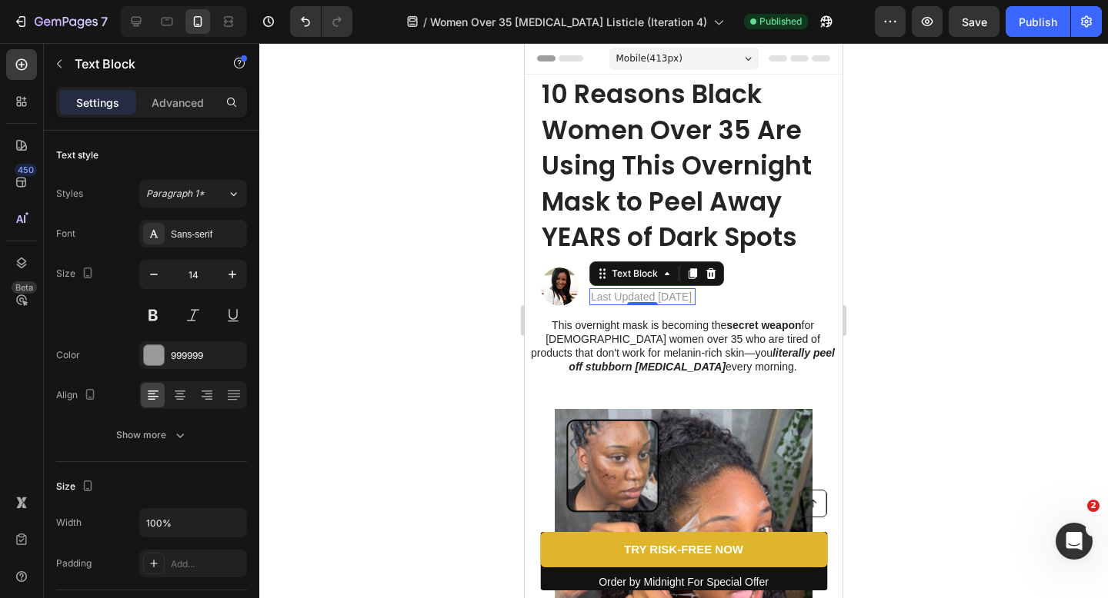
click at [1028, 321] on div at bounding box center [683, 320] width 848 height 555
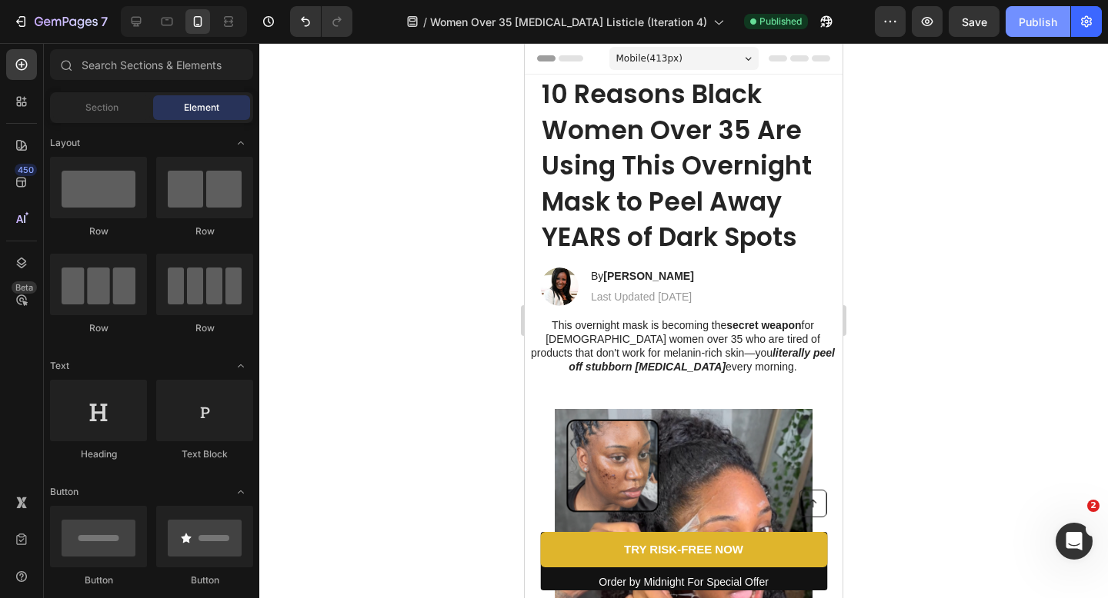
click at [1032, 36] on button "Publish" at bounding box center [1037, 21] width 65 height 31
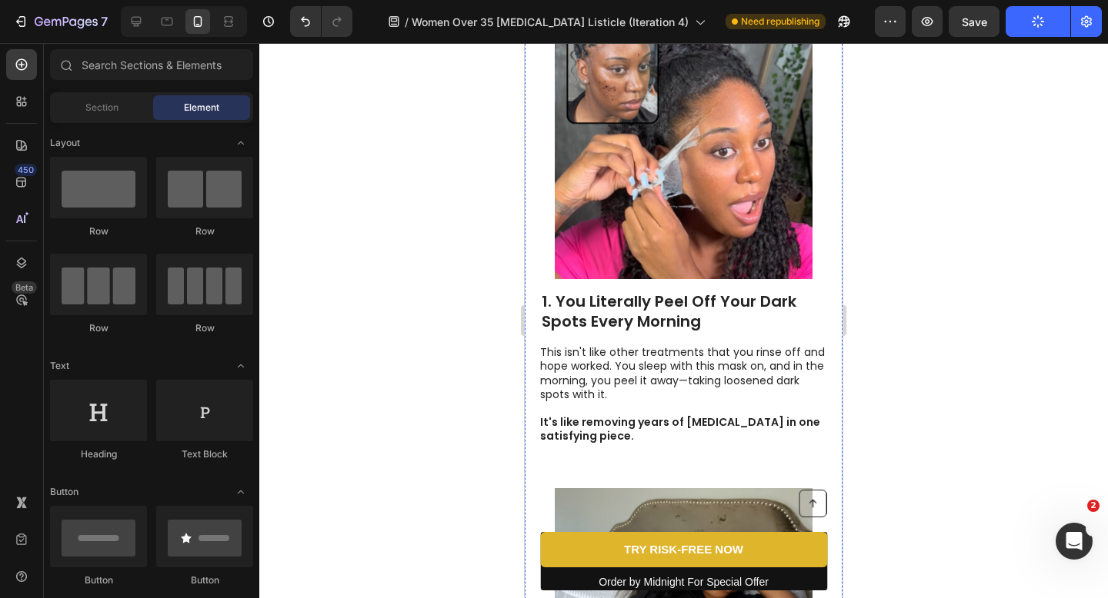
scroll to position [358, 0]
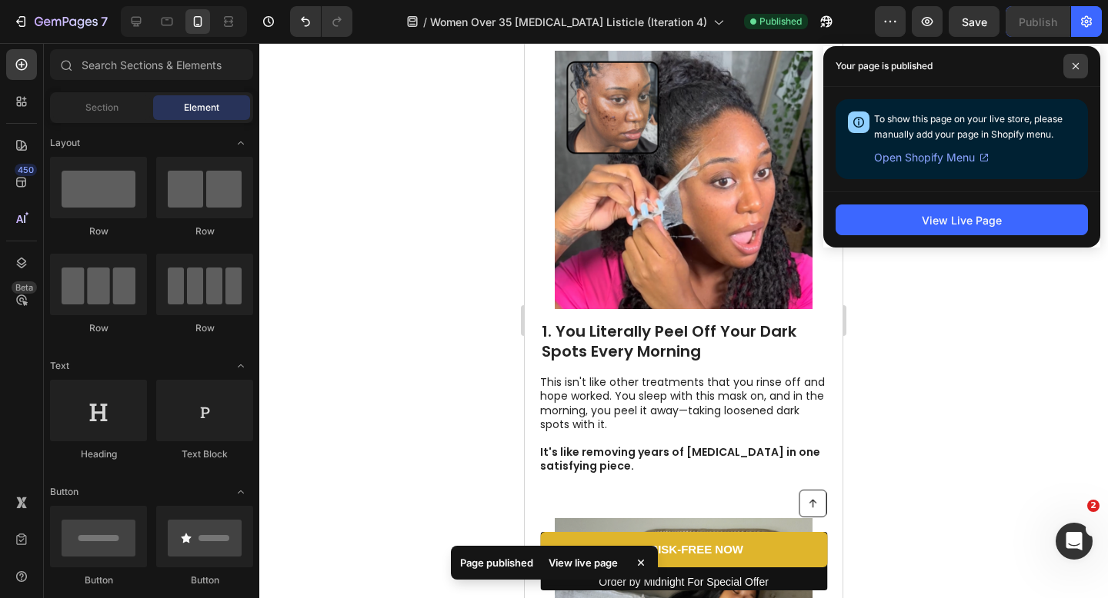
click at [1065, 76] on span at bounding box center [1075, 66] width 25 height 25
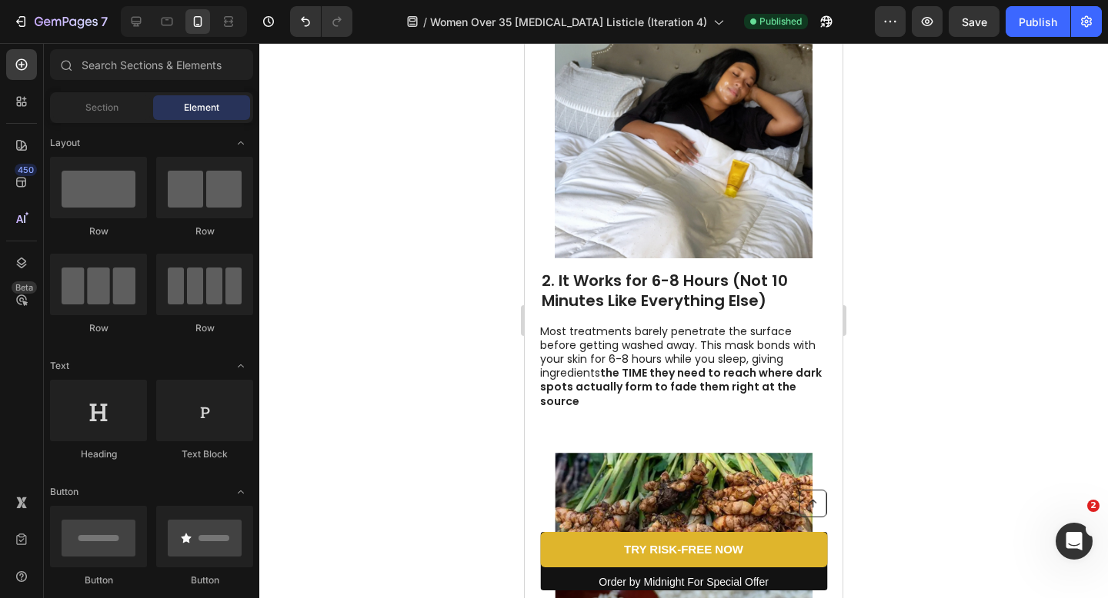
scroll to position [791, 0]
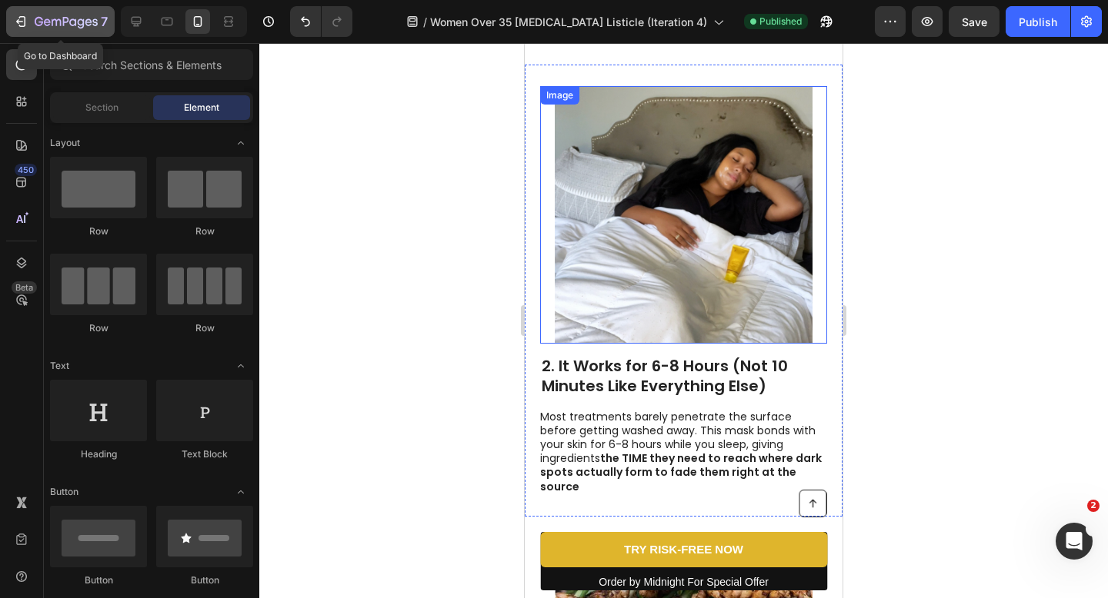
click at [22, 18] on icon "button" at bounding box center [20, 21] width 15 height 15
